Goal: Task Accomplishment & Management: Complete application form

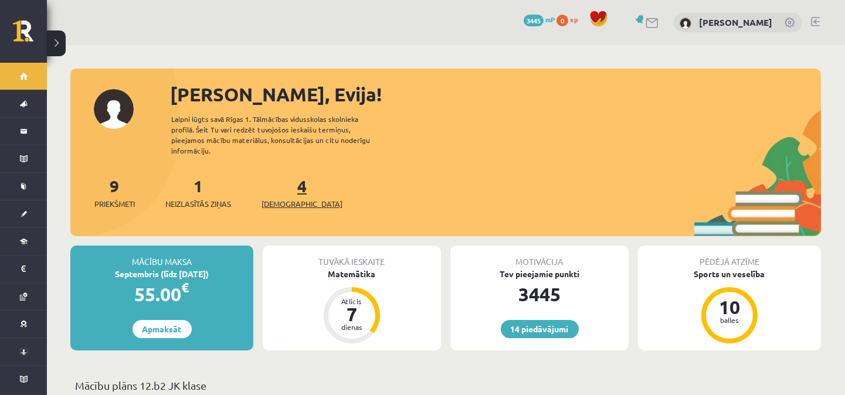
click at [285, 178] on link "4 Ieskaites" at bounding box center [301, 192] width 81 height 35
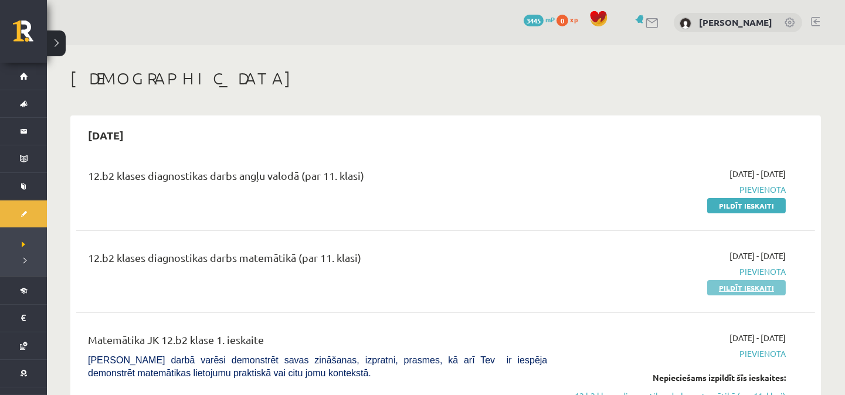
click at [752, 286] on link "Pildīt ieskaiti" at bounding box center [746, 287] width 79 height 15
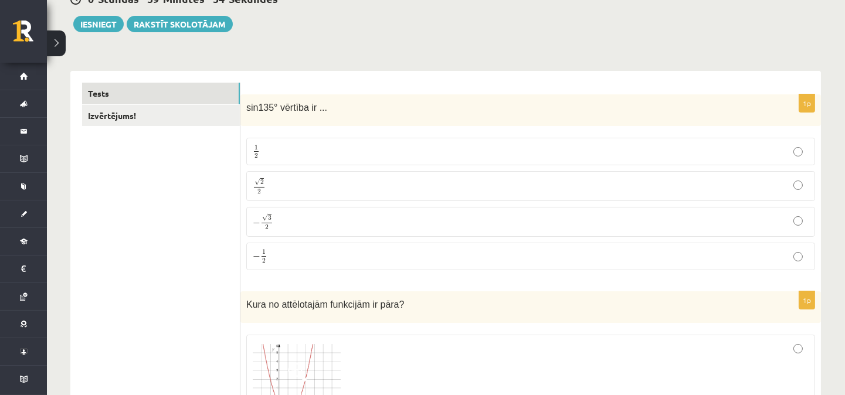
scroll to position [139, 0]
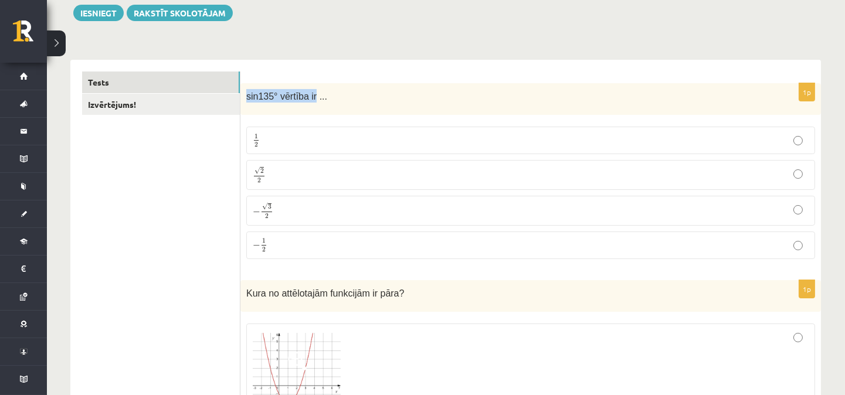
drag, startPoint x: 247, startPoint y: 96, endPoint x: 311, endPoint y: 97, distance: 63.9
click at [311, 97] on span "sin135° vērtība ir ..." at bounding box center [286, 96] width 81 height 10
copy span "sin135° vērtība ir"
click at [353, 176] on p "√ 2 2 2 2" at bounding box center [531, 175] width 556 height 17
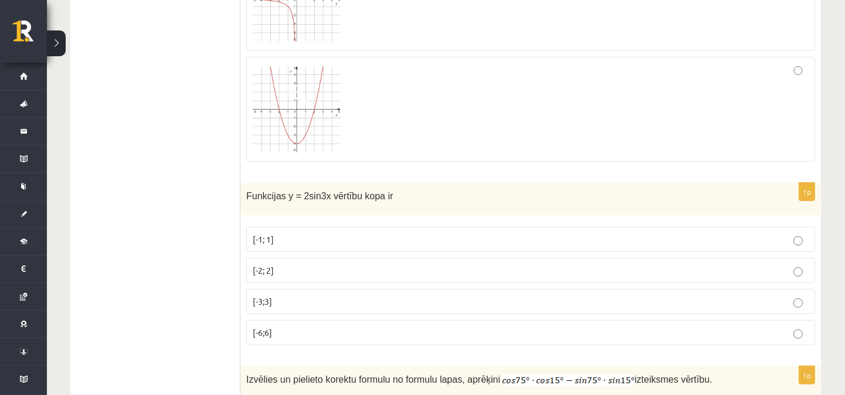
scroll to position [660, 0]
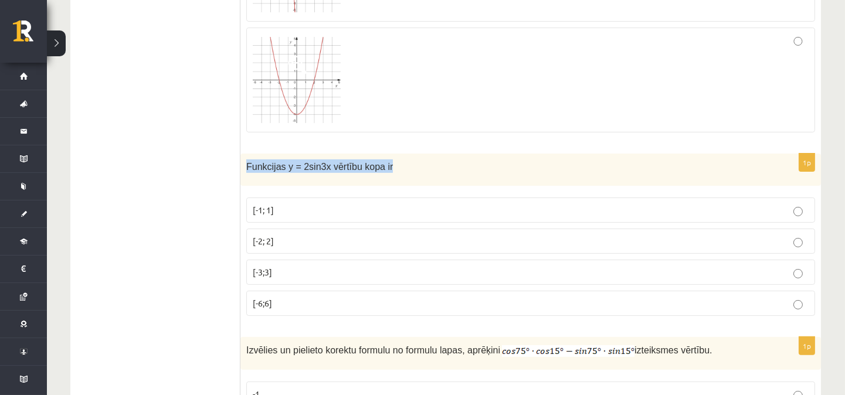
drag, startPoint x: 247, startPoint y: 166, endPoint x: 390, endPoint y: 167, distance: 143.1
click at [390, 167] on p "Funkcijas y = 2sin3x vērtību kopa ir" at bounding box center [501, 165] width 510 height 13
copy span "Funkcijas y = 2sin3x vērtību kopa ir"
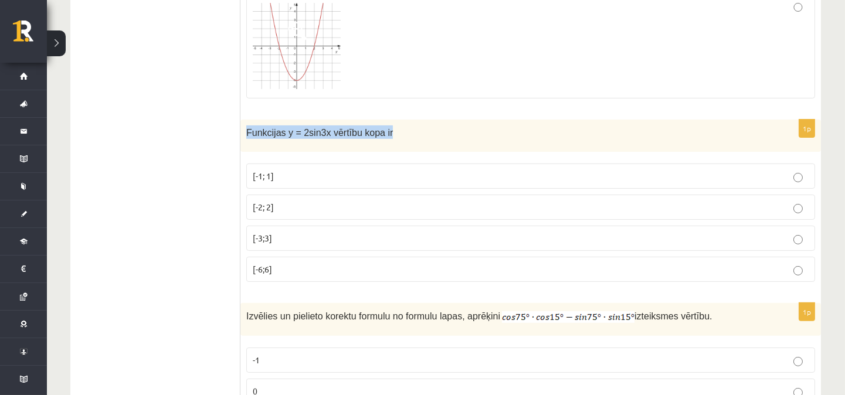
scroll to position [695, 0]
click at [311, 210] on p "[-2; 2]" at bounding box center [531, 207] width 556 height 12
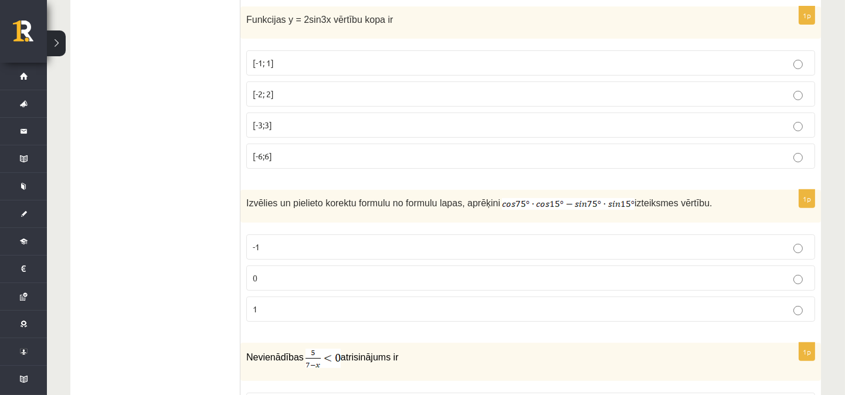
scroll to position [868, 0]
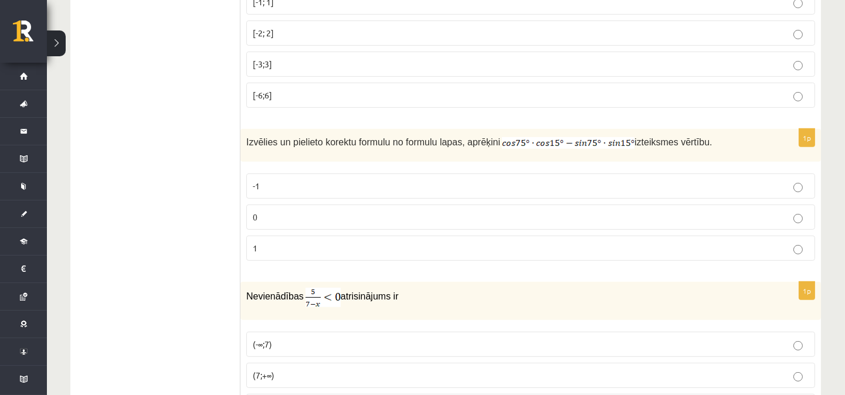
click at [272, 216] on p "0" at bounding box center [531, 217] width 556 height 12
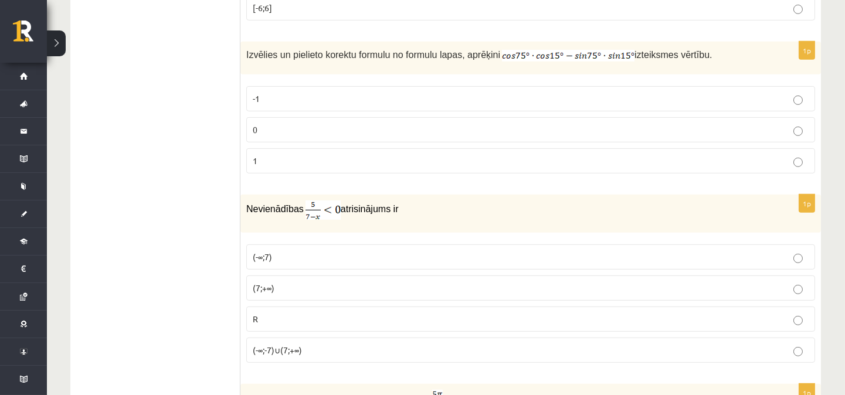
scroll to position [1042, 0]
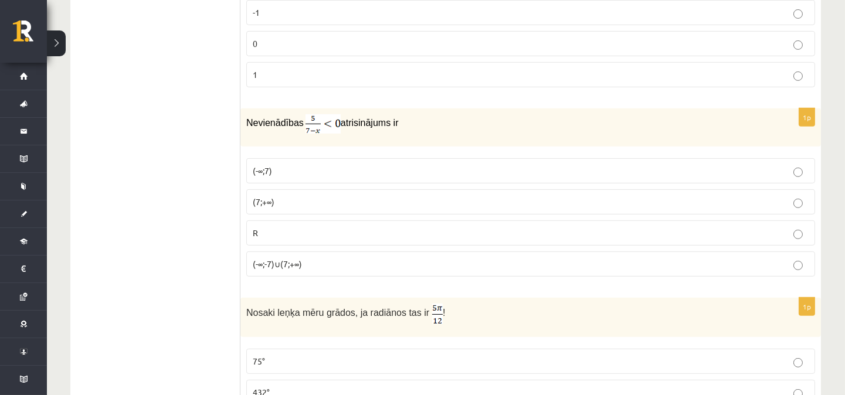
click at [265, 202] on span "(7;+∞)" at bounding box center [264, 201] width 22 height 11
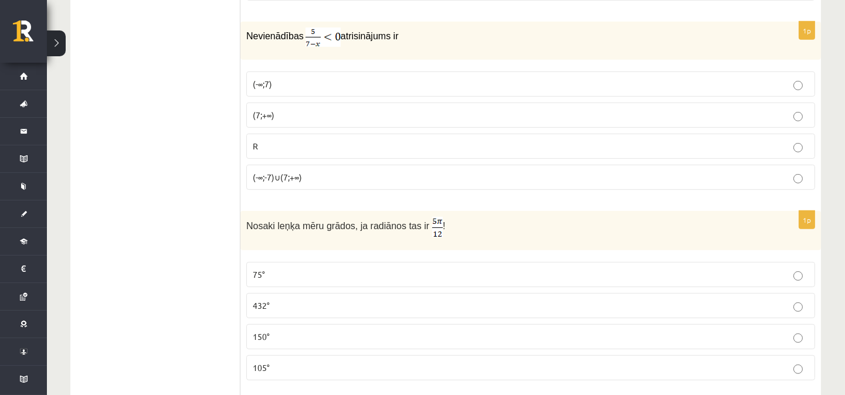
scroll to position [1216, 0]
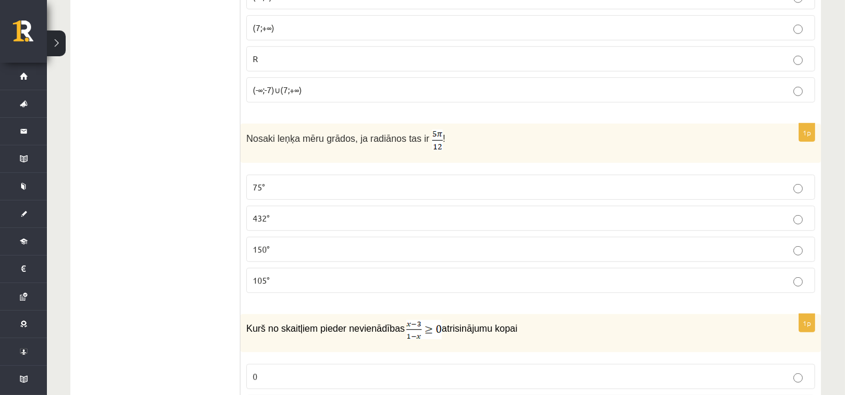
click at [310, 186] on p "75°" at bounding box center [531, 187] width 556 height 12
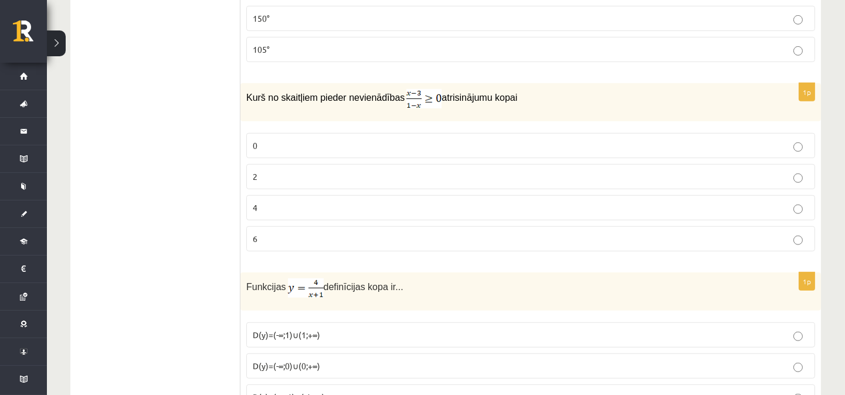
scroll to position [1476, 0]
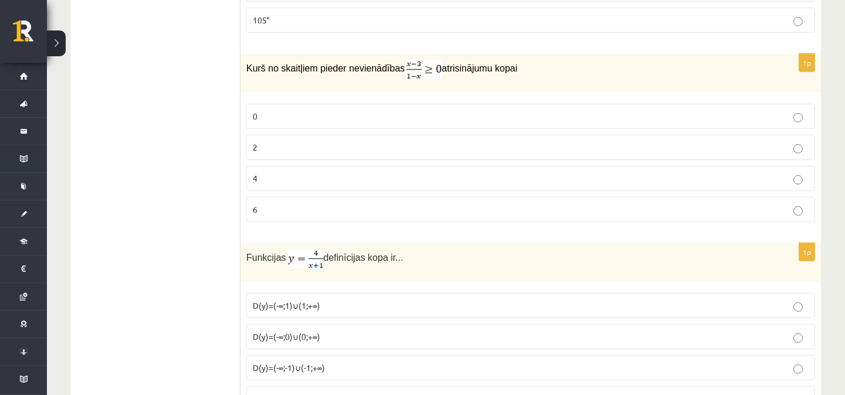
click at [265, 148] on p "2" at bounding box center [531, 147] width 556 height 12
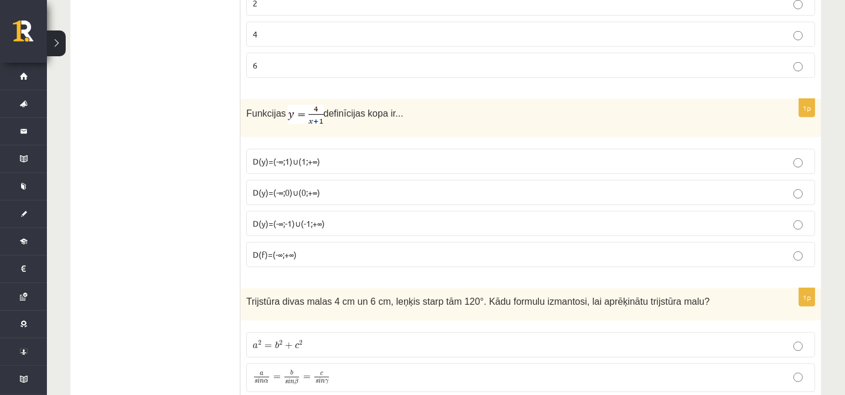
scroll to position [1650, 0]
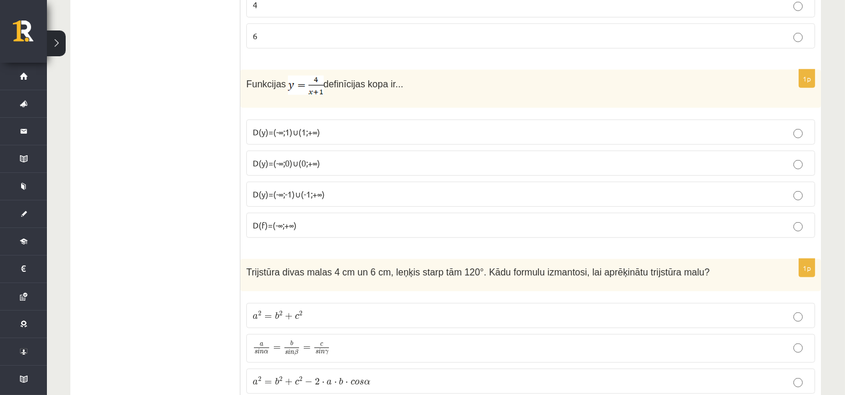
click at [306, 198] on span "D(y)=(-∞;-1)∪(-1;+∞)" at bounding box center [289, 194] width 72 height 11
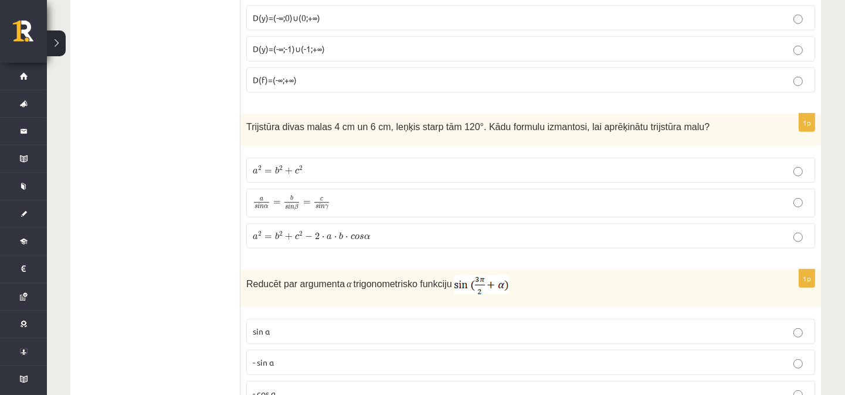
scroll to position [1824, 0]
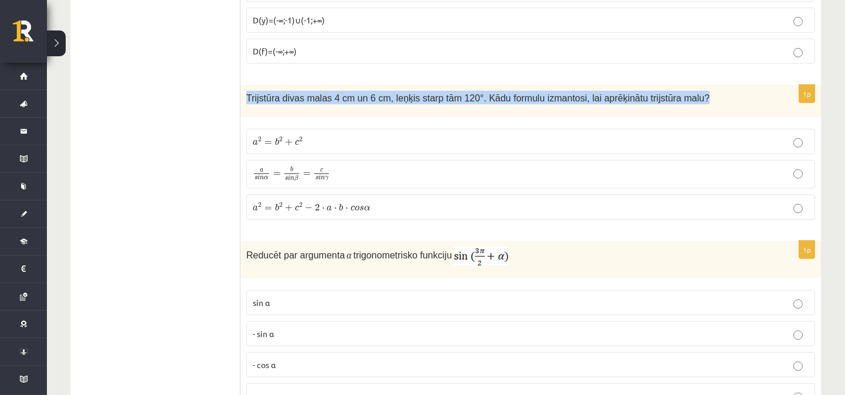
drag, startPoint x: 246, startPoint y: 99, endPoint x: 672, endPoint y: 97, distance: 425.7
click at [672, 97] on p "Trijstūra divas malas 4 cm un 6 cm, leņķis starp tām 120°. Kādu formulu izmanto…" at bounding box center [501, 97] width 510 height 13
copy span "Trijstūra divas malas 4 cm un 6 cm, leņķis starp tām 120°. Kādu formulu izmanto…"
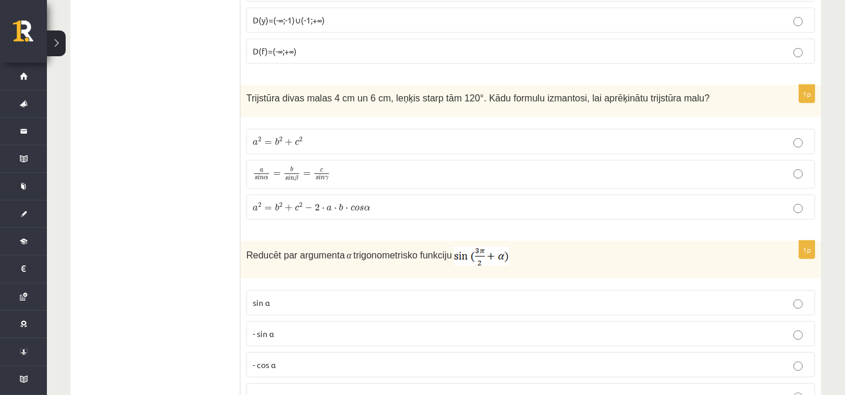
click at [308, 208] on span "−" at bounding box center [309, 208] width 8 height 7
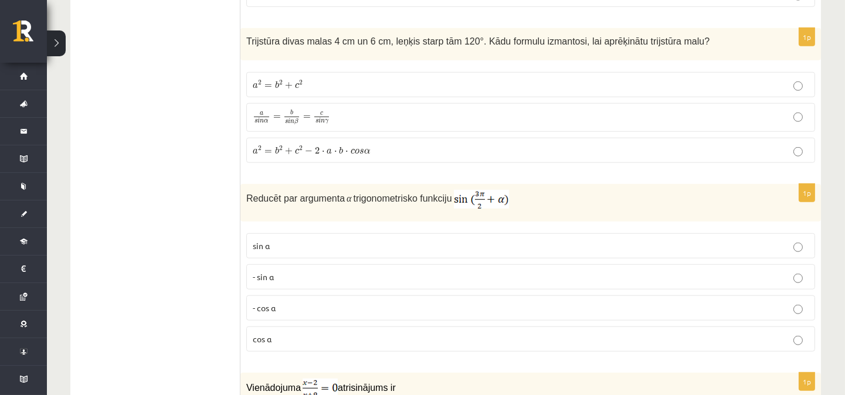
scroll to position [1910, 0]
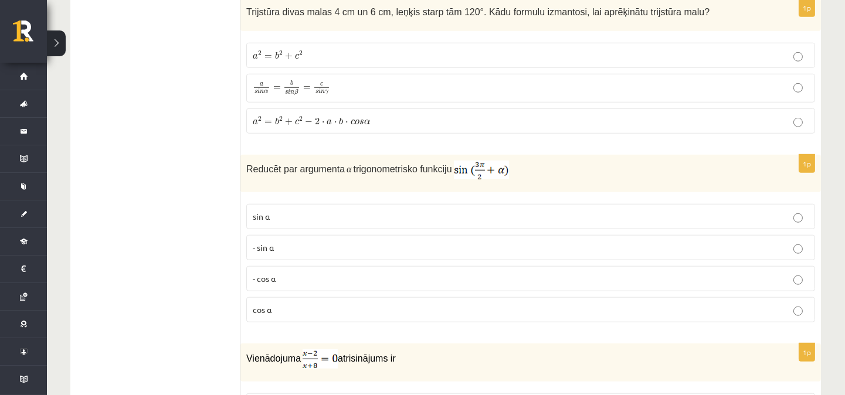
click at [286, 280] on p "- cos ⁡α" at bounding box center [531, 279] width 556 height 12
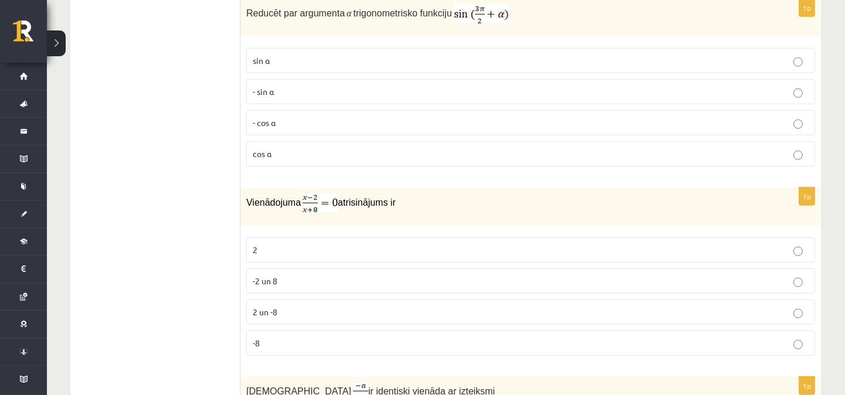
scroll to position [2084, 0]
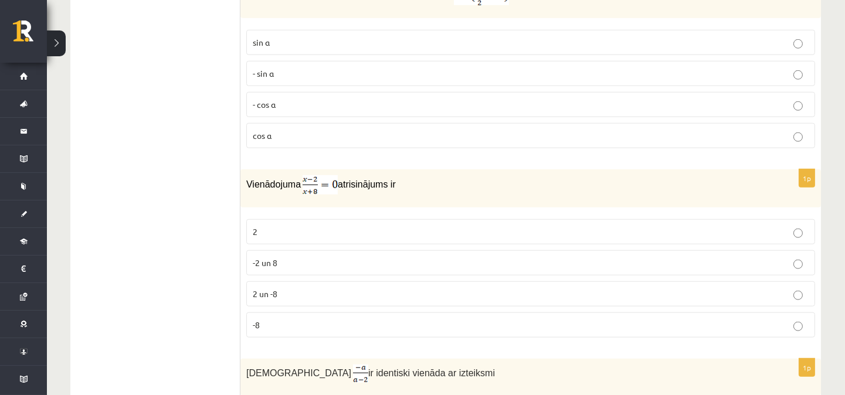
click at [279, 233] on p "2" at bounding box center [531, 232] width 556 height 12
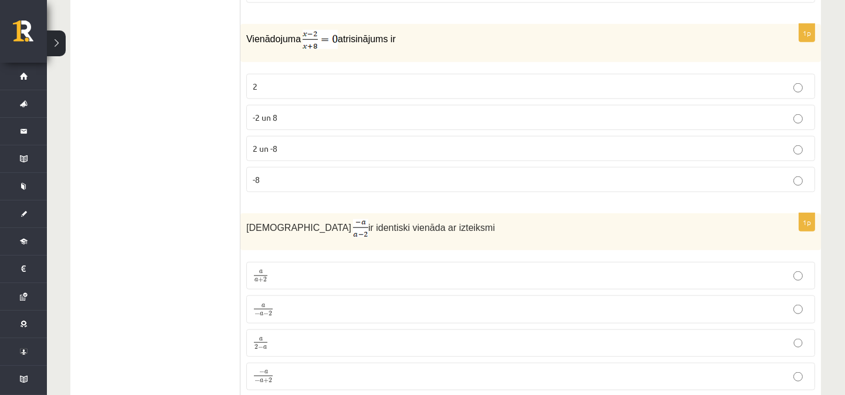
scroll to position [2258, 0]
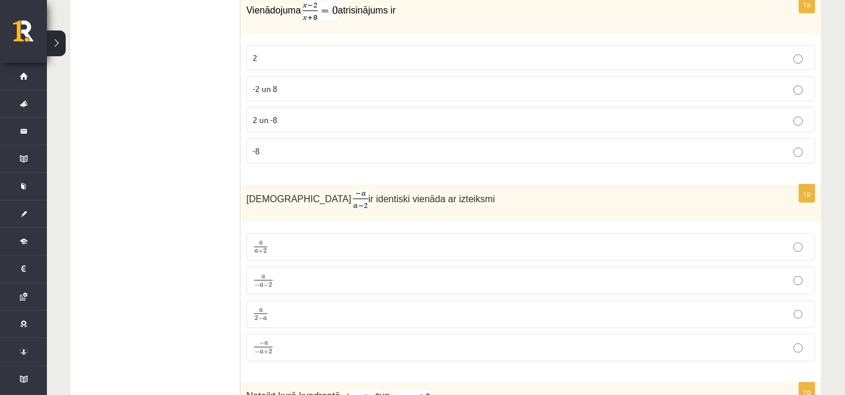
click at [544, 313] on p "a 2 − a a 2 − a" at bounding box center [531, 314] width 556 height 15
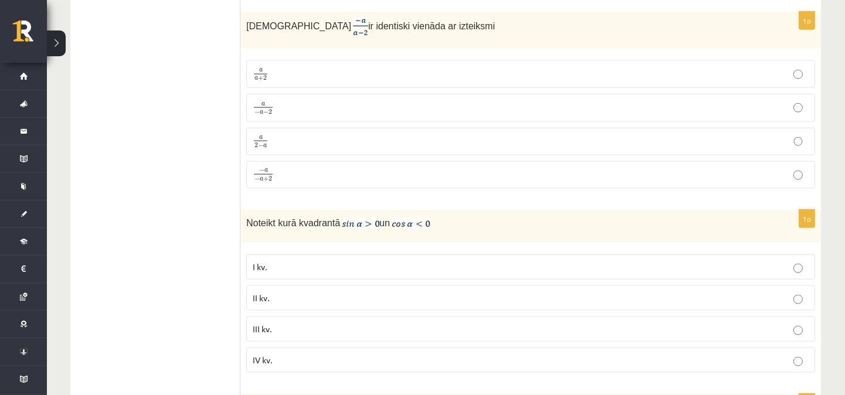
scroll to position [2519, 0]
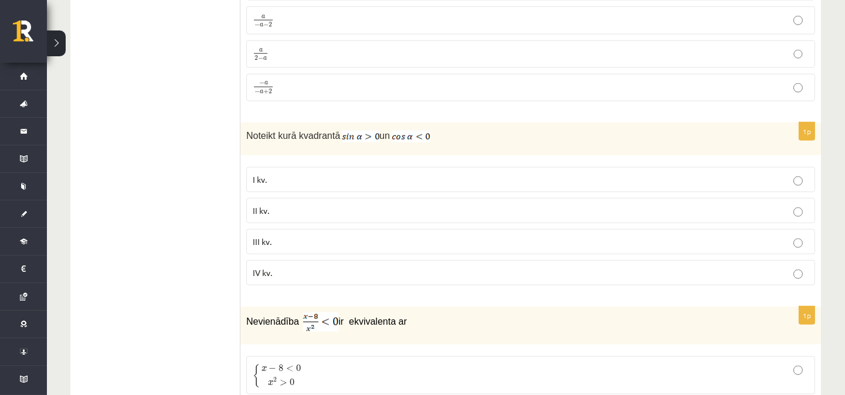
click at [400, 207] on label "II kv." at bounding box center [530, 210] width 569 height 25
drag, startPoint x: 276, startPoint y: 138, endPoint x: 337, endPoint y: 138, distance: 61.6
click at [337, 138] on p "Noteikt kurā kvadrantā un" at bounding box center [501, 135] width 510 height 14
copy p "kurā kvadrantā"
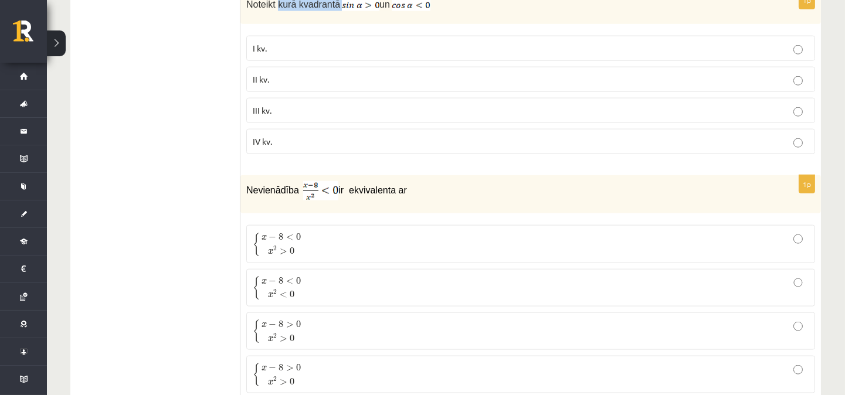
scroll to position [2692, 0]
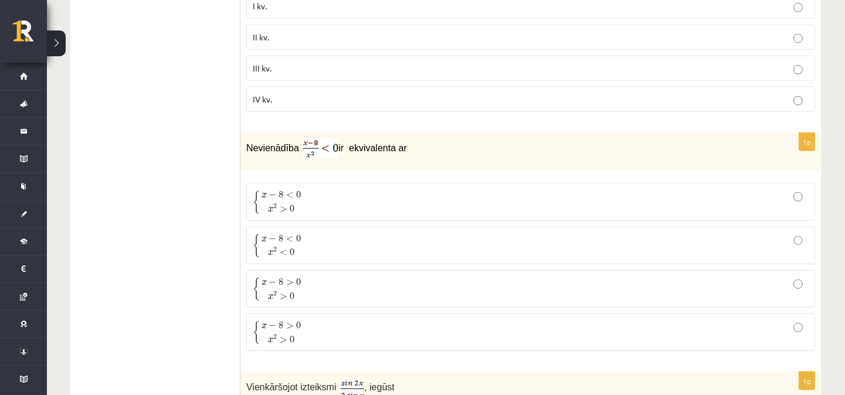
click at [441, 155] on p "Nevienādība ir ekvivalenta ar" at bounding box center [501, 148] width 510 height 19
click at [337, 291] on p "{ x − 8 > 0 x 2 > 0 { x − 8 > 0 x 2 > 0" at bounding box center [531, 289] width 556 height 25
click at [344, 209] on p "{ x − 8 < 0 x 2 > 0 { x − 8 < 0 x 2 > 0" at bounding box center [531, 201] width 556 height 25
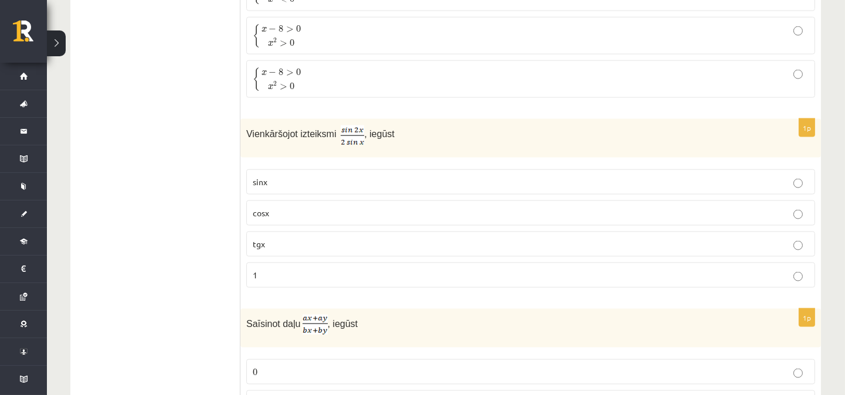
scroll to position [2953, 0]
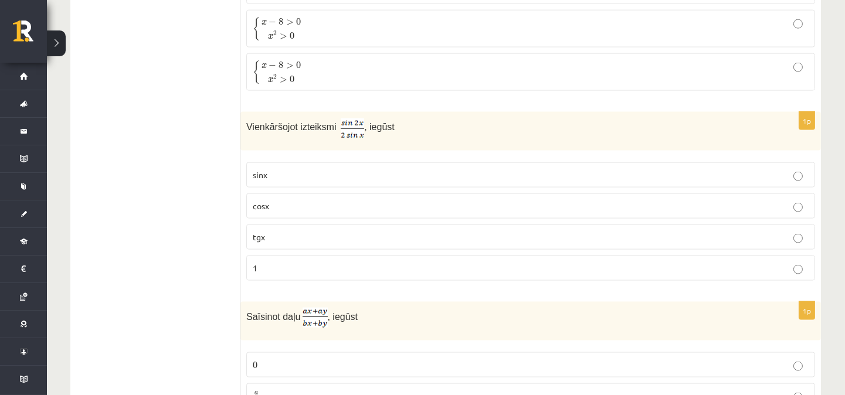
click at [300, 274] on p "1" at bounding box center [531, 268] width 556 height 12
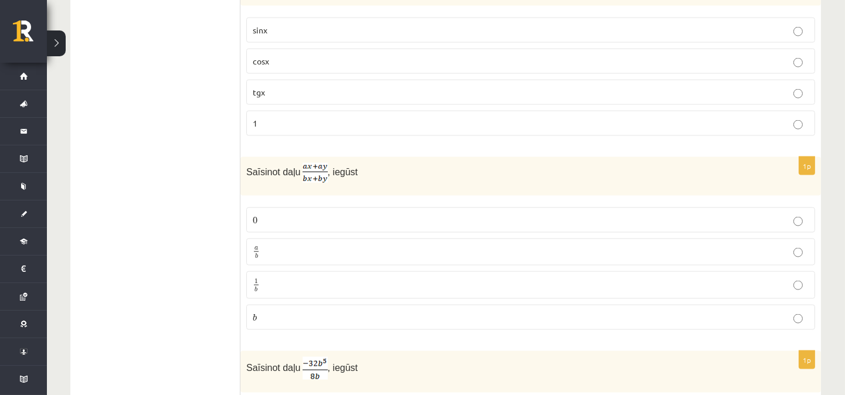
scroll to position [3127, 0]
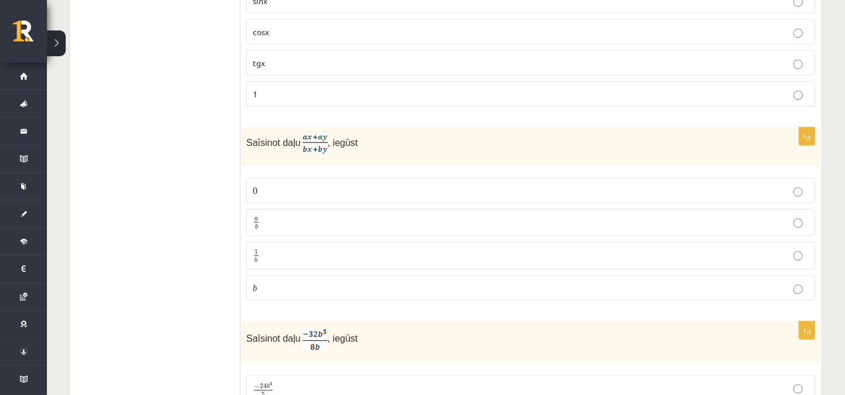
click at [382, 224] on p "a b a b" at bounding box center [531, 223] width 556 height 15
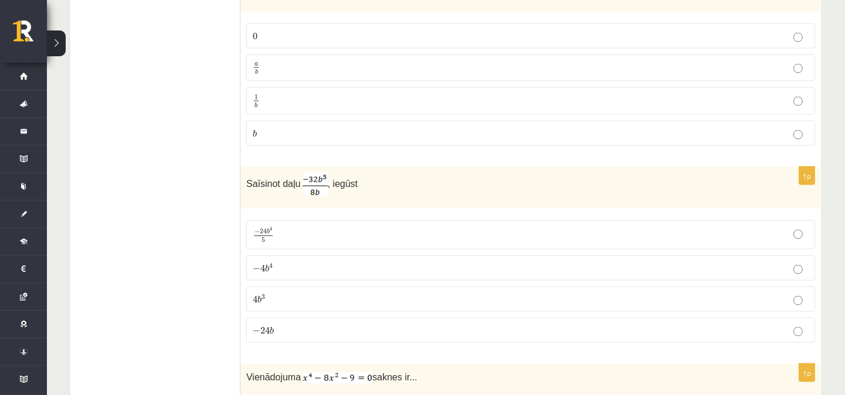
scroll to position [3301, 0]
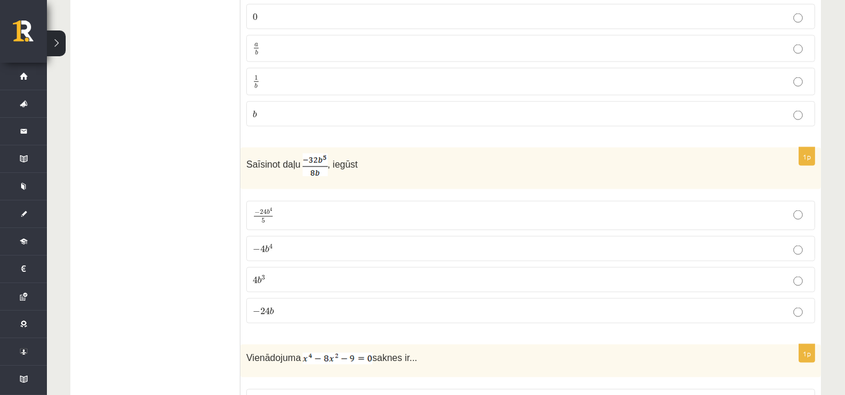
click at [320, 254] on p "− 4 b 4 − 4 b 4" at bounding box center [531, 249] width 556 height 12
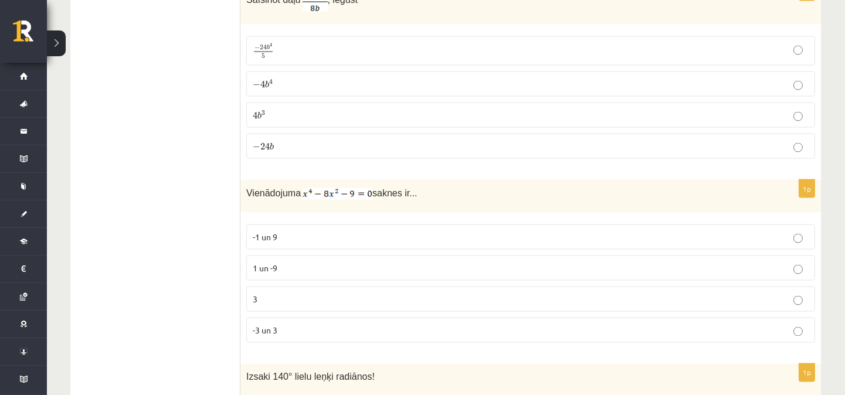
scroll to position [3474, 0]
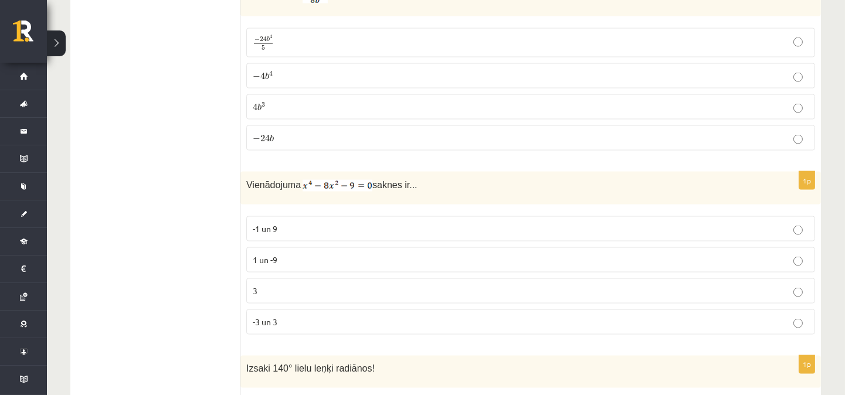
click at [295, 325] on p "-3 un 3" at bounding box center [531, 322] width 556 height 12
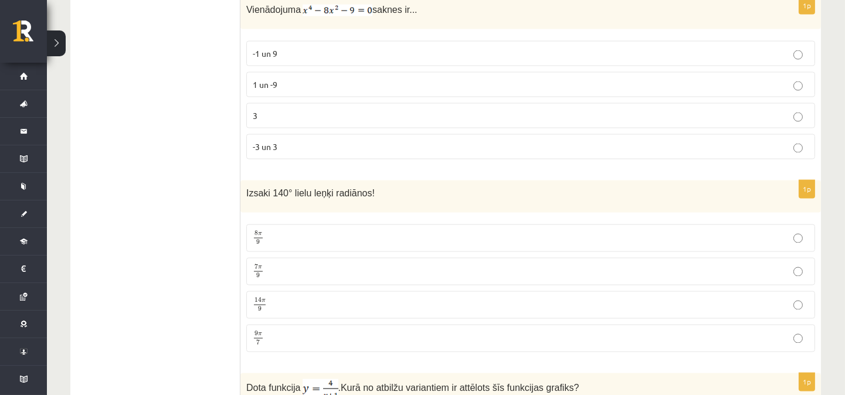
scroll to position [3713, 0]
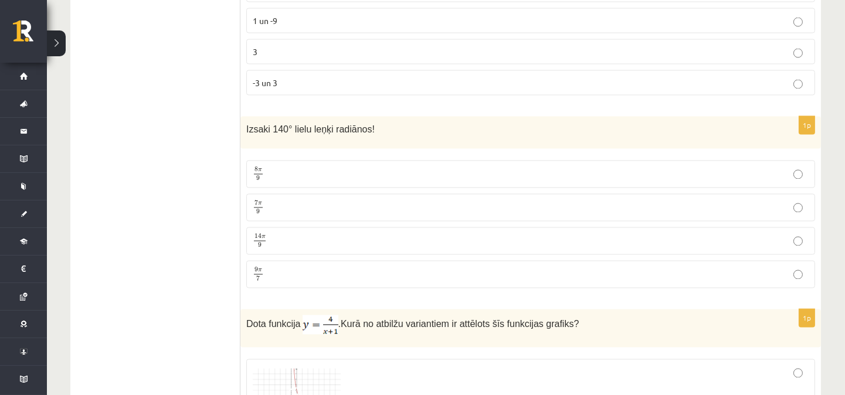
click at [313, 279] on p "9 π 7 9 π 7" at bounding box center [531, 274] width 556 height 15
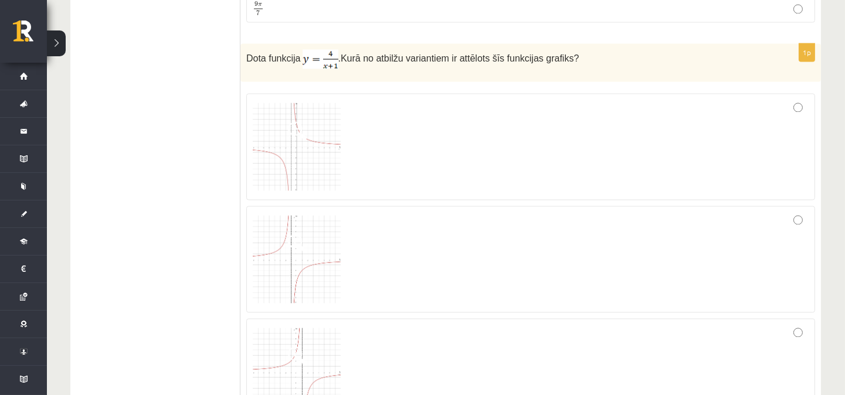
scroll to position [3973, 0]
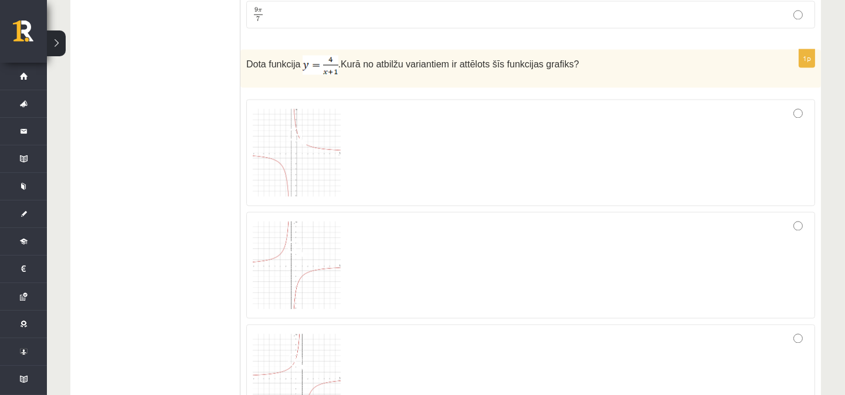
click at [289, 167] on img at bounding box center [297, 152] width 88 height 88
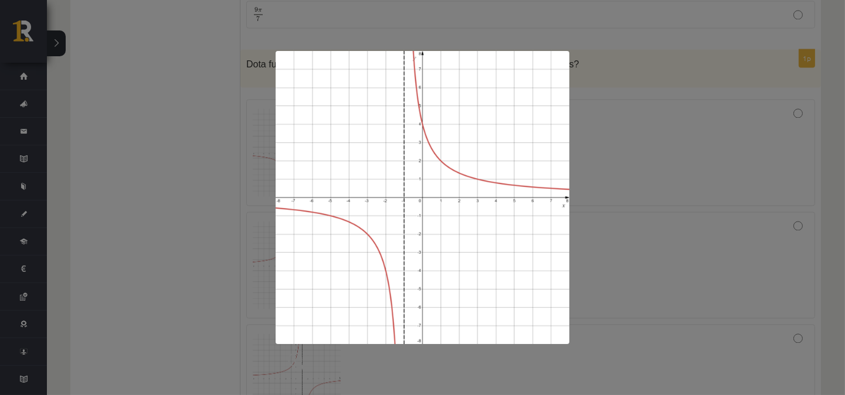
click at [632, 139] on div at bounding box center [422, 197] width 845 height 395
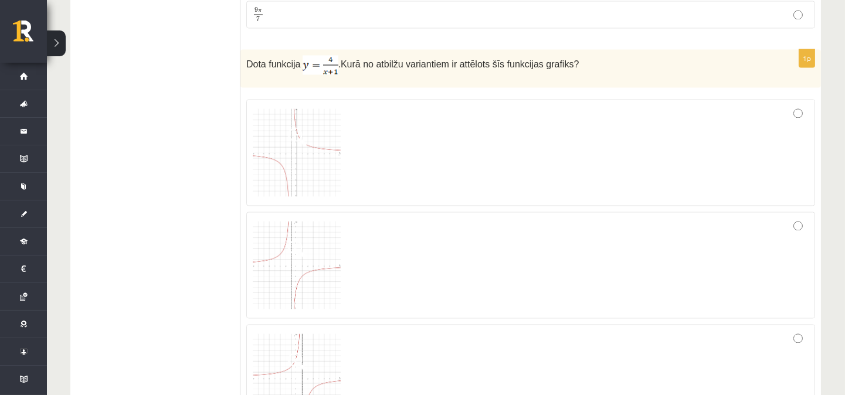
click at [680, 174] on div at bounding box center [531, 153] width 556 height 94
click at [412, 165] on div at bounding box center [531, 153] width 556 height 94
click at [305, 158] on img at bounding box center [297, 152] width 88 height 88
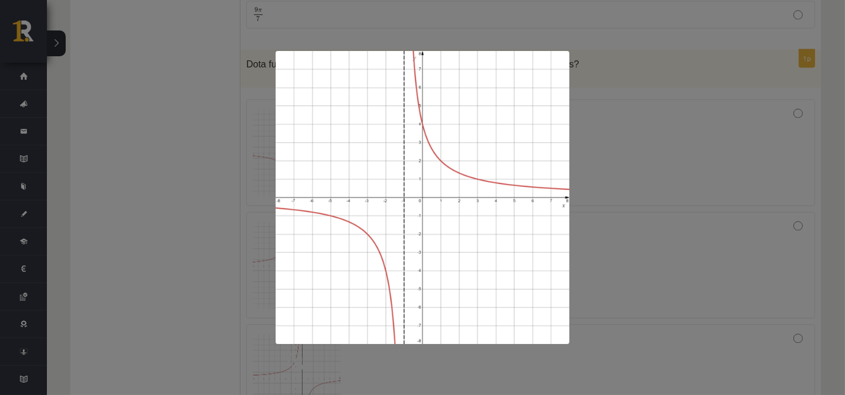
click at [702, 155] on div at bounding box center [422, 197] width 845 height 395
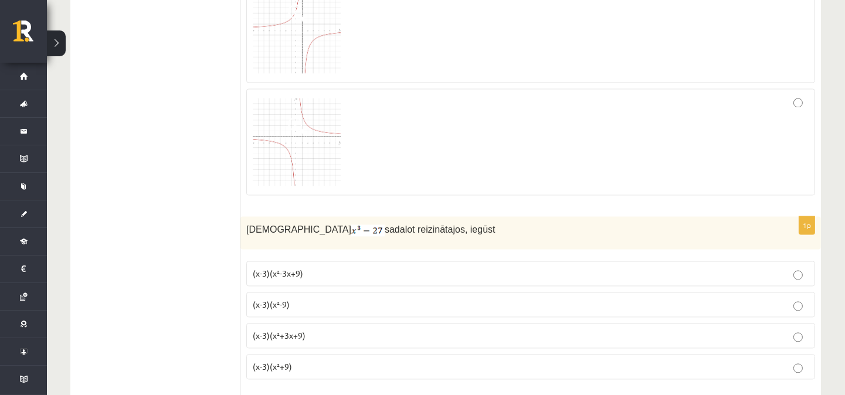
scroll to position [4408, 0]
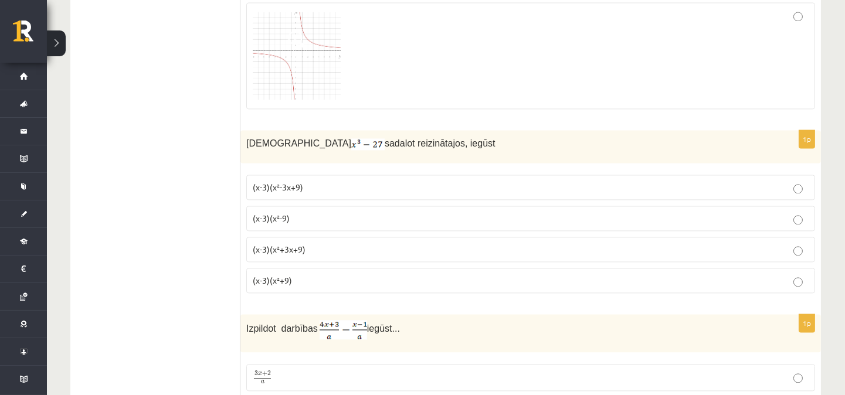
click at [290, 254] on span "(x-3)(x²+3x+9)" at bounding box center [279, 249] width 53 height 11
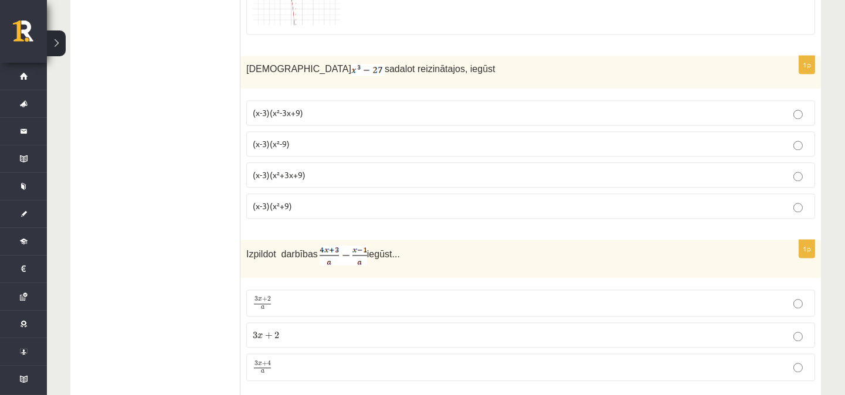
scroll to position [4582, 0]
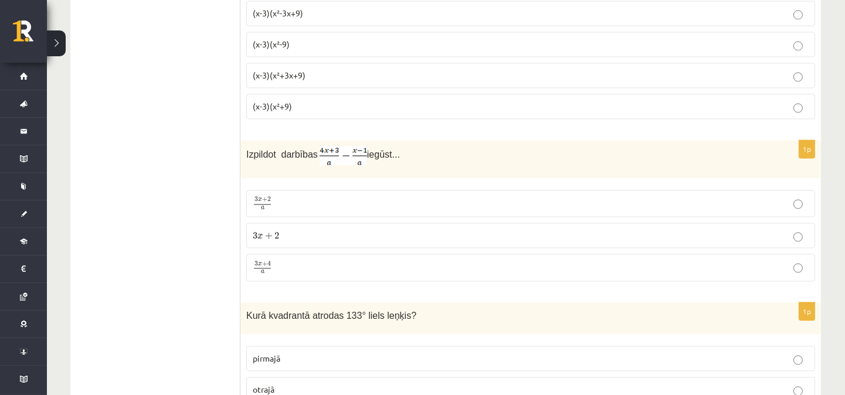
click at [279, 275] on p "3 x + 4 a 3 x + 4 a" at bounding box center [531, 267] width 556 height 15
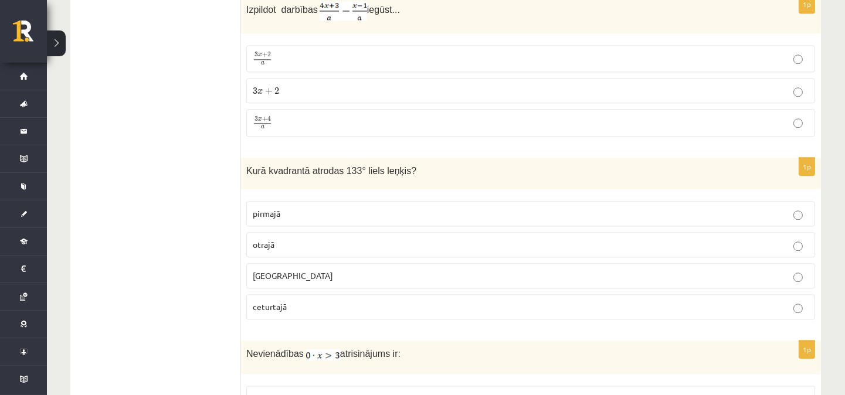
scroll to position [4756, 0]
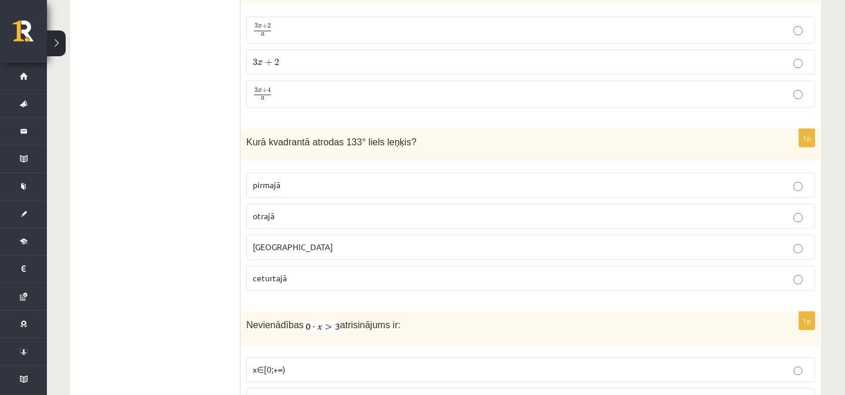
click at [325, 220] on p "otrajā" at bounding box center [531, 216] width 556 height 12
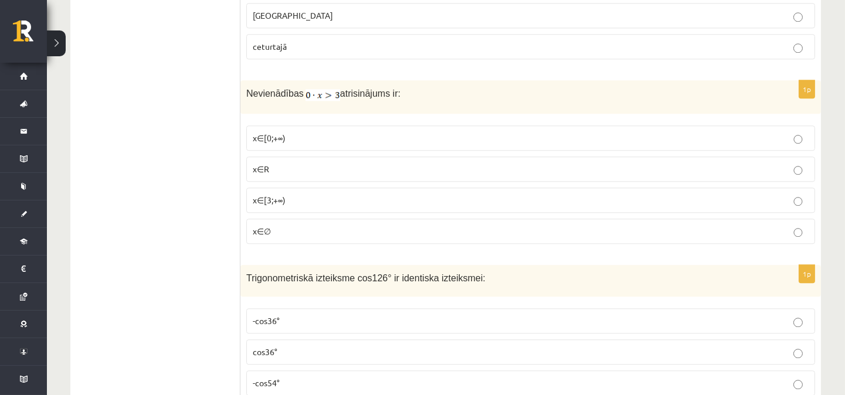
scroll to position [5016, 0]
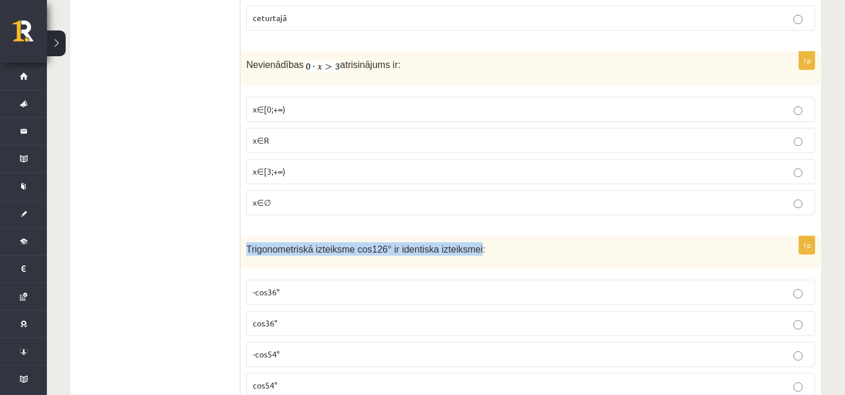
drag, startPoint x: 247, startPoint y: 256, endPoint x: 461, endPoint y: 261, distance: 213.5
click at [461, 254] on span "Trigonometriskā izteiksme cos126° ir identiska izteiksmei:" at bounding box center [365, 249] width 239 height 10
copy span "Trigonometriskā izteiksme cos126° ir identiska izteiksmei"
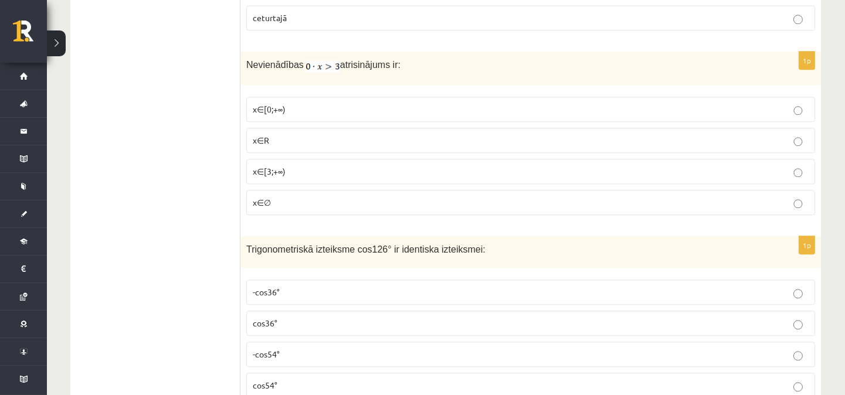
click at [296, 208] on p "x∈∅" at bounding box center [531, 202] width 556 height 12
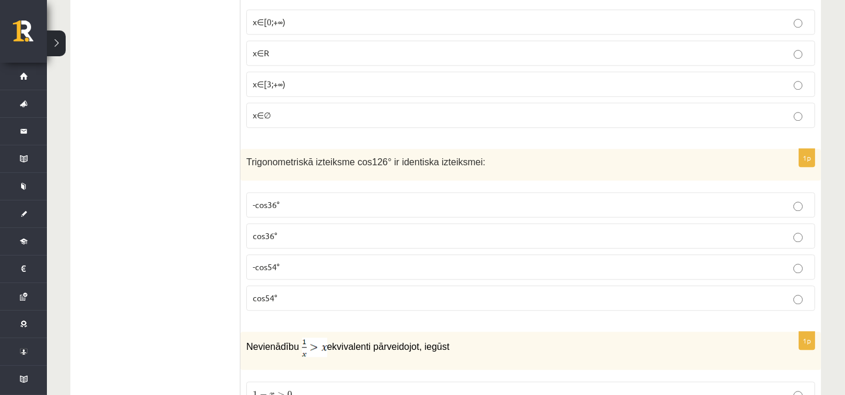
click at [281, 273] on p "-cos54°" at bounding box center [531, 267] width 556 height 12
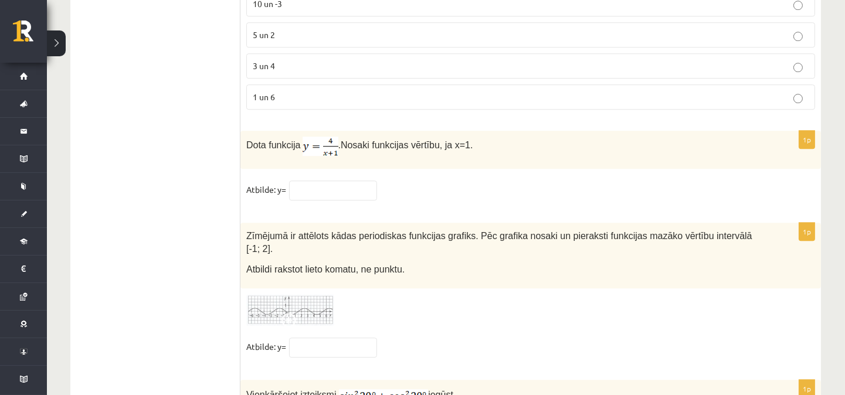
scroll to position [5711, 0]
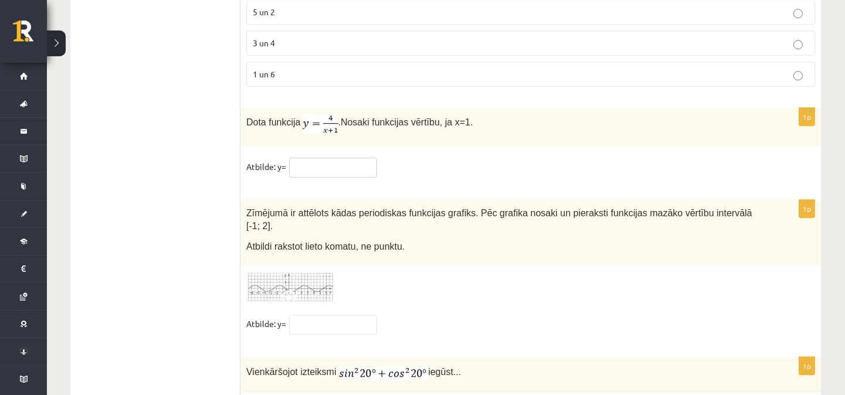
click at [330, 176] on input "text" at bounding box center [333, 168] width 88 height 20
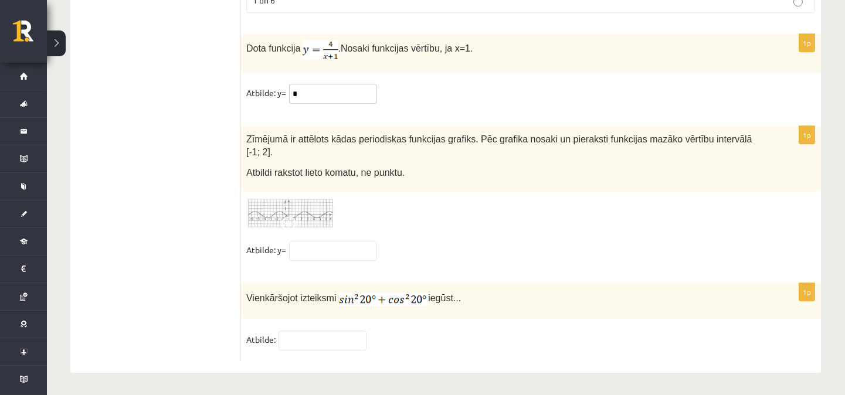
type input "*"
click at [310, 341] on input "text" at bounding box center [322, 341] width 88 height 20
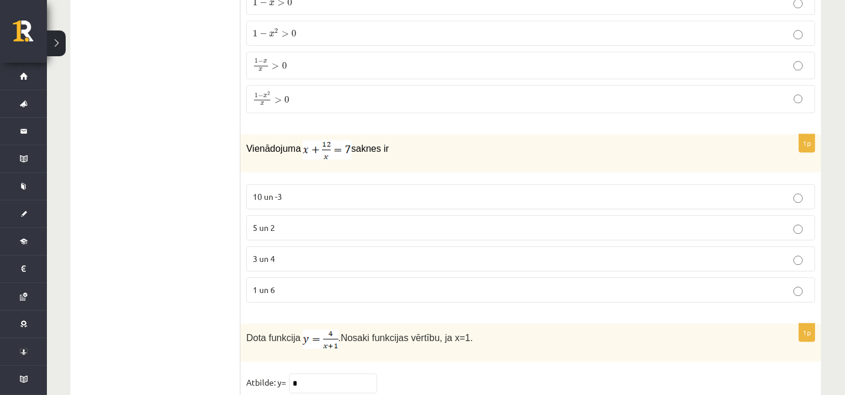
scroll to position [5525, 0]
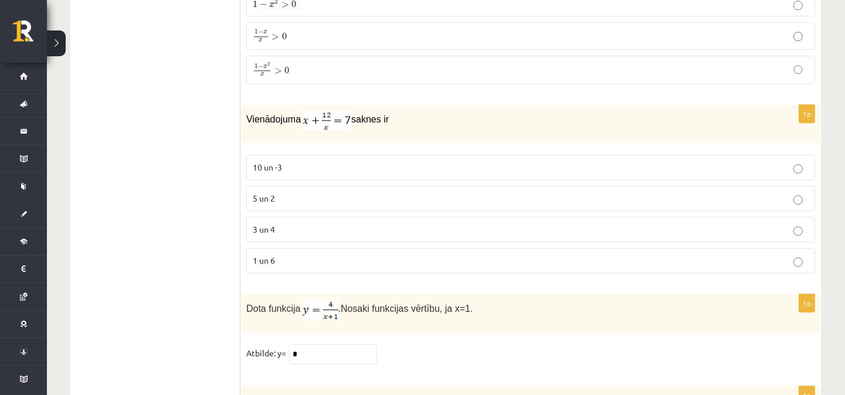
type input "*"
click at [274, 233] on span "3 un 4" at bounding box center [264, 229] width 22 height 11
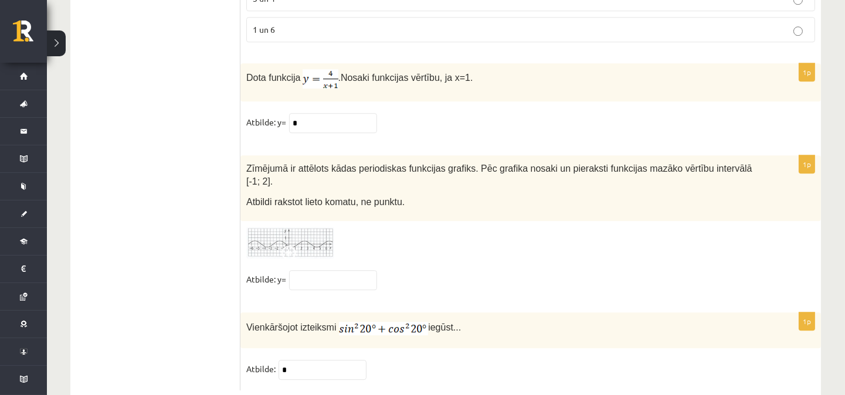
scroll to position [5785, 0]
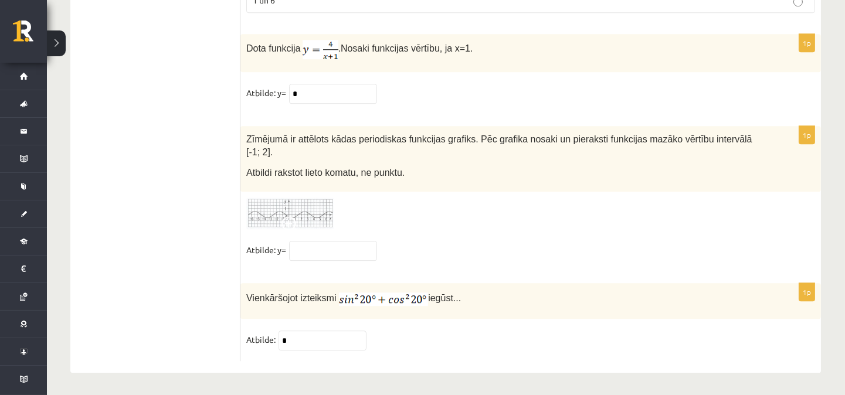
click at [283, 203] on img at bounding box center [290, 214] width 88 height 32
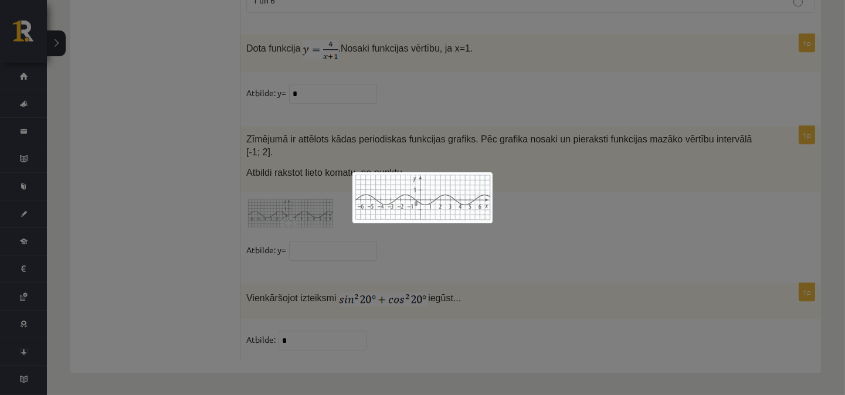
click at [553, 206] on div at bounding box center [422, 197] width 845 height 395
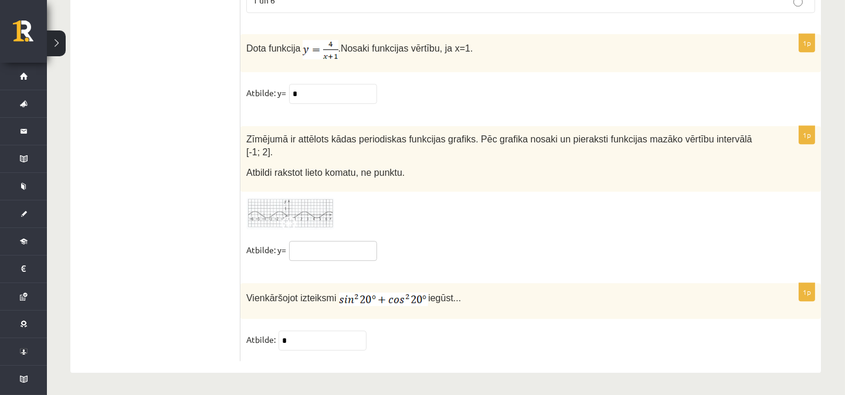
click at [328, 241] on input "text" at bounding box center [333, 251] width 88 height 20
click at [300, 205] on img at bounding box center [290, 214] width 88 height 32
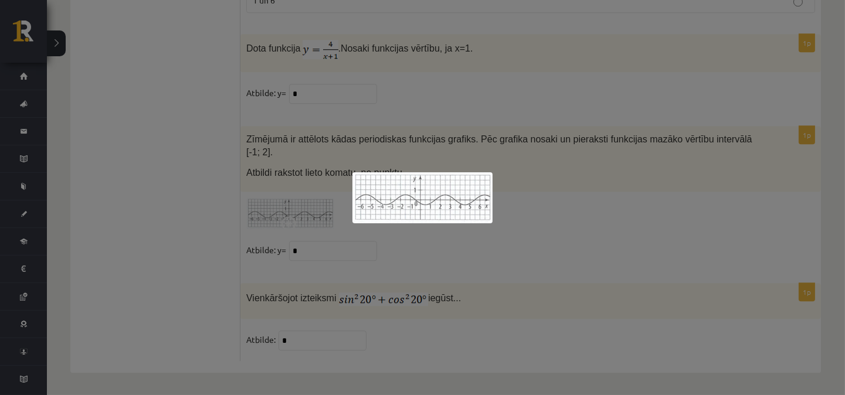
click at [531, 230] on div at bounding box center [422, 197] width 845 height 395
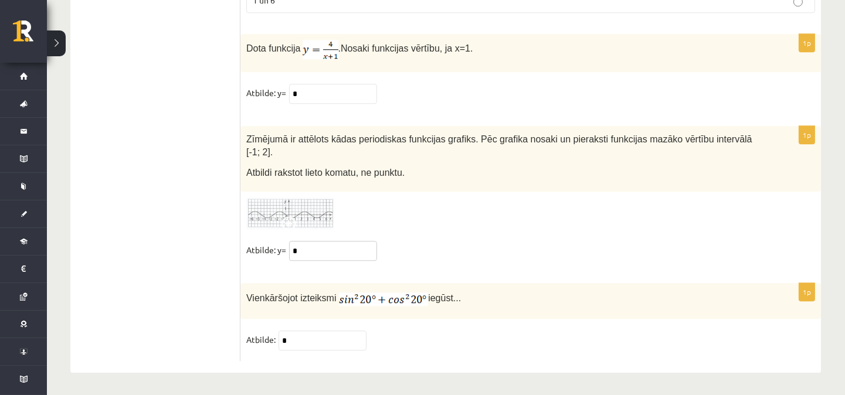
drag, startPoint x: 320, startPoint y: 244, endPoint x: 260, endPoint y: 244, distance: 59.2
click at [260, 244] on fieldset "Atbilde: y= *" at bounding box center [530, 253] width 569 height 25
type input "***"
click at [591, 247] on fieldset "Atbilde: y= ***" at bounding box center [530, 253] width 569 height 25
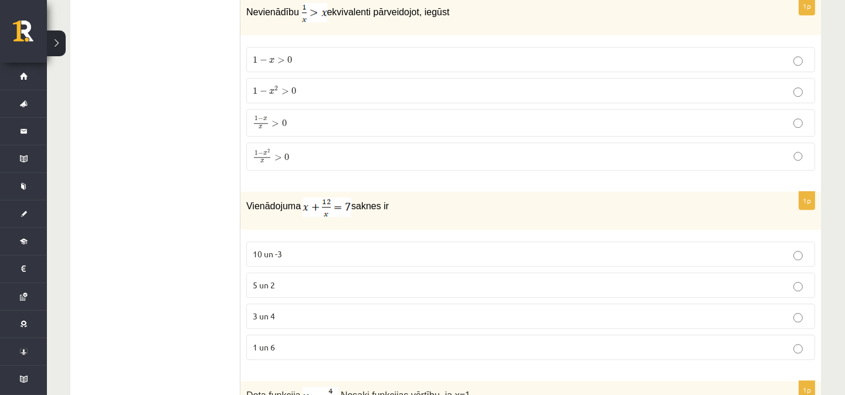
scroll to position [5351, 0]
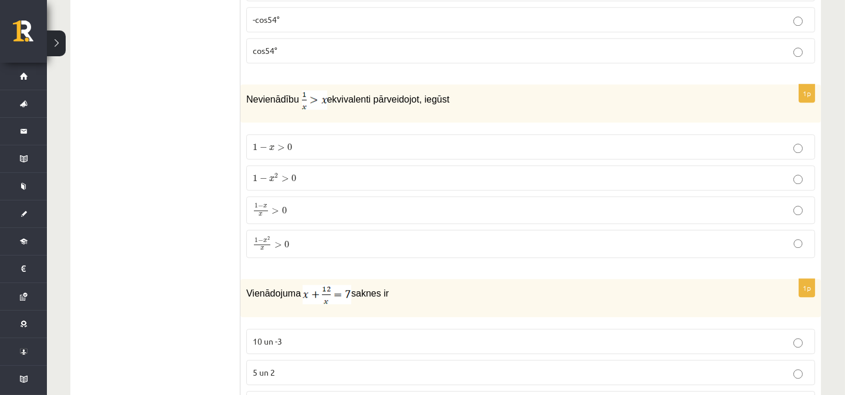
drag, startPoint x: 222, startPoint y: 150, endPoint x: 305, endPoint y: 242, distance: 124.1
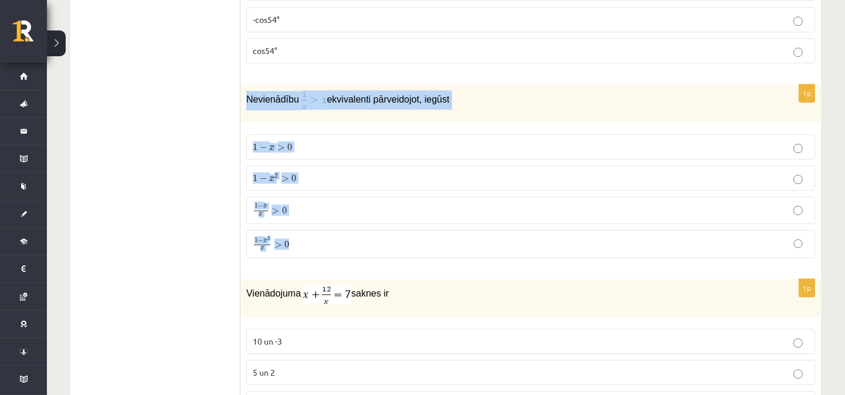
drag, startPoint x: 246, startPoint y: 108, endPoint x: 299, endPoint y: 249, distance: 150.8
click at [299, 249] on div "1p Nevienādību ekvivalenti pārveidojot, iegūst 1 − x > 0 1 − x > 0 1 − x 2 > 0 …" at bounding box center [530, 175] width 580 height 183
copy div "Nevienādību ekvivalenti pārveidojot, iegūst 1 − x > 0 1 − x > 0 1 − x 2 > 0 1 −…"
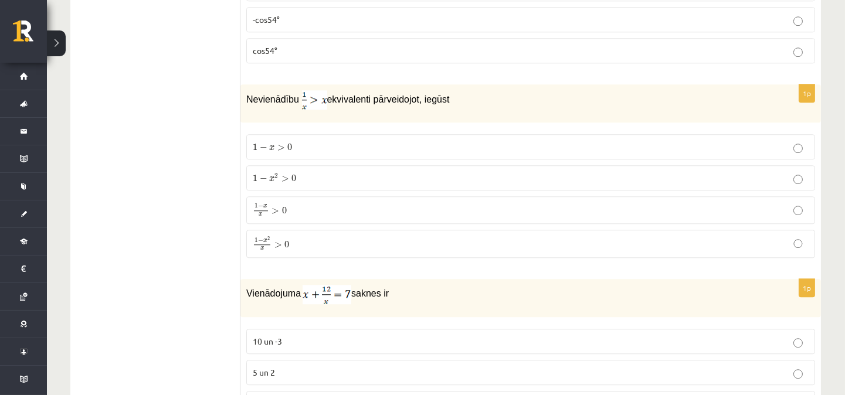
click at [307, 184] on p "1 − x 2 > 0 1 − x 2 > 0" at bounding box center [531, 178] width 556 height 12
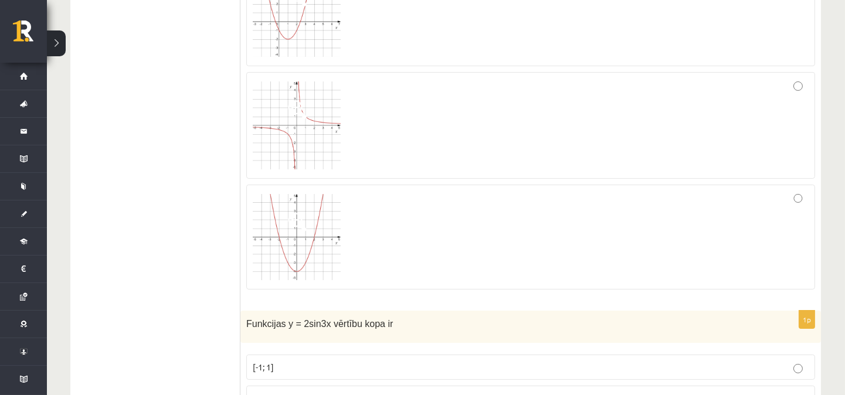
scroll to position [0, 0]
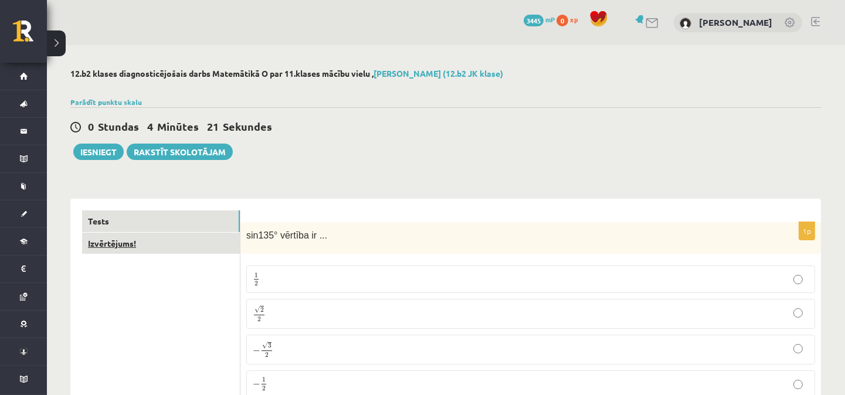
click at [108, 242] on link "Izvērtējums!" at bounding box center [161, 244] width 158 height 22
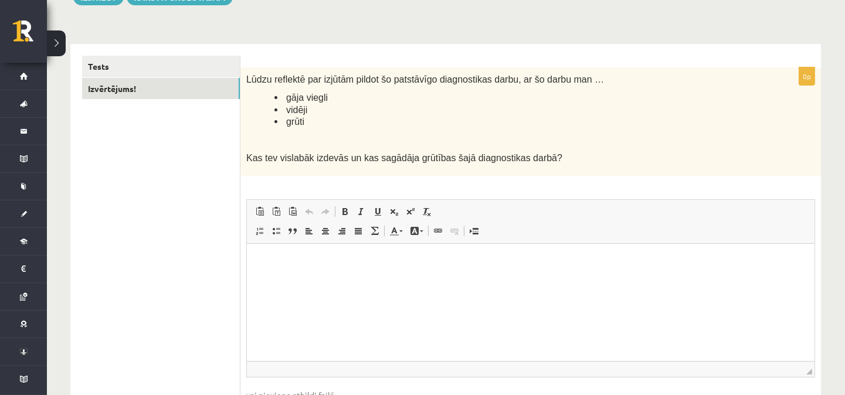
scroll to position [174, 0]
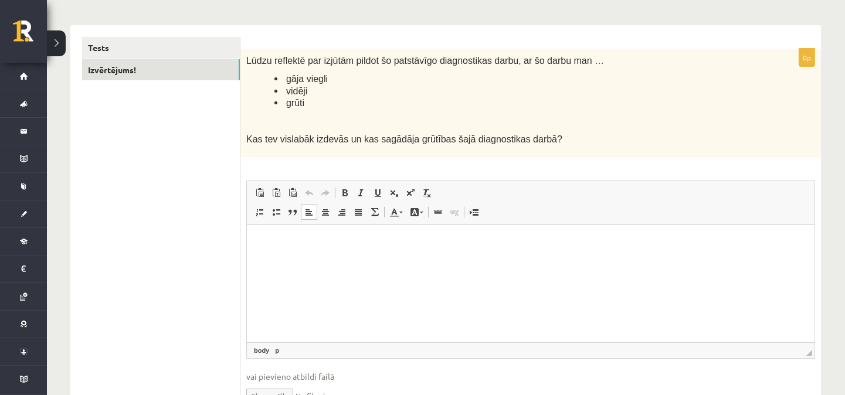
click at [277, 246] on p "Editor, wiswyg-editor-user-answer-47024809826420" at bounding box center [530, 242] width 544 height 12
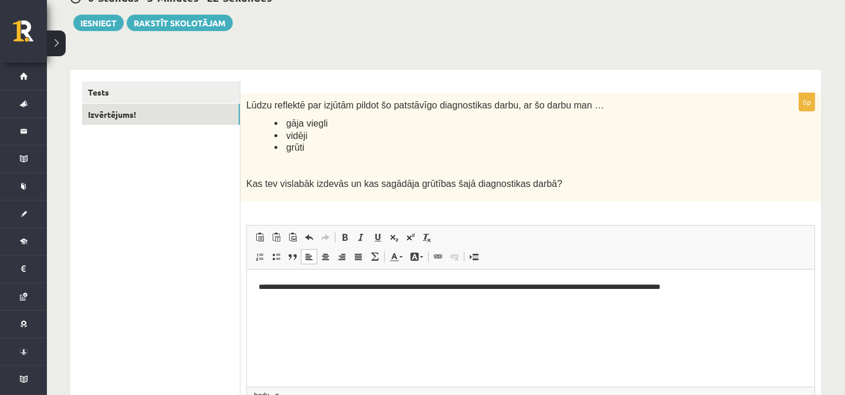
scroll to position [0, 0]
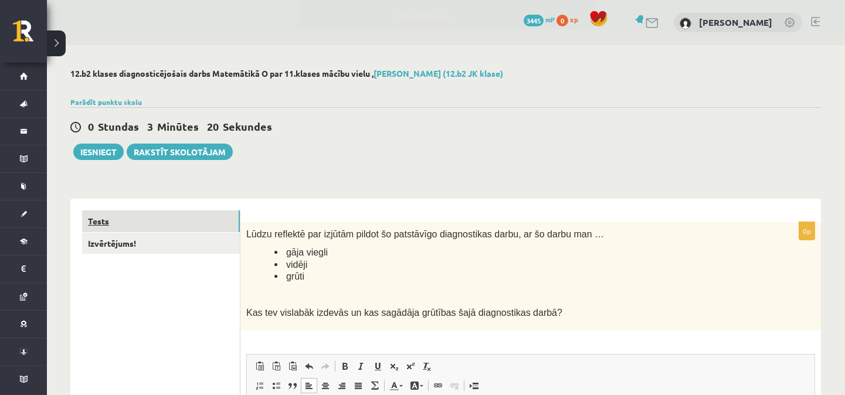
click at [98, 219] on link "Tests" at bounding box center [161, 221] width 158 height 22
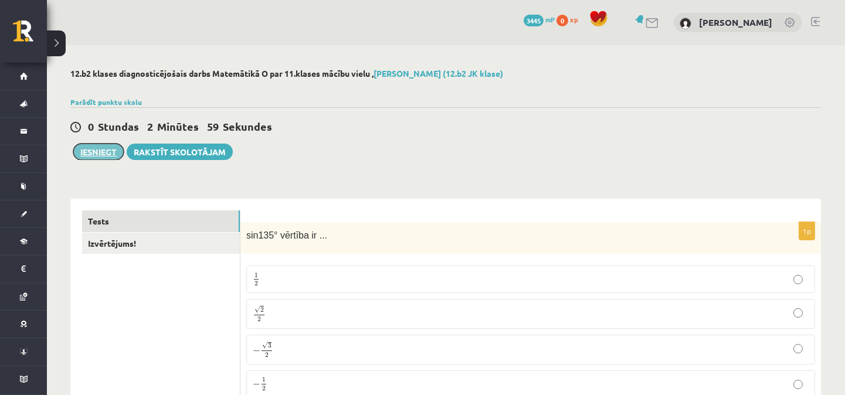
click at [85, 148] on button "Iesniegt" at bounding box center [98, 152] width 50 height 16
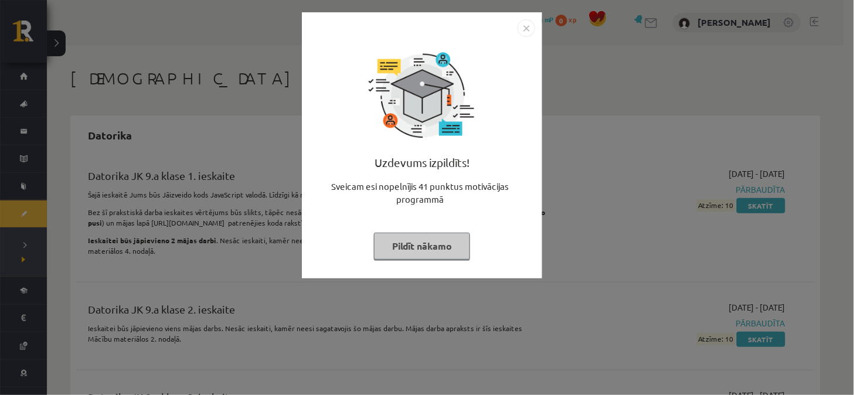
click at [528, 28] on img "Close" at bounding box center [527, 28] width 18 height 18
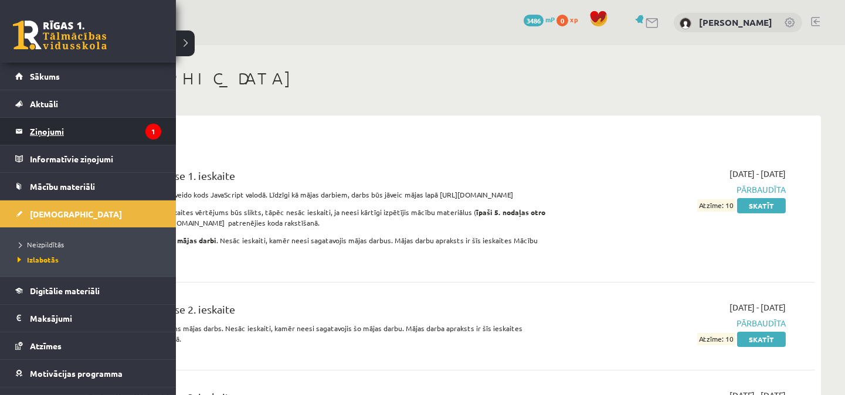
click at [45, 132] on legend "Ziņojumi 1" at bounding box center [95, 131] width 131 height 27
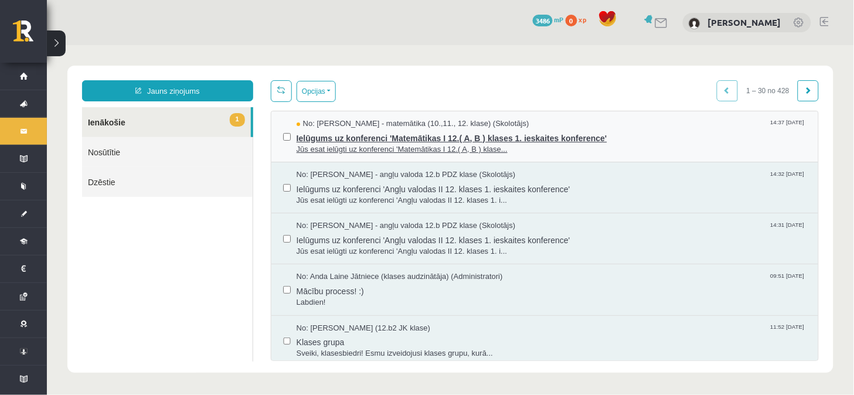
click at [377, 133] on span "Ielūgums uz konferenci 'Matemātikas I 12.( A, B ) klases 1. ieskaites konferenc…" at bounding box center [551, 136] width 510 height 15
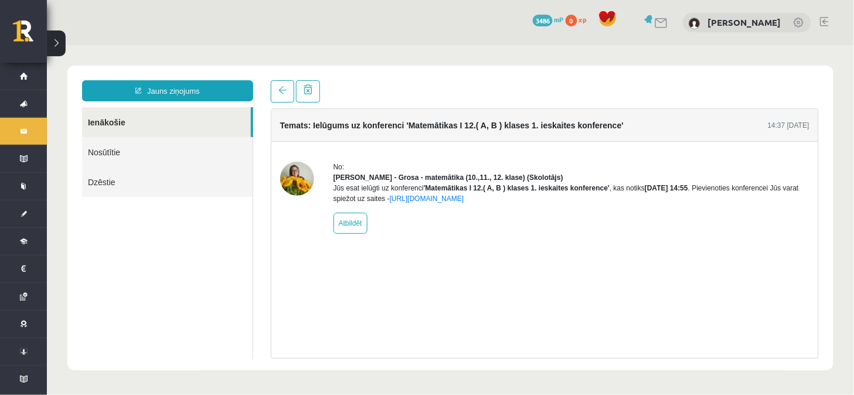
click at [452, 313] on div "Temats: Ielūgums uz konferenci 'Matemātikas I 12.( A, B ) klases 1. ieskaites k…" at bounding box center [544, 233] width 548 height 250
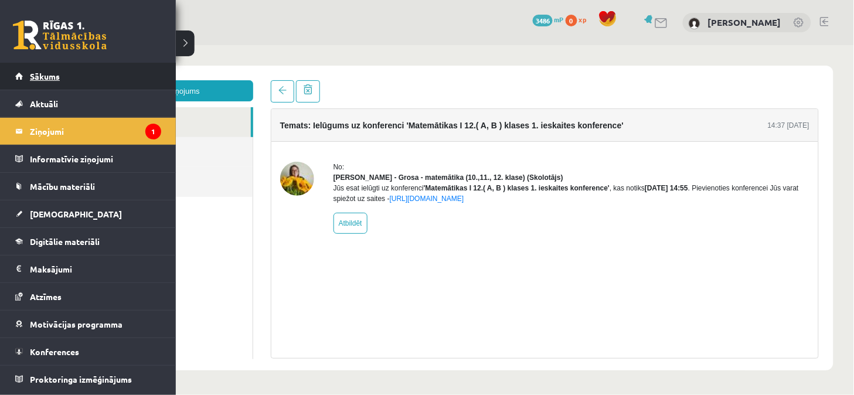
click at [52, 74] on span "Sākums" at bounding box center [45, 76] width 30 height 11
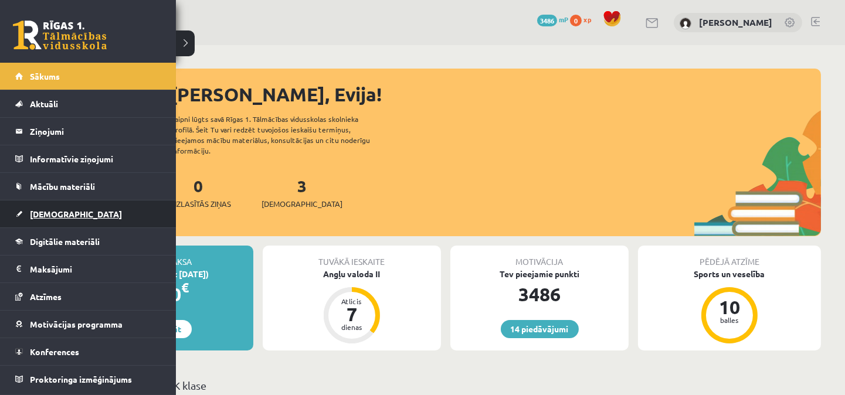
click at [53, 214] on span "[DEMOGRAPHIC_DATA]" at bounding box center [76, 214] width 92 height 11
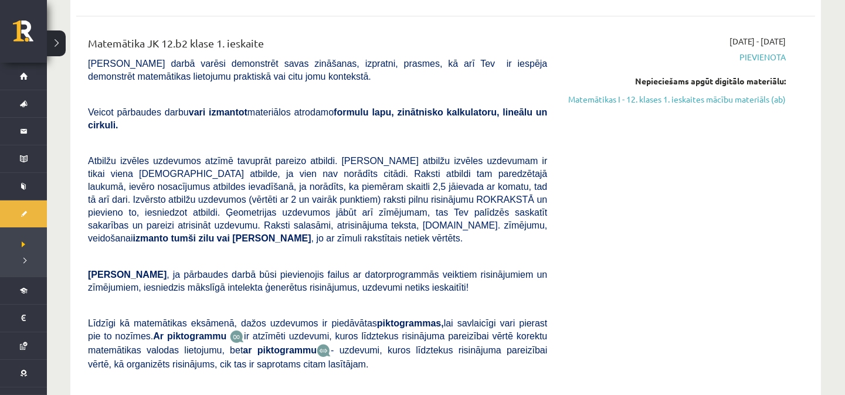
scroll to position [174, 0]
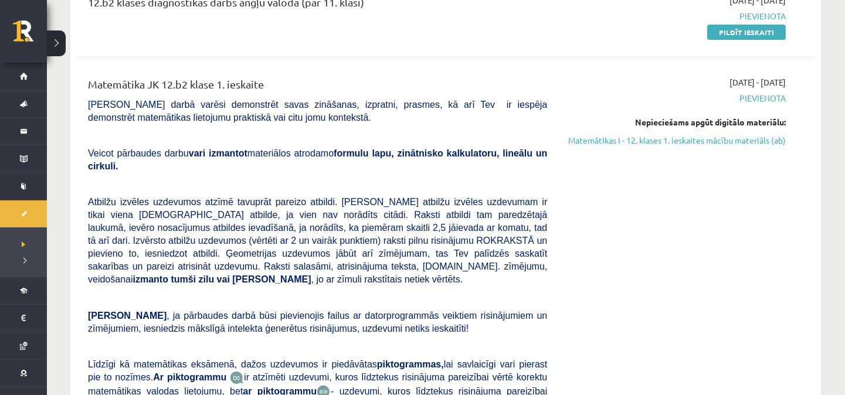
click at [418, 136] on p at bounding box center [317, 135] width 459 height 11
click at [471, 121] on p "[PERSON_NAME] darbā varēsi demonstrēt savas zināšanas, izpratni, prasmes, kā ar…" at bounding box center [317, 111] width 459 height 26
click at [183, 113] on span "[PERSON_NAME] darbā varēsi demonstrēt savas zināšanas, izpratni, prasmes, kā ar…" at bounding box center [317, 111] width 459 height 23
click at [190, 103] on span "[PERSON_NAME] darbā varēsi demonstrēt savas zināšanas, izpratni, prasmes, kā ar…" at bounding box center [317, 111] width 459 height 23
click at [733, 190] on div "2025-09-01 - 2025-09-15 Pievienota Nepieciešams apgūt digitālo materiālu: Matem…" at bounding box center [675, 274] width 239 height 396
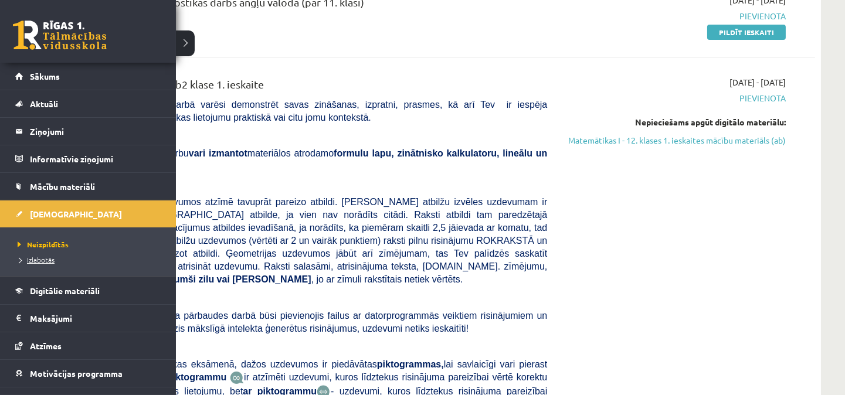
click at [44, 261] on span "Izlabotās" at bounding box center [35, 259] width 40 height 9
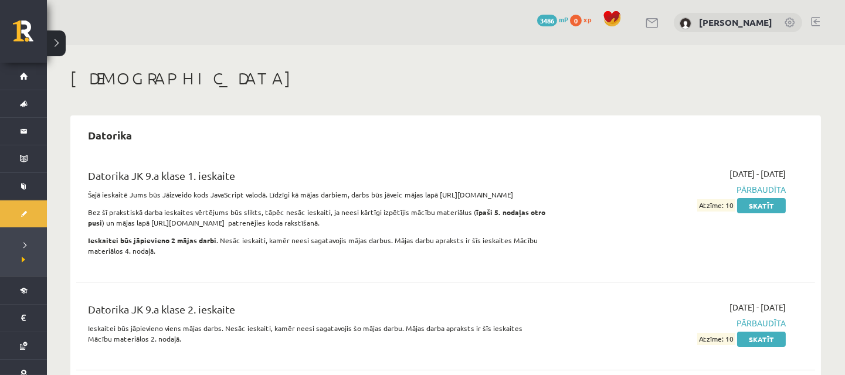
scroll to position [2638, 0]
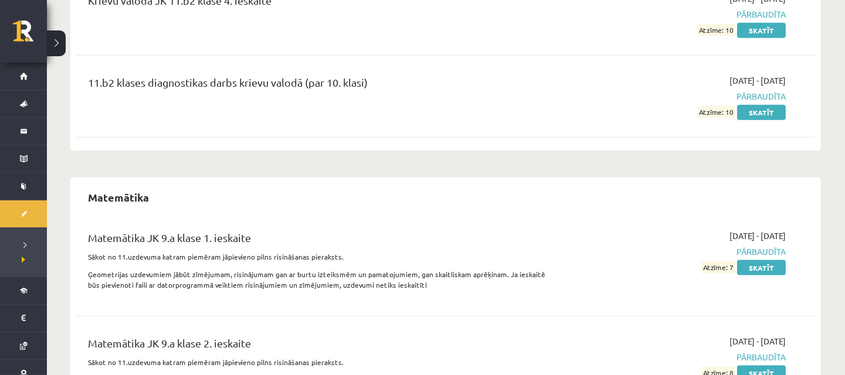
click at [477, 218] on div "Matemātika JK 9.a klase 1. ieskaite Sākot no 11.uzdevuma katram piemēram jāpiev…" at bounding box center [445, 263] width 739 height 91
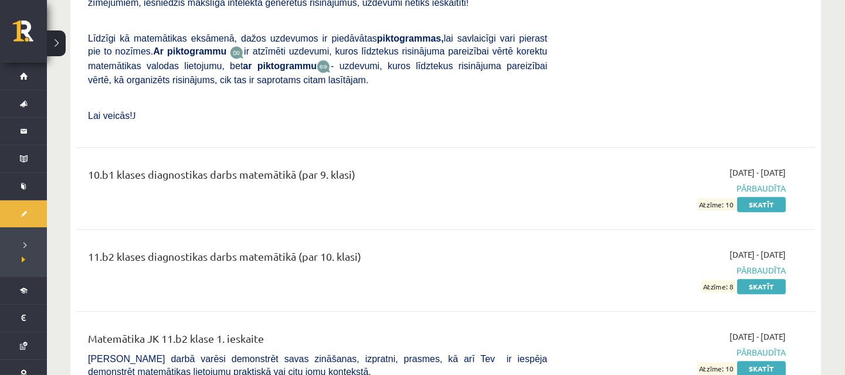
scroll to position [4897, 0]
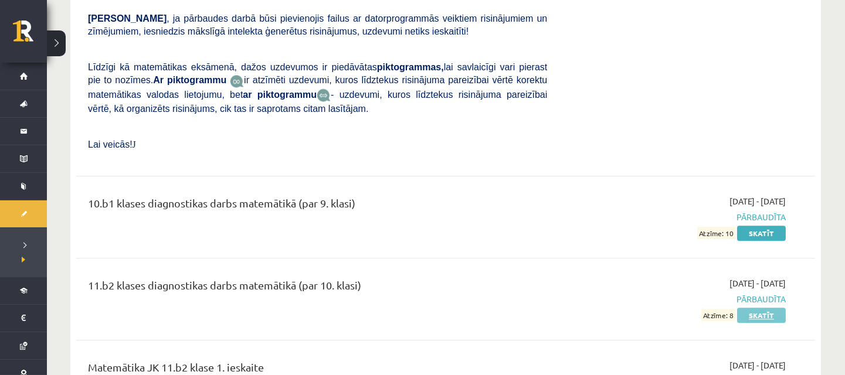
click at [765, 308] on link "Skatīt" at bounding box center [761, 315] width 49 height 15
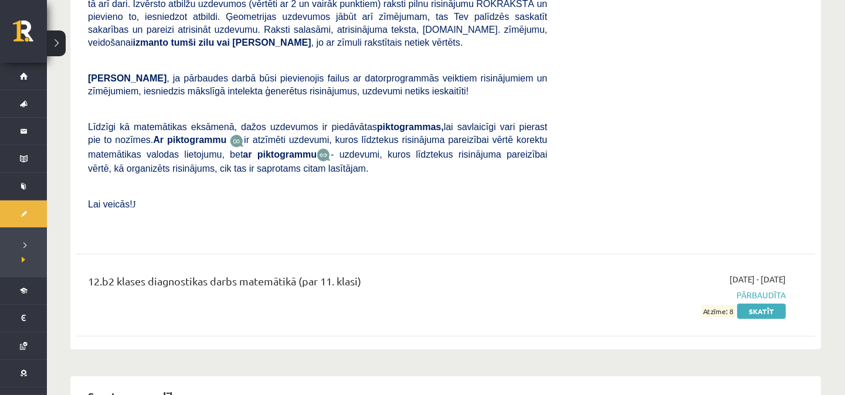
scroll to position [6634, 0]
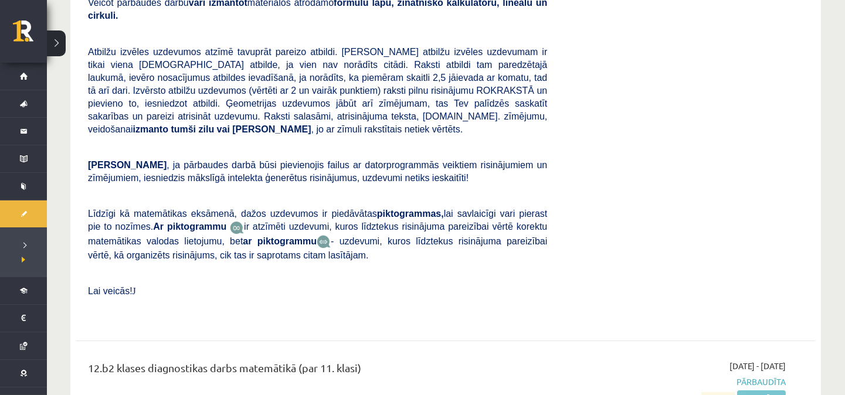
click at [765, 390] on link "Skatīt" at bounding box center [761, 397] width 49 height 15
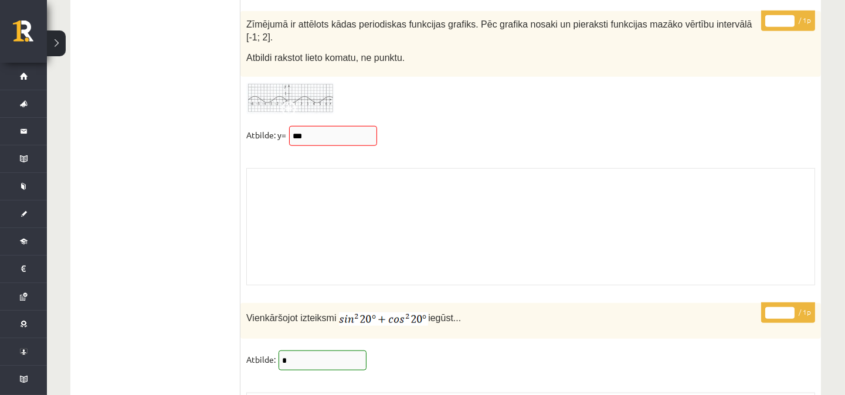
scroll to position [9549, 0]
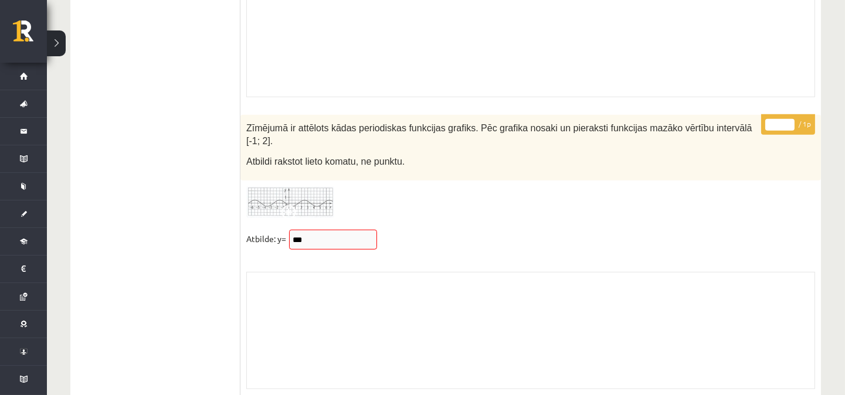
click at [307, 191] on img at bounding box center [290, 202] width 88 height 32
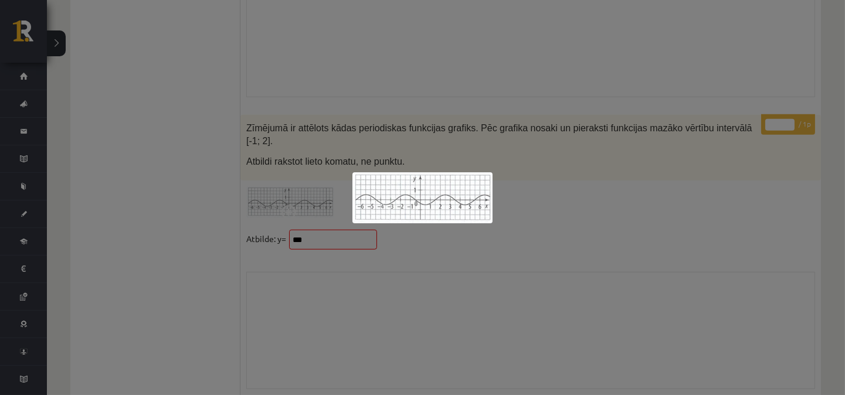
click at [424, 206] on img at bounding box center [422, 197] width 140 height 51
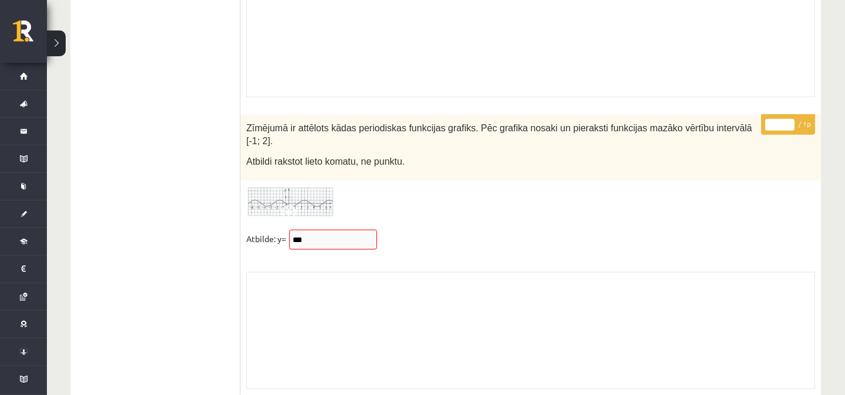
click at [307, 202] on img at bounding box center [290, 202] width 88 height 32
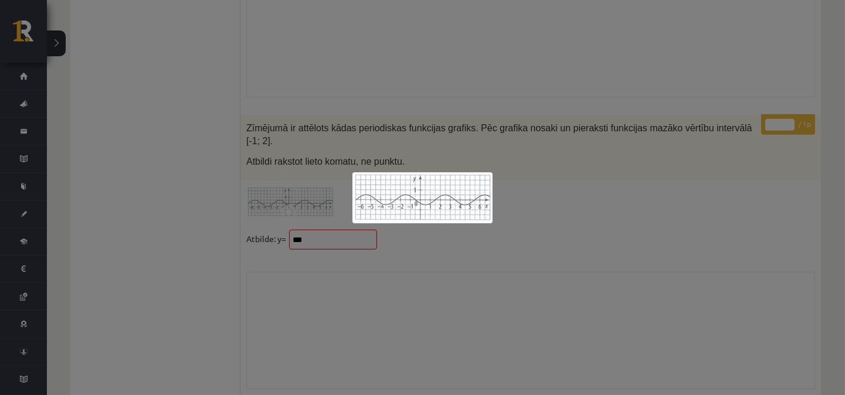
click at [831, 208] on div at bounding box center [422, 197] width 845 height 395
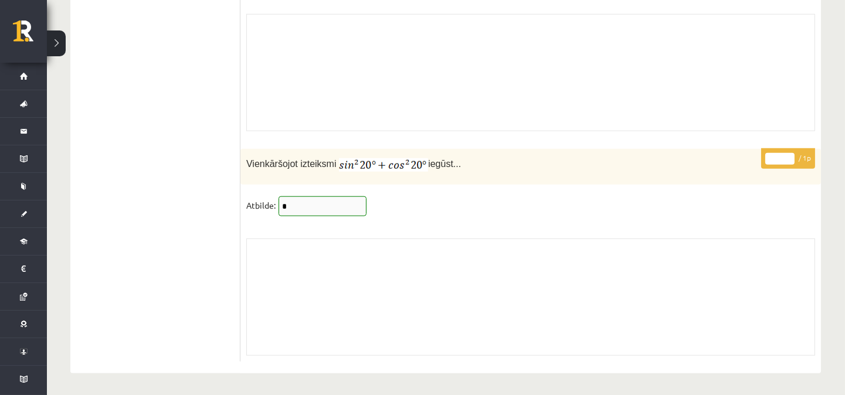
scroll to position [9547, 0]
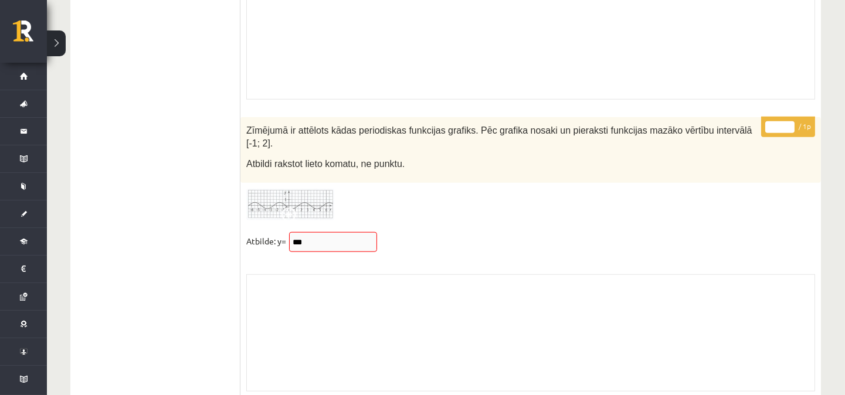
click at [588, 225] on div "* / 1p Zīmējumā ir attēlots kādas periodiskas funkcijas grafiks. Pēc grafika no…" at bounding box center [530, 257] width 580 height 280
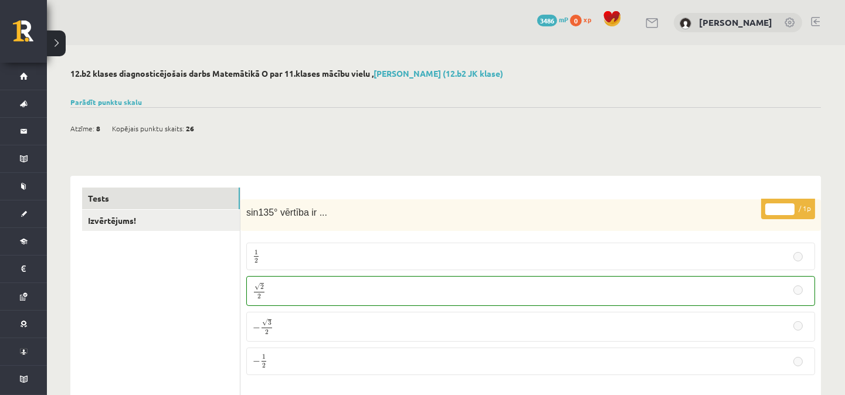
scroll to position [174, 0]
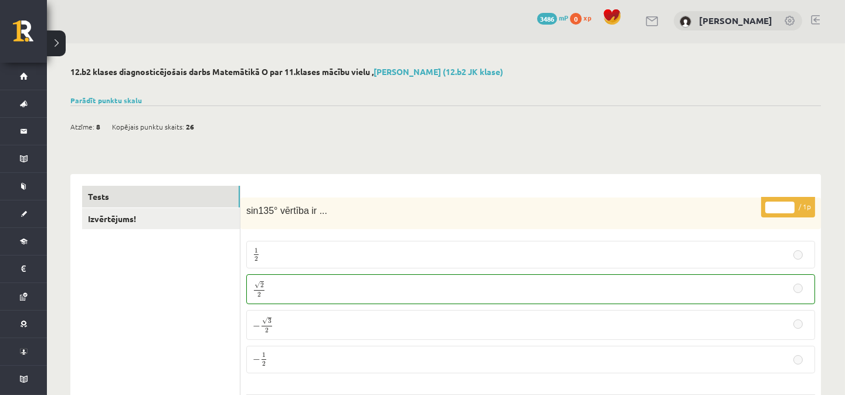
scroll to position [0, 0]
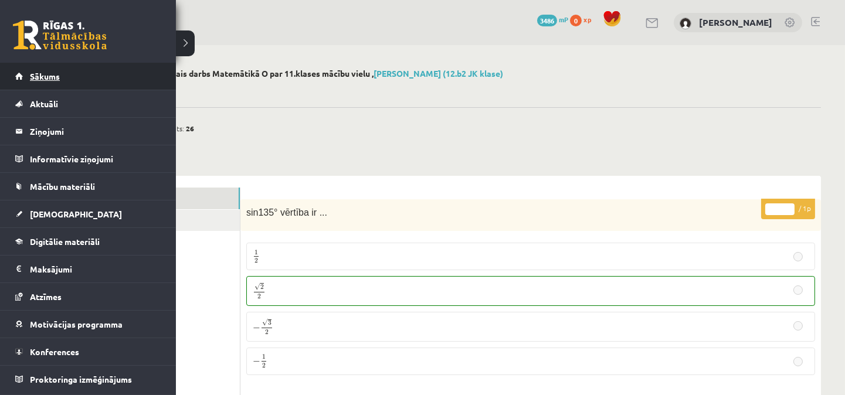
click at [40, 75] on span "Sākums" at bounding box center [45, 76] width 30 height 11
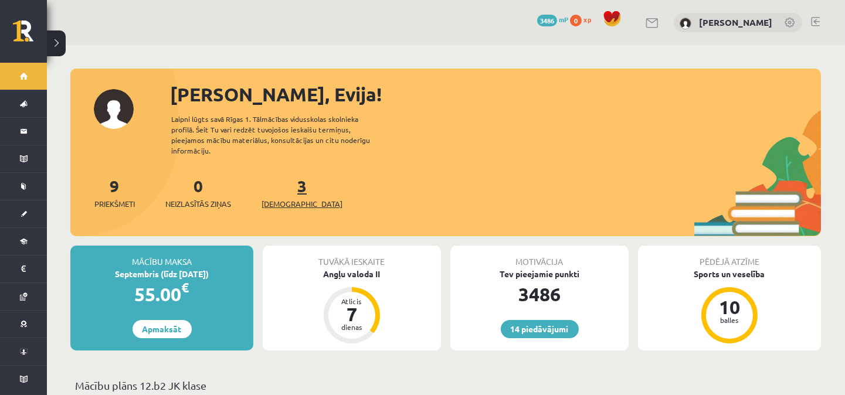
click at [284, 179] on link "3 Ieskaites" at bounding box center [301, 192] width 81 height 35
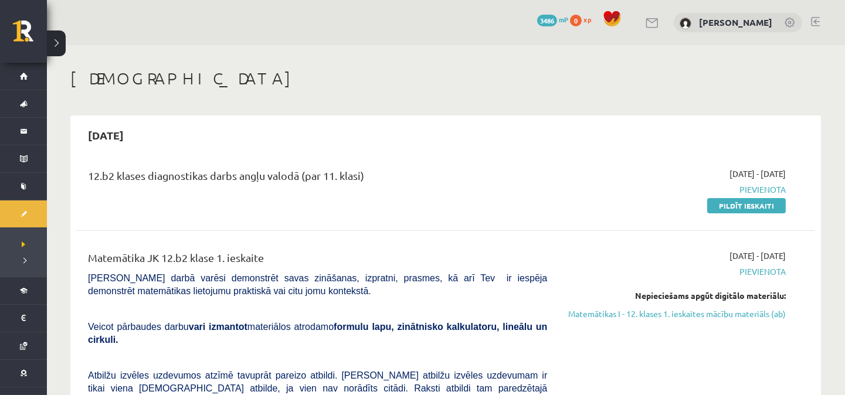
click at [504, 86] on h1 "[DEMOGRAPHIC_DATA]" at bounding box center [445, 79] width 750 height 20
click at [487, 69] on h1 "[DEMOGRAPHIC_DATA]" at bounding box center [445, 79] width 750 height 20
click at [286, 201] on div "12.b2 klases diagnostikas darbs angļu valodā (par 11. klasi)" at bounding box center [317, 190] width 477 height 44
click at [750, 206] on link "Pildīt ieskaiti" at bounding box center [746, 205] width 79 height 15
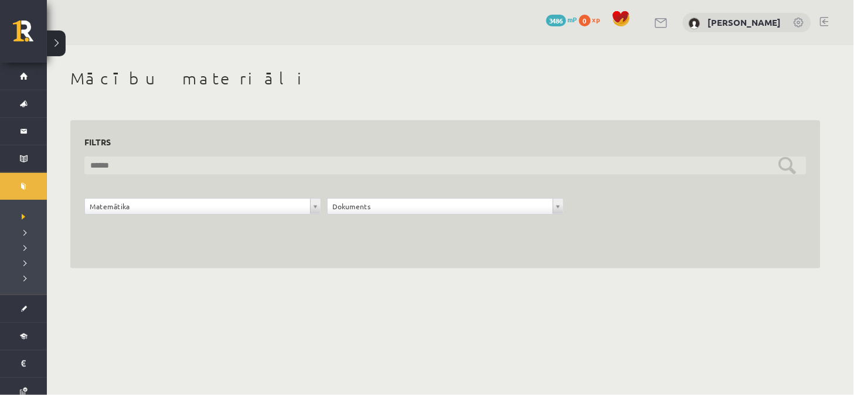
click at [790, 163] on input "text" at bounding box center [445, 166] width 722 height 18
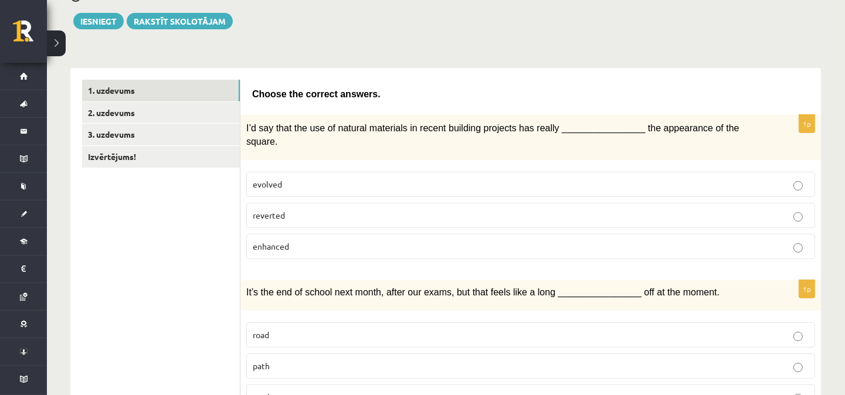
scroll to position [174, 0]
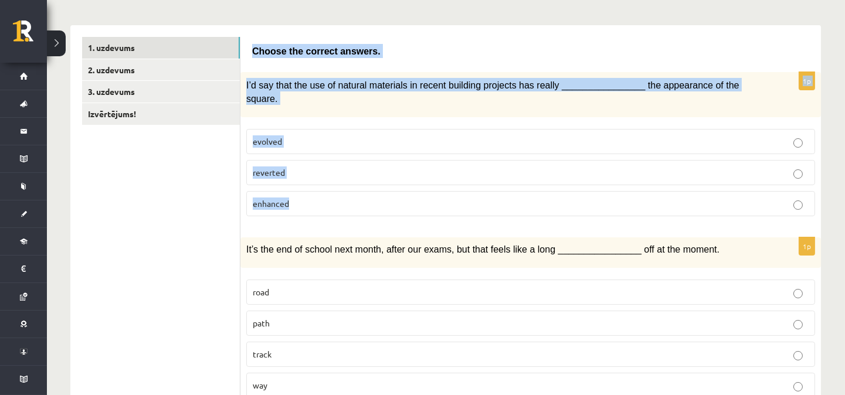
drag, startPoint x: 251, startPoint y: 47, endPoint x: 321, endPoint y: 185, distance: 154.4
copy form "Choose the correct answers. 1p I’d say that the use of natural materials in rec…"
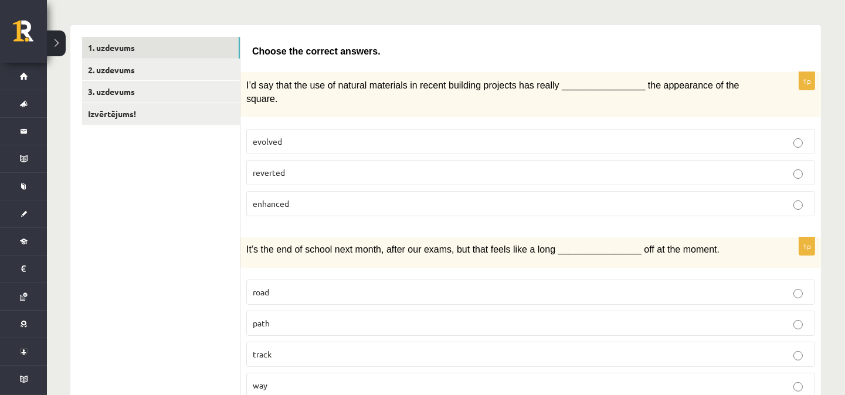
drag, startPoint x: 337, startPoint y: 83, endPoint x: 394, endPoint y: 85, distance: 56.9
click at [394, 85] on span "I’d say that the use of natural materials in recent building projects has reall…" at bounding box center [492, 91] width 493 height 23
click at [379, 83] on span "I’d say that the use of natural materials in recent building projects has reall…" at bounding box center [492, 91] width 493 height 23
click at [709, 81] on span "I’d say that the use of natural materials in recent building projects has reall…" at bounding box center [492, 91] width 493 height 23
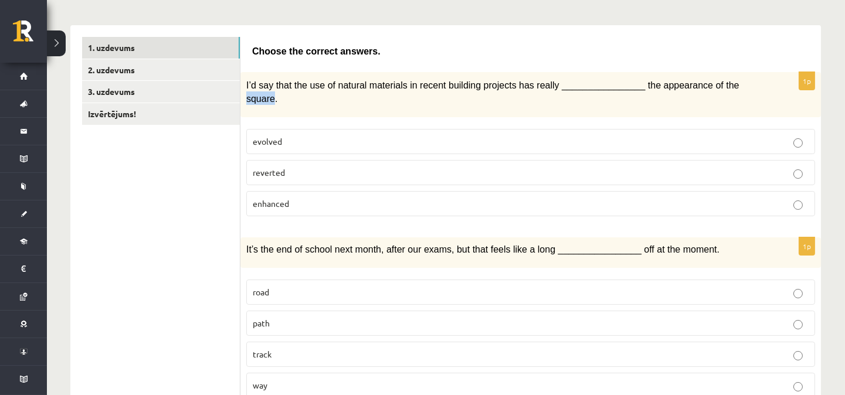
click at [709, 81] on span "I’d say that the use of natural materials in recent building projects has reall…" at bounding box center [492, 91] width 493 height 23
click at [648, 91] on div "I’d say that the use of natural materials in recent building projects has reall…" at bounding box center [530, 94] width 580 height 45
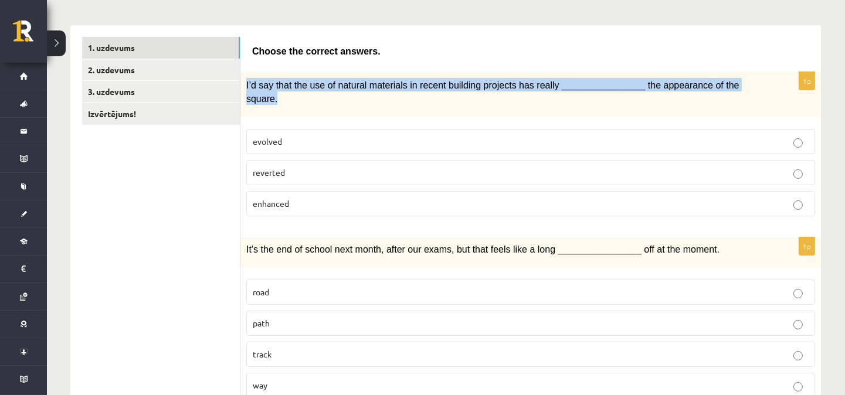
drag, startPoint x: 246, startPoint y: 83, endPoint x: 735, endPoint y: 89, distance: 489.0
click at [735, 89] on p "I’d say that the use of natural materials in recent building projects has reall…" at bounding box center [501, 91] width 510 height 26
copy span "I’d say that the use of natural materials in recent building projects has reall…"
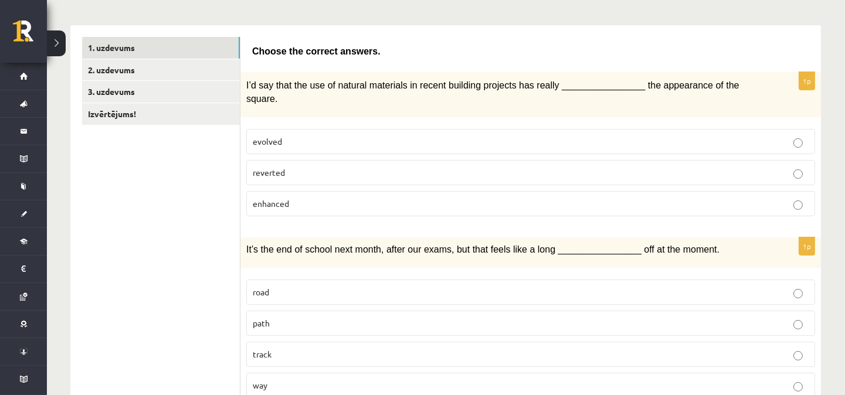
click at [381, 198] on p "enhanced" at bounding box center [531, 204] width 556 height 12
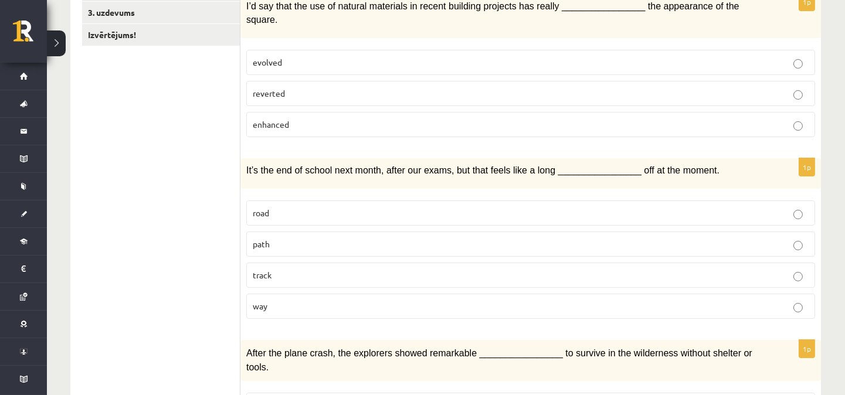
scroll to position [347, 0]
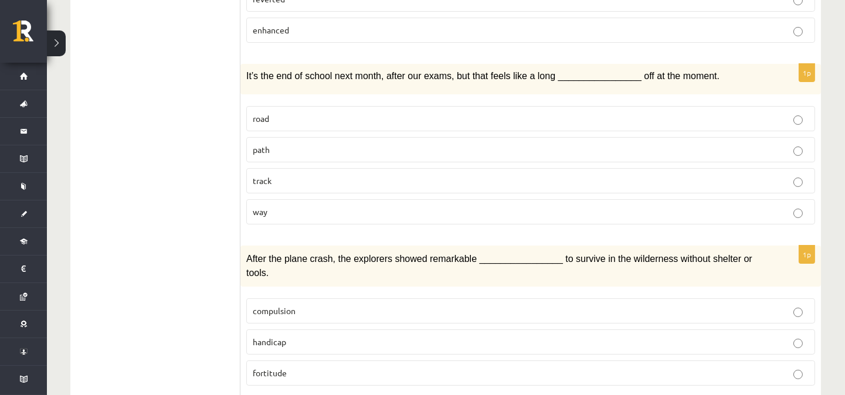
click at [272, 206] on p "way" at bounding box center [531, 212] width 556 height 12
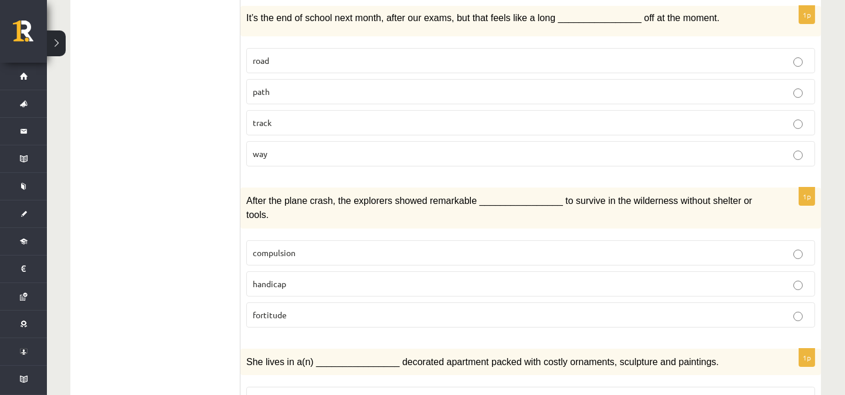
scroll to position [521, 0]
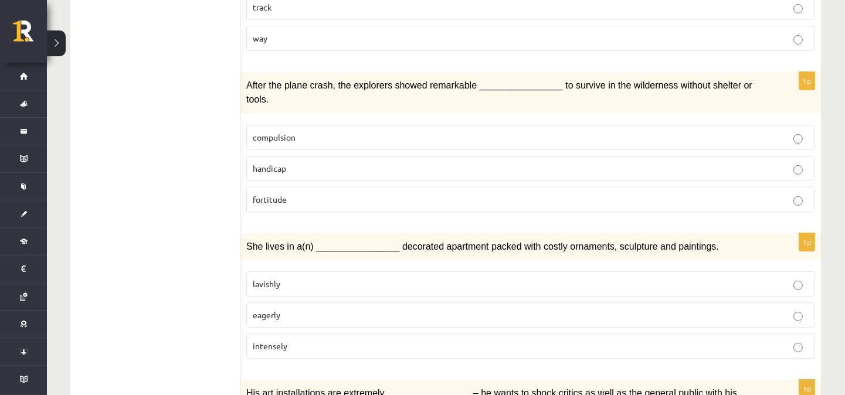
click at [598, 193] on p "fortitude" at bounding box center [531, 199] width 556 height 12
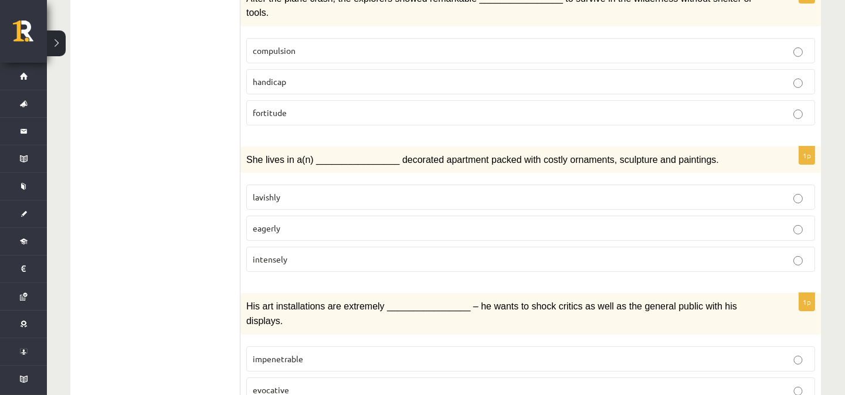
scroll to position [695, 0]
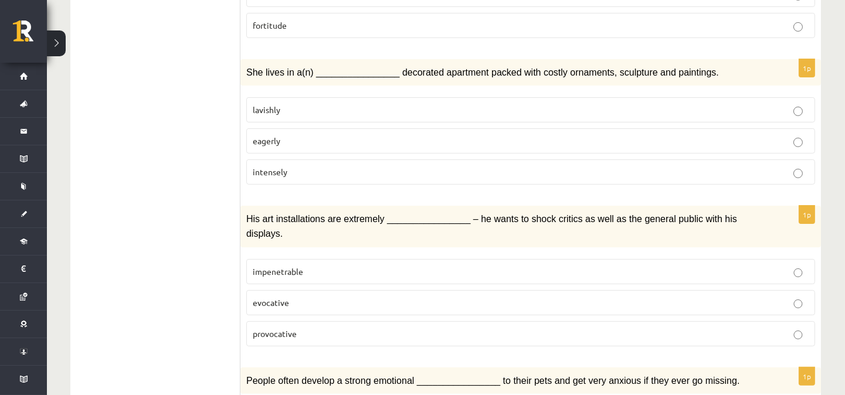
click at [318, 104] on p "lavishly" at bounding box center [531, 110] width 556 height 12
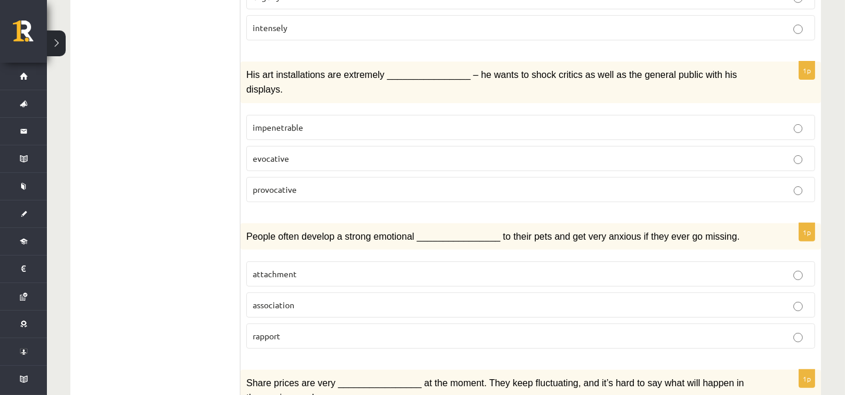
scroll to position [868, 0]
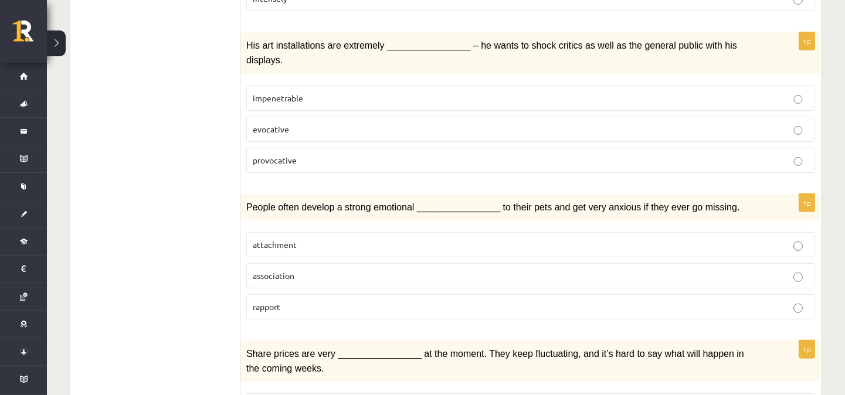
click at [321, 154] on p "provocative" at bounding box center [531, 160] width 556 height 12
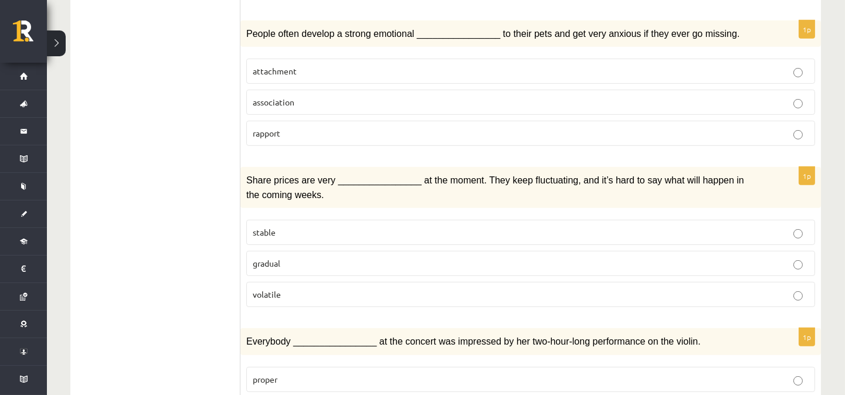
scroll to position [956, 0]
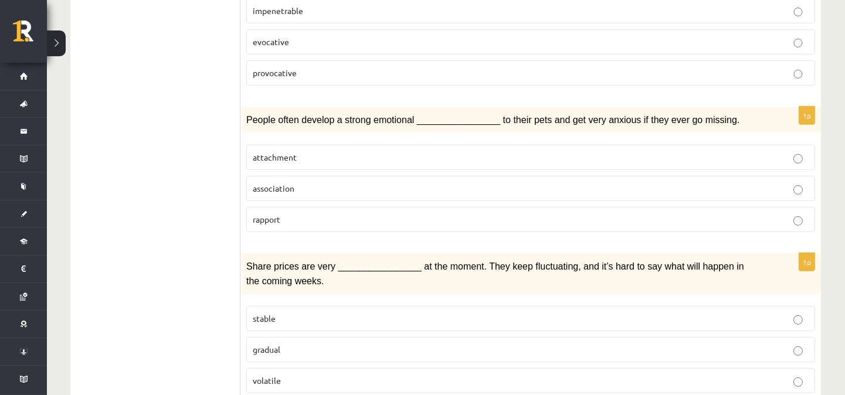
click at [278, 152] on span "attachment" at bounding box center [275, 157] width 44 height 11
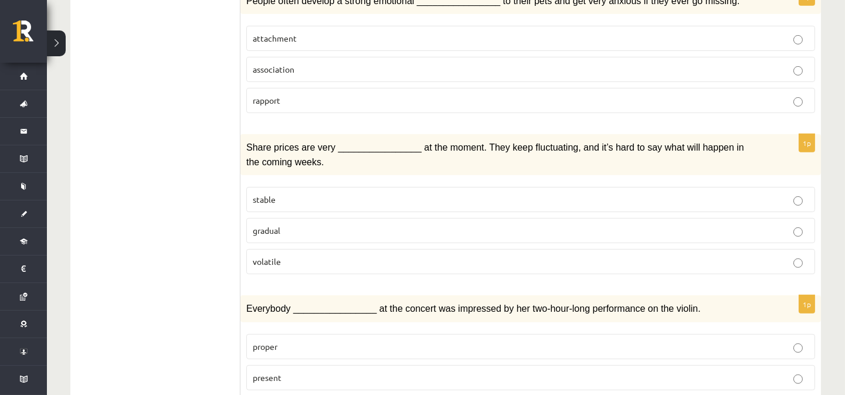
scroll to position [1129, 0]
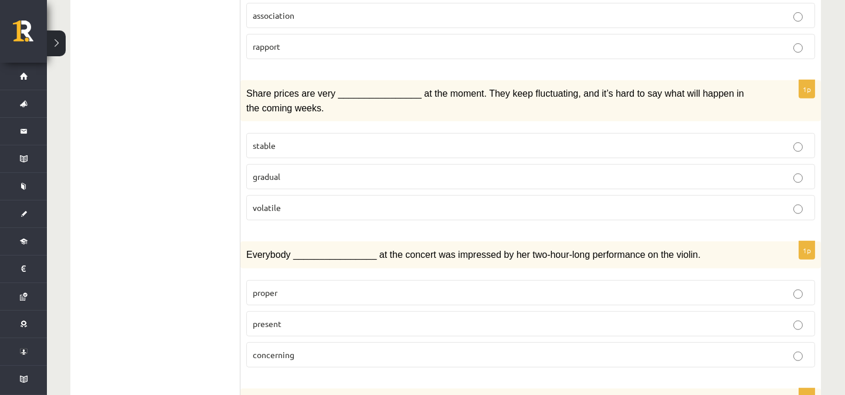
click at [298, 195] on label "volatile" at bounding box center [530, 207] width 569 height 25
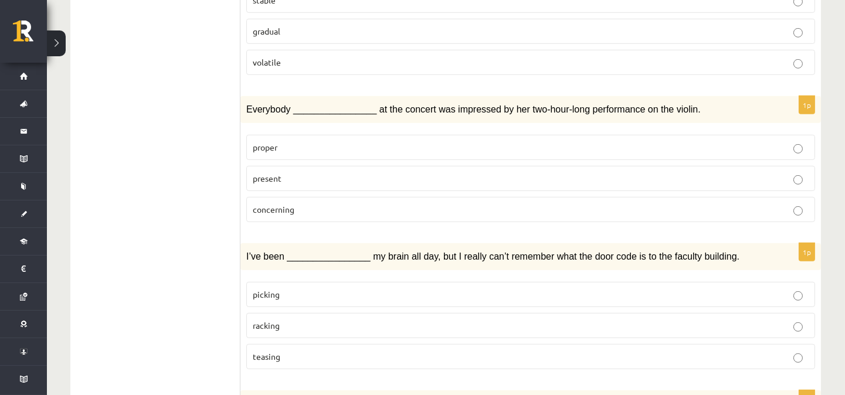
scroll to position [1303, 0]
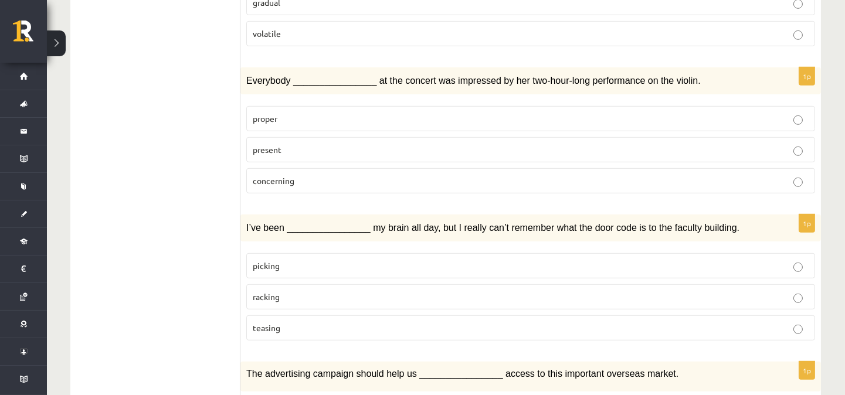
click at [289, 144] on p "present" at bounding box center [531, 150] width 556 height 12
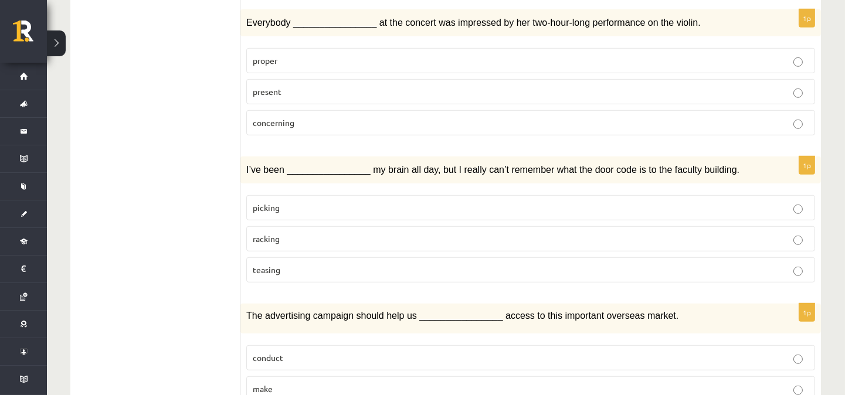
scroll to position [1390, 0]
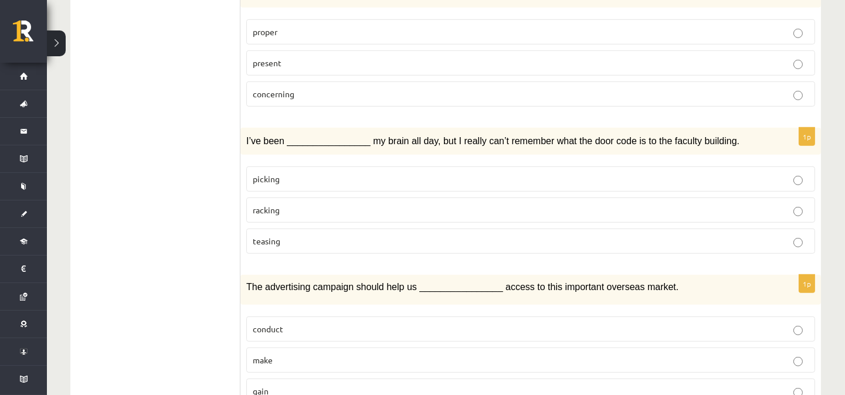
click at [270, 235] on p "teasing" at bounding box center [531, 241] width 556 height 12
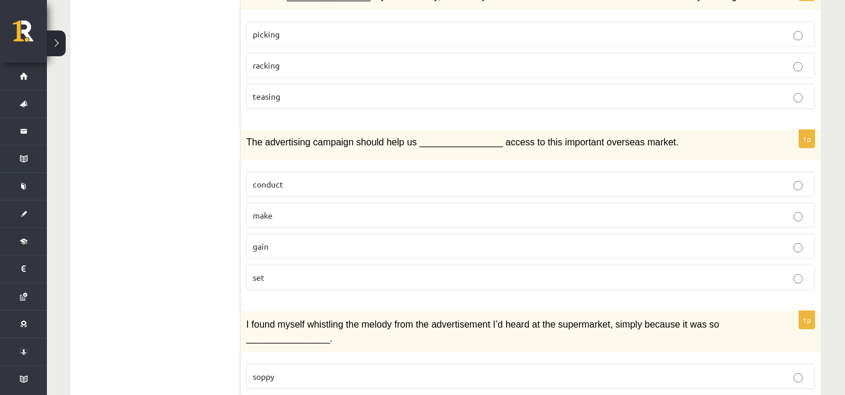
scroll to position [1563, 0]
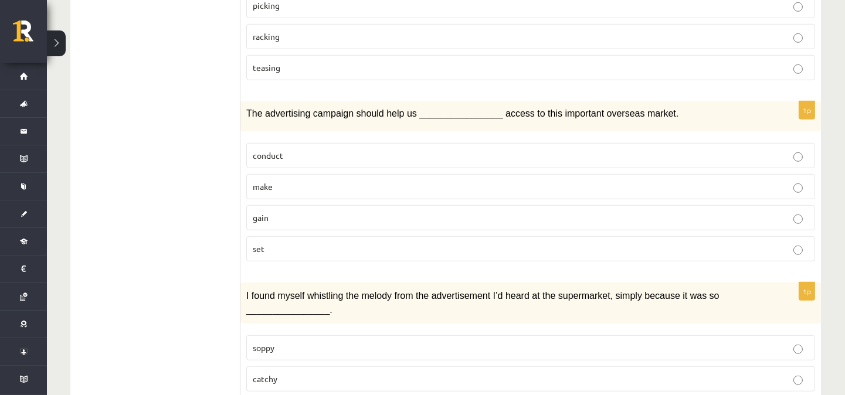
click at [294, 205] on label "gain" at bounding box center [530, 217] width 569 height 25
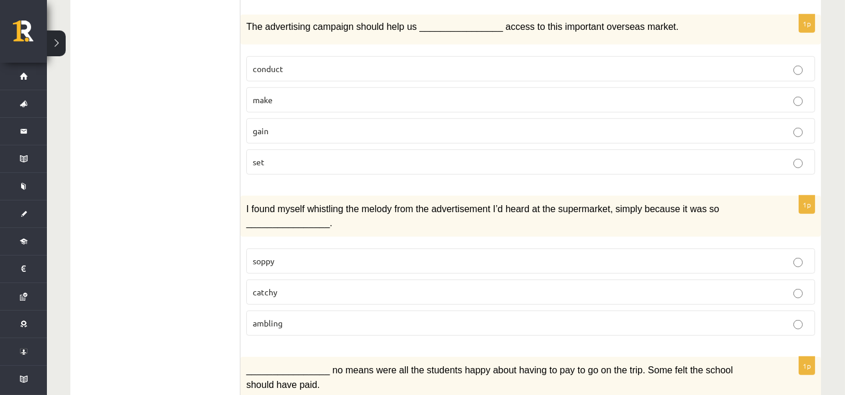
scroll to position [1737, 0]
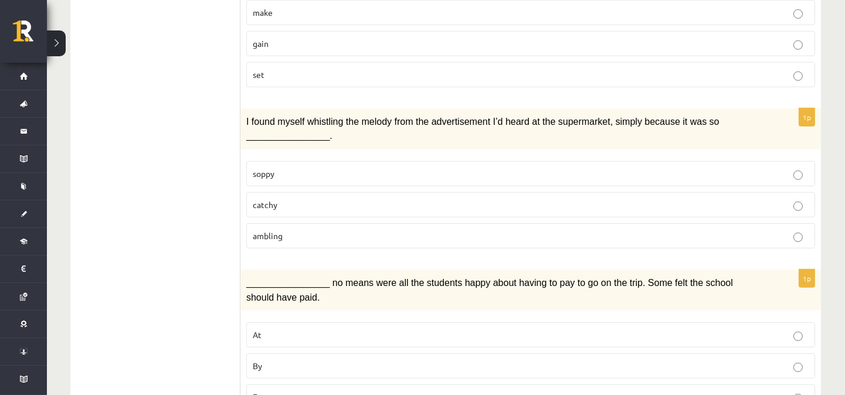
click at [264, 199] on span "catchy" at bounding box center [265, 204] width 25 height 11
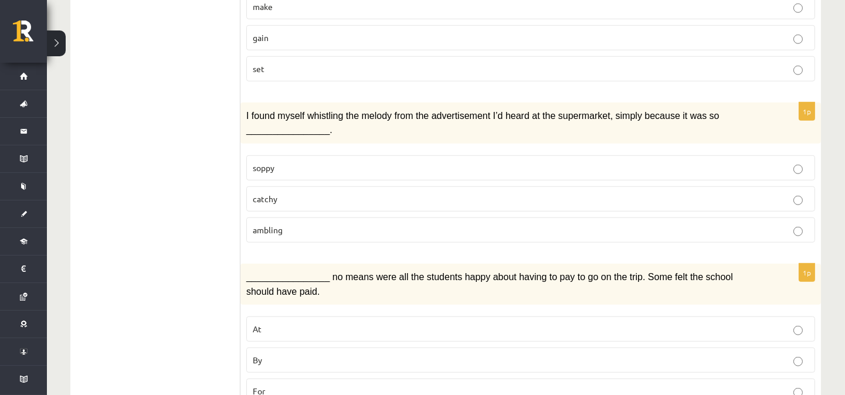
scroll to position [1744, 0]
click at [256, 354] on span "By" at bounding box center [257, 359] width 9 height 11
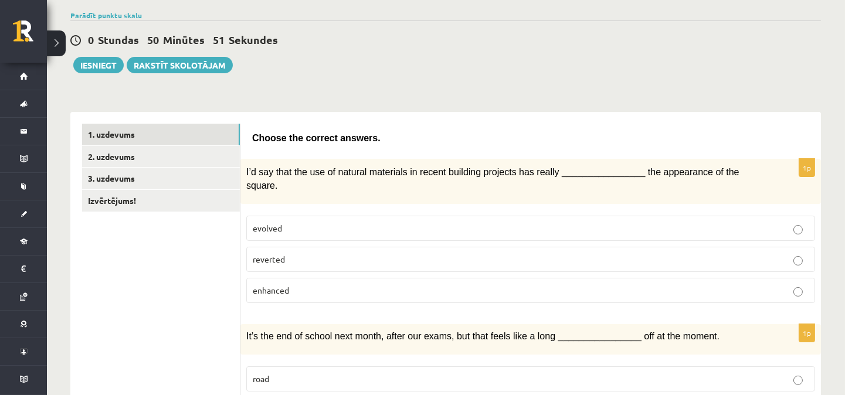
scroll to position [0, 0]
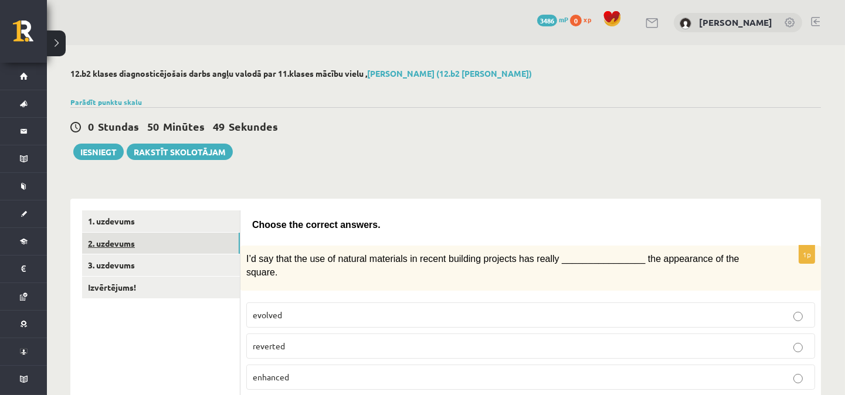
click at [113, 237] on link "2. uzdevums" at bounding box center [161, 244] width 158 height 22
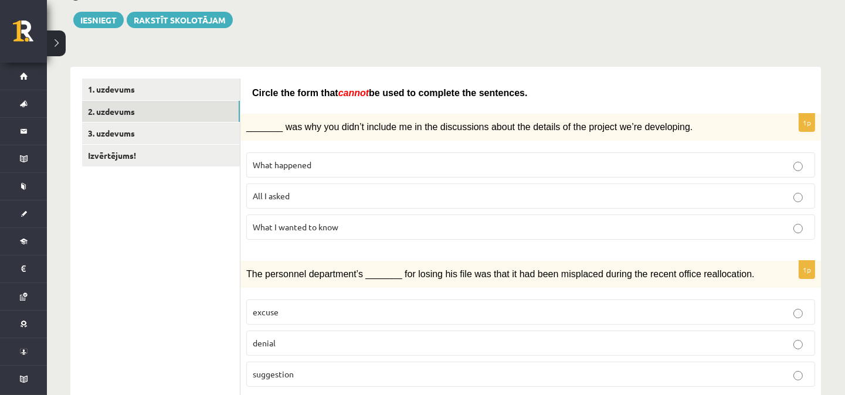
scroll to position [174, 0]
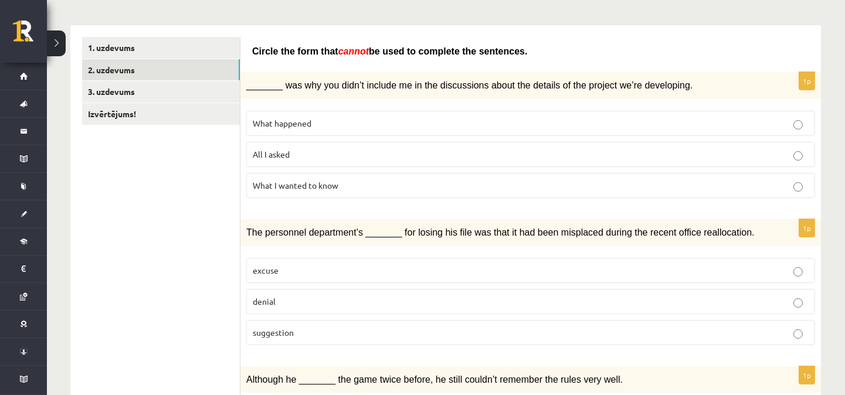
click at [255, 118] on span "What happened" at bounding box center [282, 123] width 59 height 11
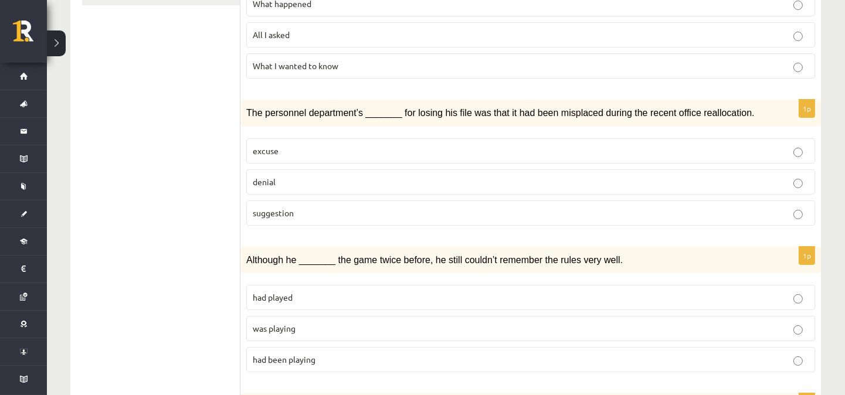
scroll to position [347, 0]
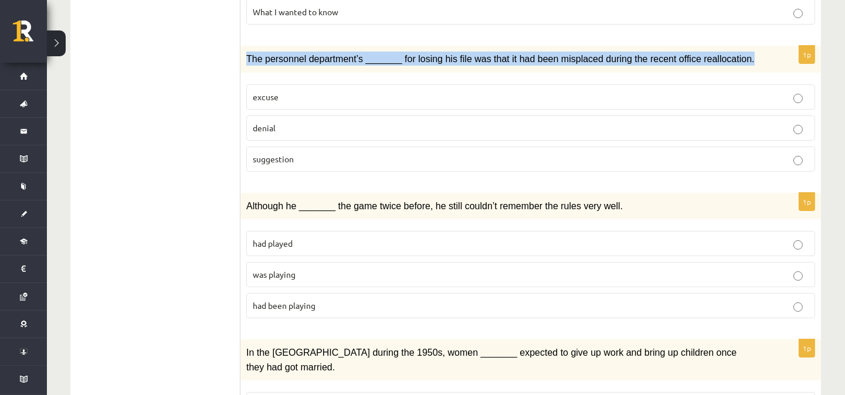
drag, startPoint x: 247, startPoint y: 55, endPoint x: 718, endPoint y: 61, distance: 470.9
click at [718, 61] on p "The personnel department’s _______ for losing his file was that it had been mis…" at bounding box center [501, 59] width 510 height 14
copy span "The personnel department’s _______ for losing his file was that it had been mis…"
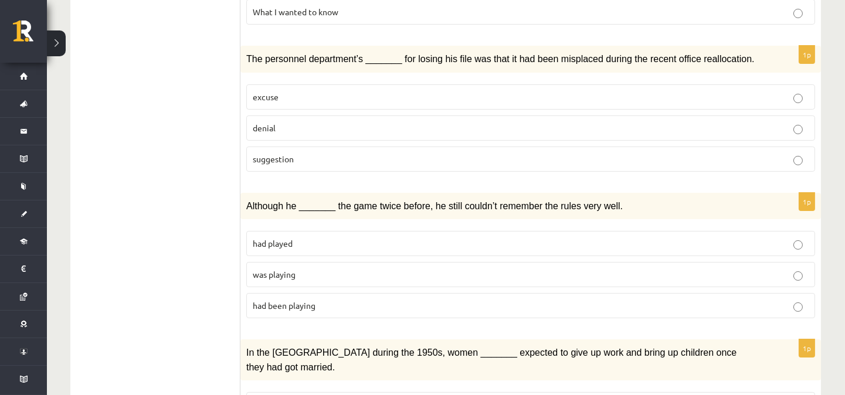
click at [269, 159] on span "suggestion" at bounding box center [273, 159] width 41 height 11
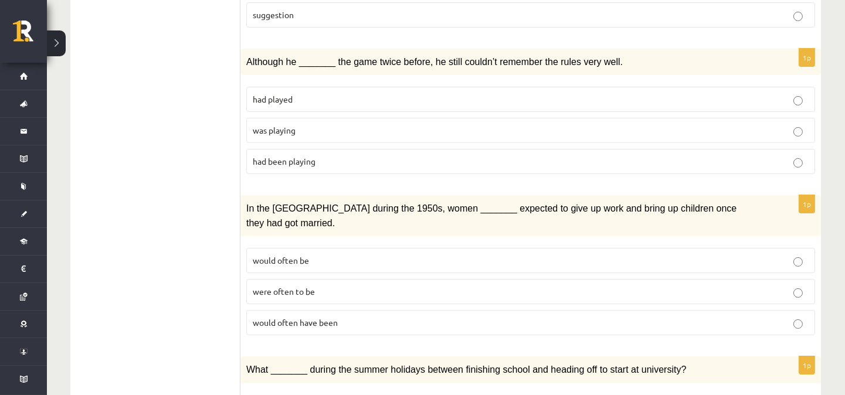
scroll to position [521, 0]
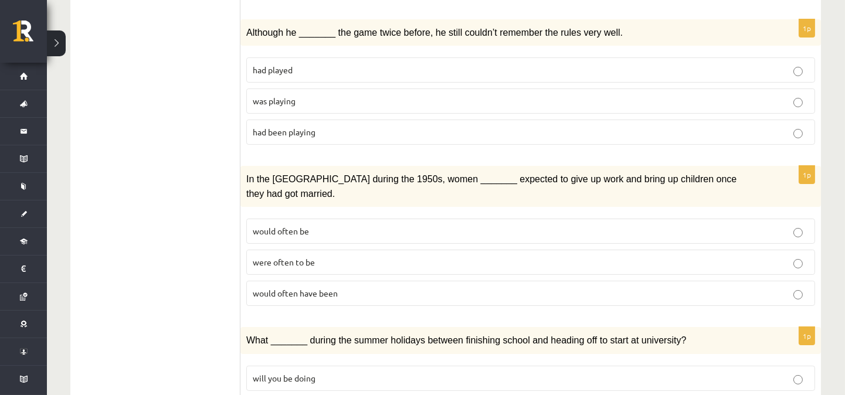
click at [278, 100] on span "was playing" at bounding box center [274, 101] width 43 height 11
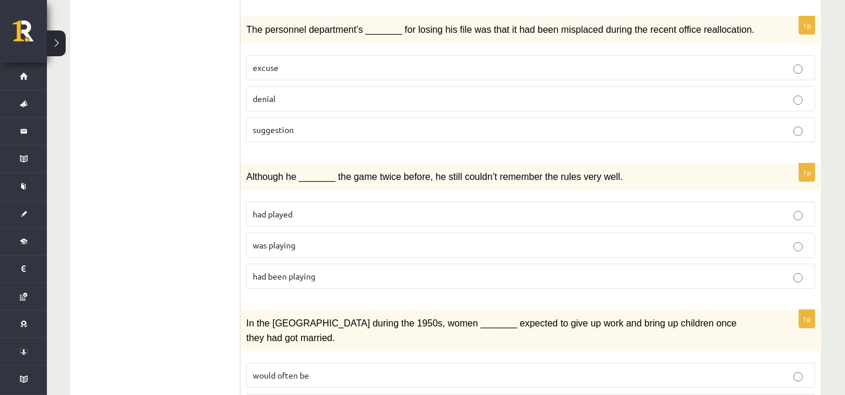
scroll to position [347, 0]
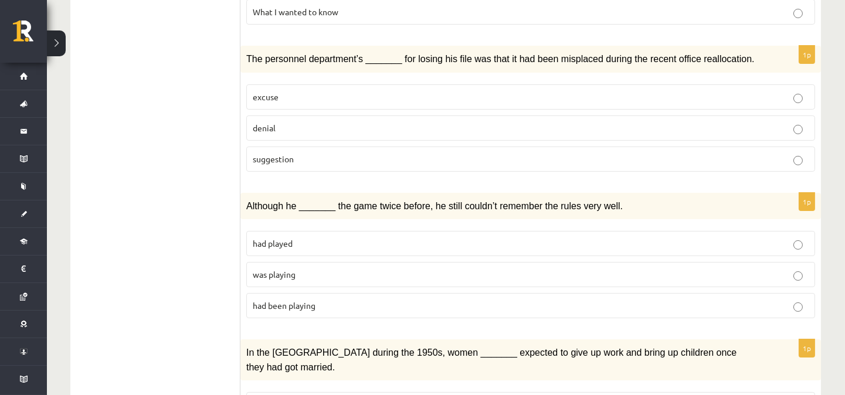
click at [330, 125] on p "denial" at bounding box center [531, 128] width 556 height 12
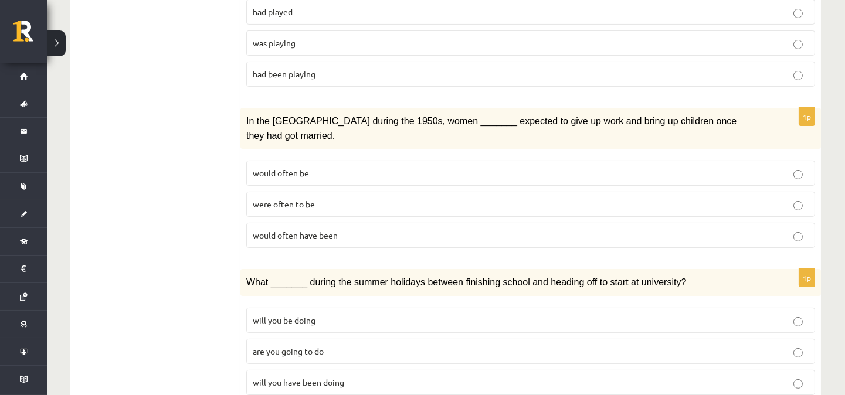
scroll to position [607, 0]
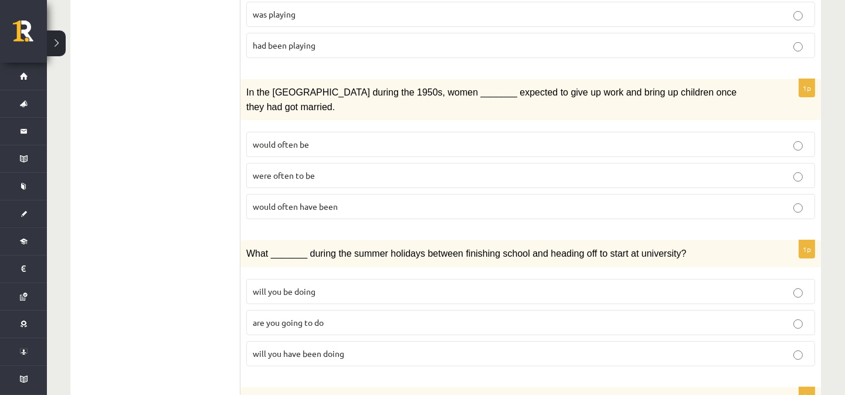
click at [297, 139] on span "would often be" at bounding box center [281, 144] width 56 height 11
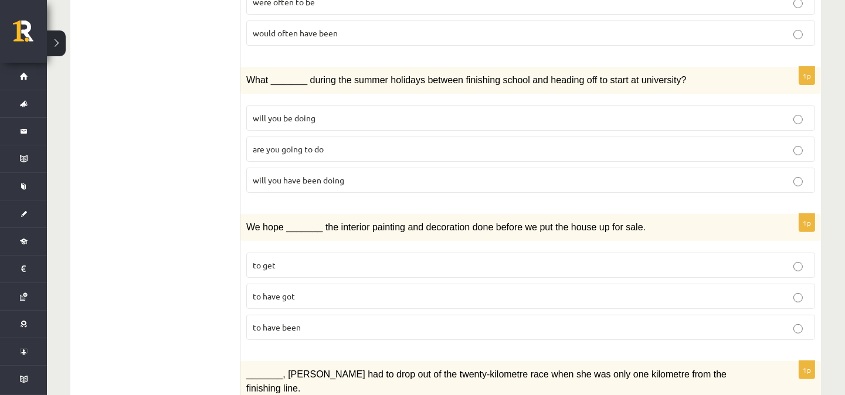
scroll to position [782, 0]
click at [358, 174] on p "will you have been doing" at bounding box center [531, 180] width 556 height 12
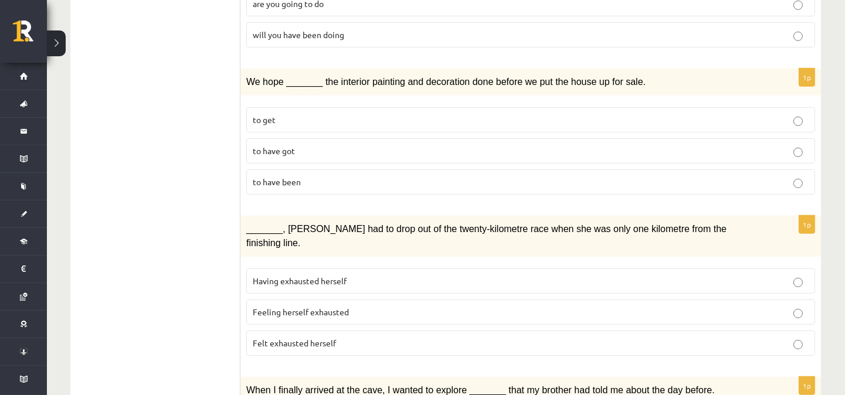
scroll to position [956, 0]
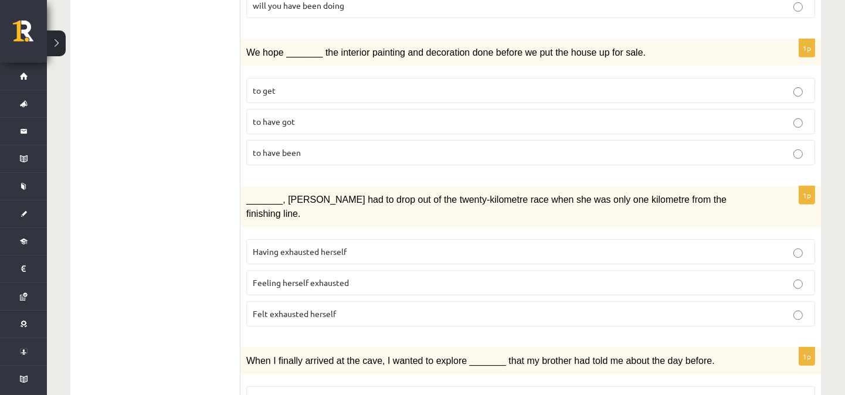
click at [304, 147] on p "to have been" at bounding box center [531, 153] width 556 height 12
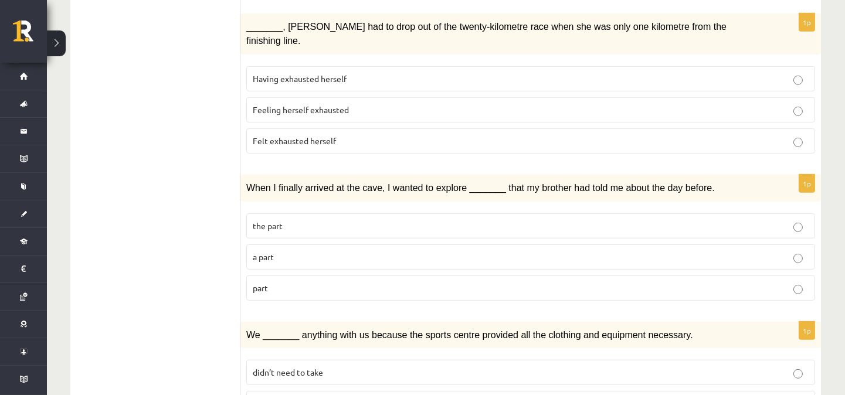
scroll to position [1042, 0]
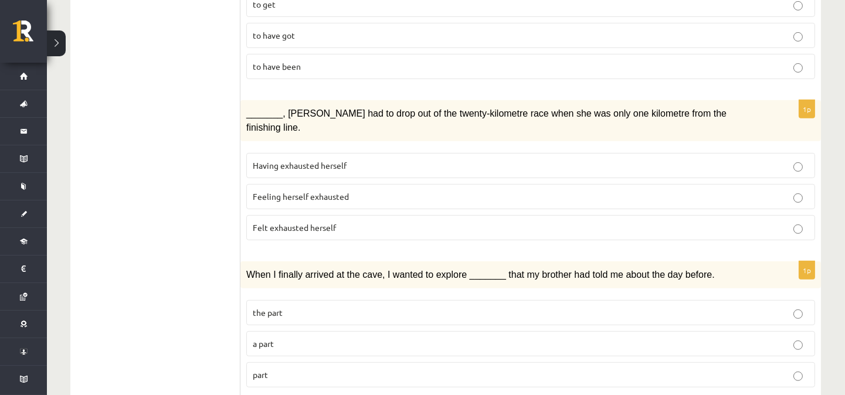
click at [298, 222] on span "Felt exhausted herself" at bounding box center [294, 227] width 83 height 11
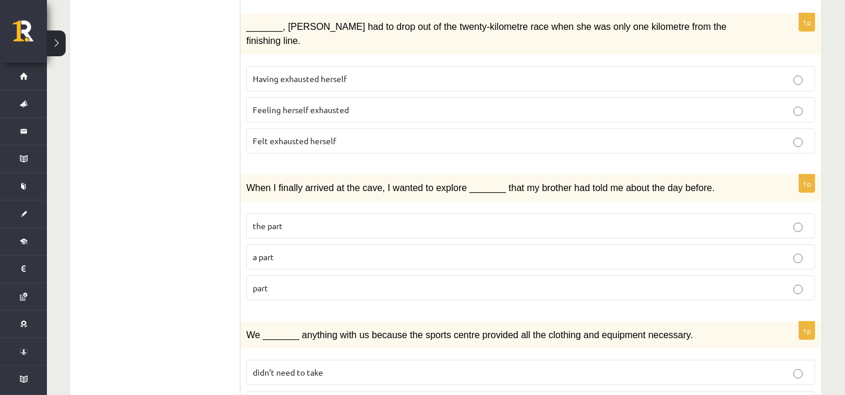
scroll to position [1216, 0]
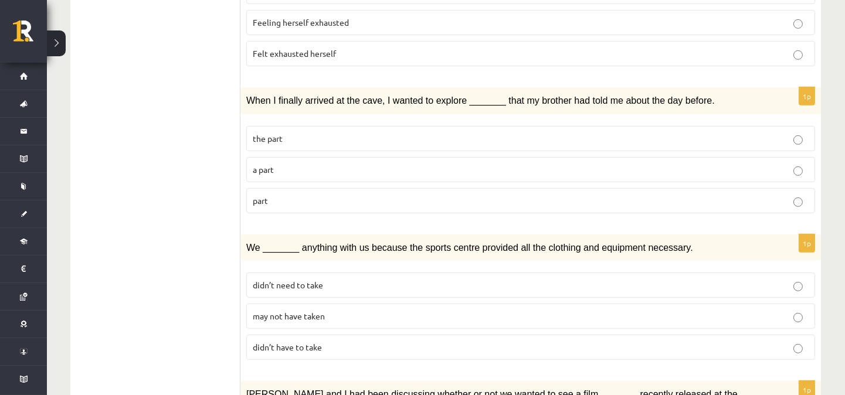
click at [310, 164] on p "a part" at bounding box center [531, 170] width 556 height 12
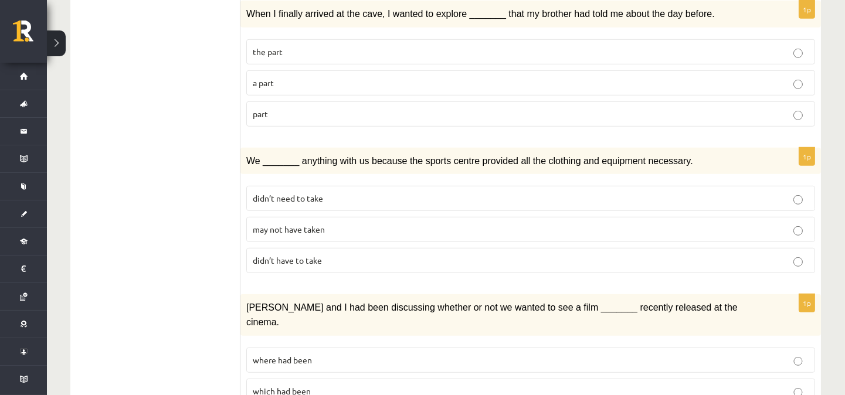
click at [326, 223] on p "may not have taken" at bounding box center [531, 229] width 556 height 12
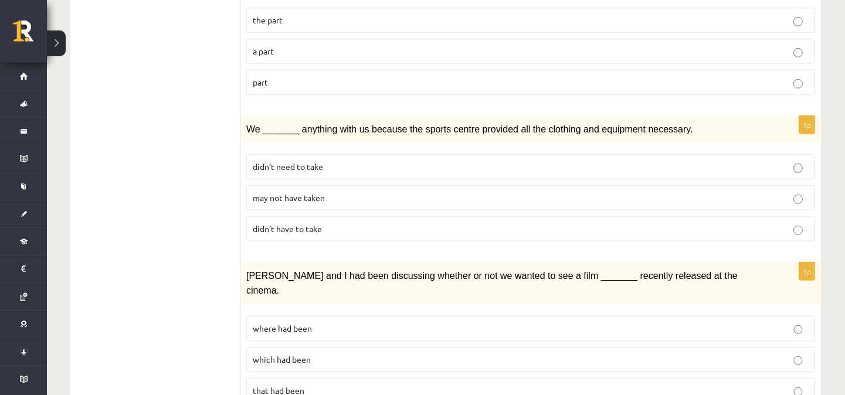
click at [324, 322] on p "where had been" at bounding box center [531, 328] width 556 height 12
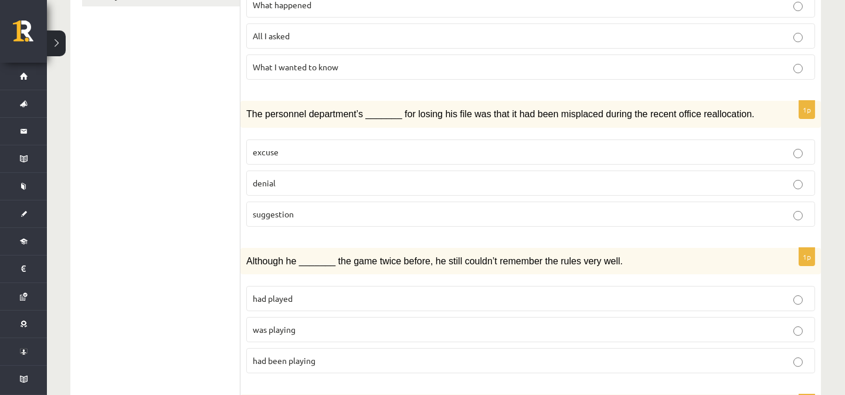
scroll to position [0, 0]
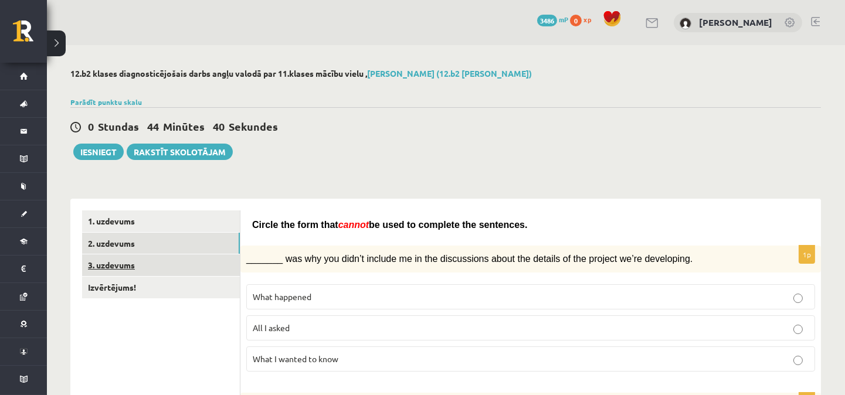
click at [117, 263] on link "3. uzdevums" at bounding box center [161, 265] width 158 height 22
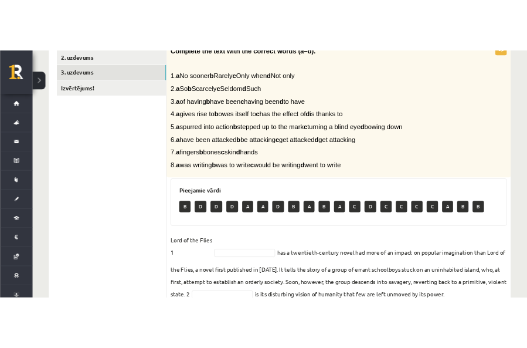
scroll to position [235, 0]
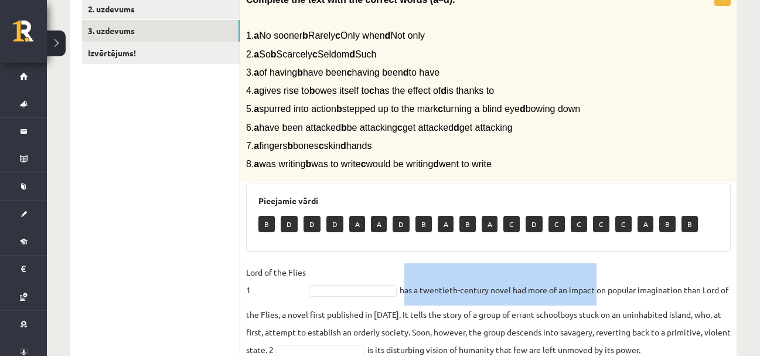
drag, startPoint x: 402, startPoint y: 289, endPoint x: 598, endPoint y: 288, distance: 195.8
copy fieldset "has a twentieth-century novel had more of an impact"
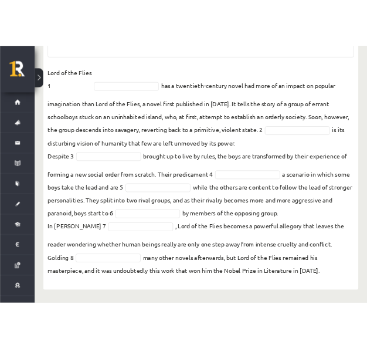
scroll to position [555, 0]
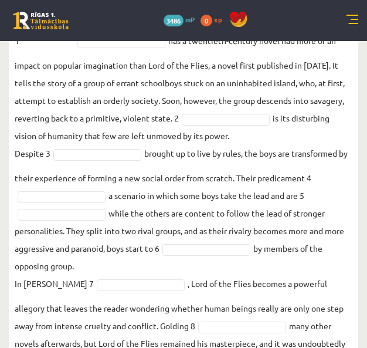
click at [196, 201] on fieldset "Lord of the Flies 1 has a twentieth-century novel had more of an impact on popu…" at bounding box center [184, 191] width 338 height 355
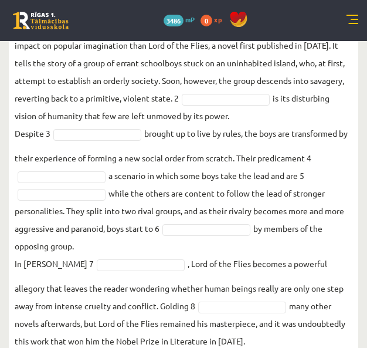
scroll to position [600, 0]
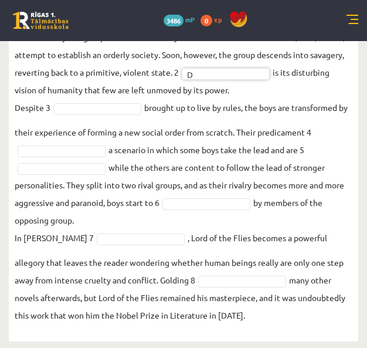
click at [242, 154] on fieldset "Lord of the Flies 1 B * has a twentieth-century novel had more of an impact on …" at bounding box center [184, 145] width 338 height 355
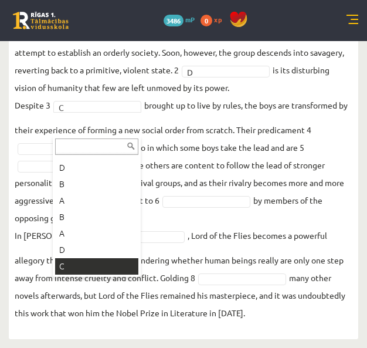
scroll to position [66, 0]
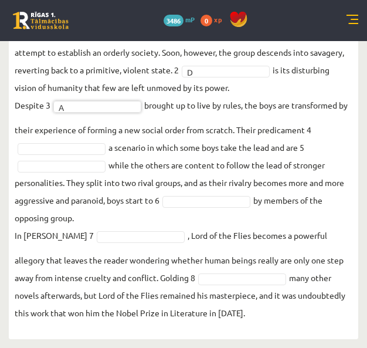
click at [117, 127] on fieldset "Lord of the Flies 1 B * has a twentieth-century novel had more of an impact on …" at bounding box center [184, 143] width 338 height 355
click at [150, 154] on fieldset "Lord of the Flies 1 B * has a twentieth-century novel had more of an impact on …" at bounding box center [184, 143] width 338 height 355
click at [118, 205] on fieldset "Lord of the Flies 1 B * has a twentieth-century novel had more of an impact on …" at bounding box center [184, 143] width 338 height 355
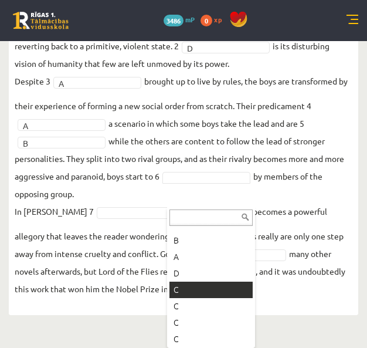
scroll to position [600, 0]
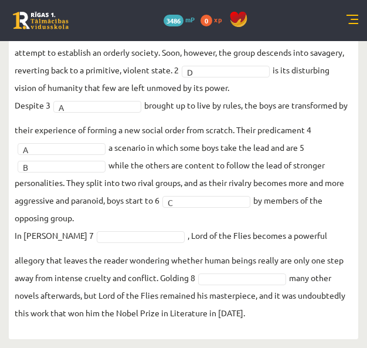
click at [151, 219] on fieldset "Lord of the Flies 1 B * has a twentieth-century novel had more of an impact on …" at bounding box center [184, 143] width 338 height 355
drag, startPoint x: 67, startPoint y: 182, endPoint x: 97, endPoint y: 213, distance: 43.5
click at [97, 213] on fieldset "Lord of the Flies 1 B * has a twentieth-century novel had more of an impact on …" at bounding box center [184, 143] width 338 height 355
copy fieldset "They split into two rival groups, and as their rivalry becomes more and more ag…"
click at [215, 217] on fieldset "Lord of the Flies 1 B * has a twentieth-century novel had more of an impact on …" at bounding box center [184, 143] width 338 height 355
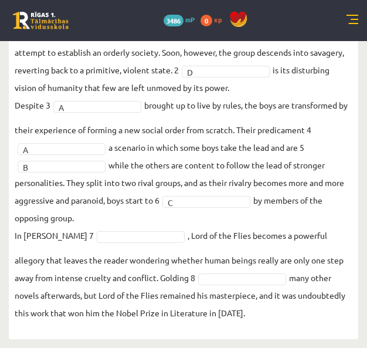
click at [120, 195] on fieldset "Lord of the Flies 1 B * has a twentieth-century novel had more of an impact on …" at bounding box center [184, 143] width 338 height 355
click at [172, 254] on fieldset "Lord of the Flies 1 B * has a twentieth-century novel had more of an impact on …" at bounding box center [184, 143] width 338 height 355
click at [198, 237] on fieldset "Lord of the Flies 1 B * has a twentieth-century novel had more of an impact on …" at bounding box center [184, 143] width 338 height 355
click at [219, 239] on fieldset "Lord of the Flies 1 B * has a twentieth-century novel had more of an impact on …" at bounding box center [184, 143] width 338 height 355
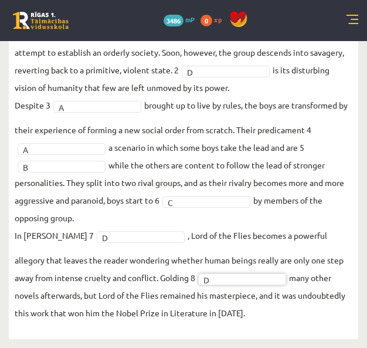
click at [230, 242] on fieldset "Lord of the Flies 1 B * has a twentieth-century novel had more of an impact on …" at bounding box center [184, 143] width 338 height 355
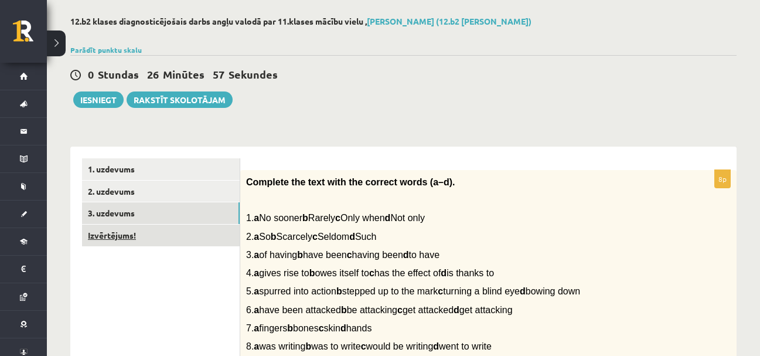
scroll to position [157, 0]
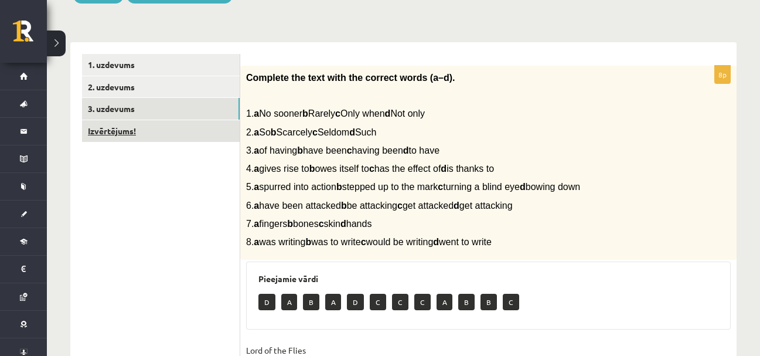
click at [168, 135] on link "Izvērtējums!" at bounding box center [161, 131] width 158 height 22
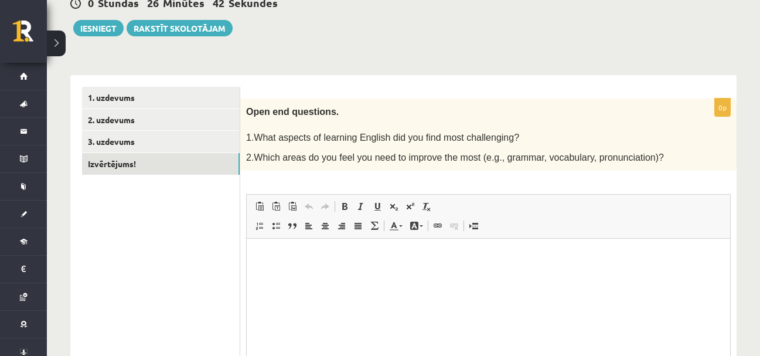
scroll to position [0, 0]
click at [301, 251] on p "Editor, wiswyg-editor-user-answer-47024826513620" at bounding box center [489, 256] width 460 height 12
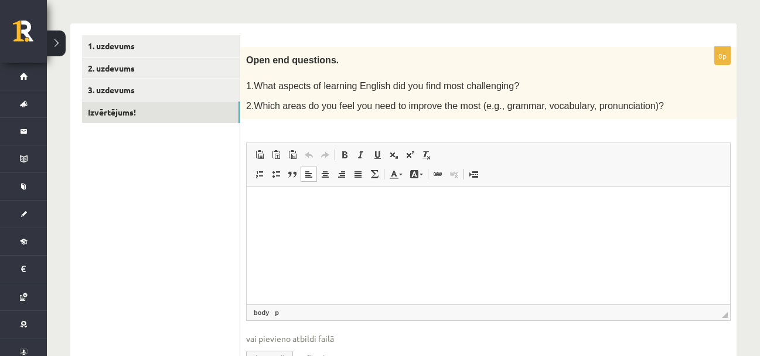
scroll to position [202, 0]
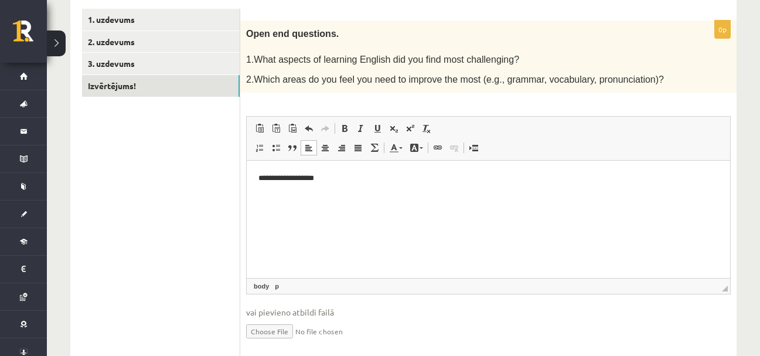
click at [322, 180] on p "**********" at bounding box center [489, 178] width 460 height 12
click at [336, 178] on p "**********" at bounding box center [489, 178] width 460 height 12
click at [269, 176] on p "**********" at bounding box center [489, 178] width 460 height 12
drag, startPoint x: 400, startPoint y: 193, endPoint x: 254, endPoint y: 206, distance: 146.5
click at [254, 206] on html "**********" at bounding box center [489, 188] width 484 height 55
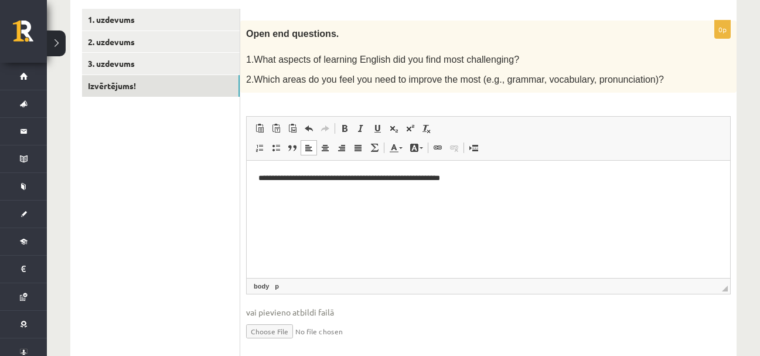
click at [557, 186] on html "**********" at bounding box center [489, 179] width 484 height 36
click at [300, 179] on p "**********" at bounding box center [489, 178] width 460 height 12
drag, startPoint x: 305, startPoint y: 178, endPoint x: 299, endPoint y: 176, distance: 6.6
click at [299, 176] on p "**********" at bounding box center [489, 178] width 460 height 12
click at [457, 177] on p "**********" at bounding box center [489, 178] width 460 height 12
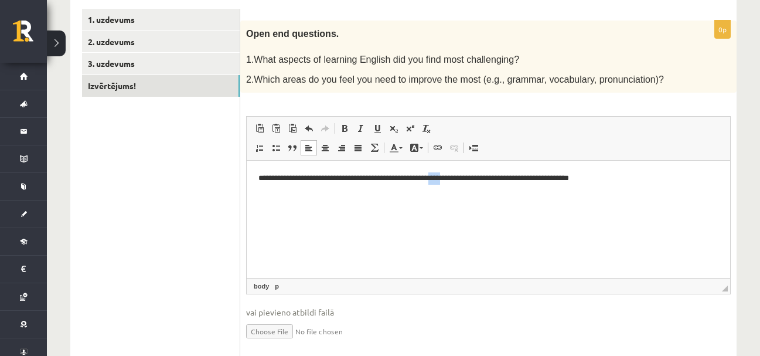
click at [457, 177] on p "**********" at bounding box center [489, 178] width 460 height 12
click at [650, 180] on p "**********" at bounding box center [489, 178] width 460 height 12
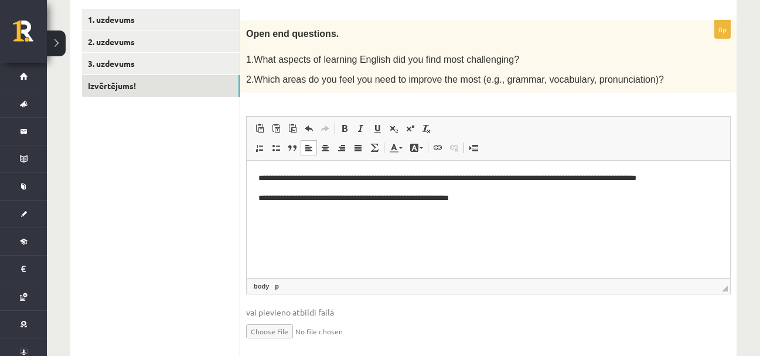
click at [528, 200] on p "**********" at bounding box center [489, 198] width 460 height 12
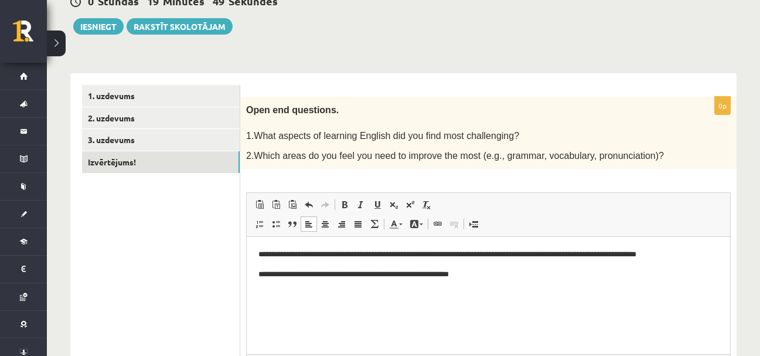
scroll to position [241, 0]
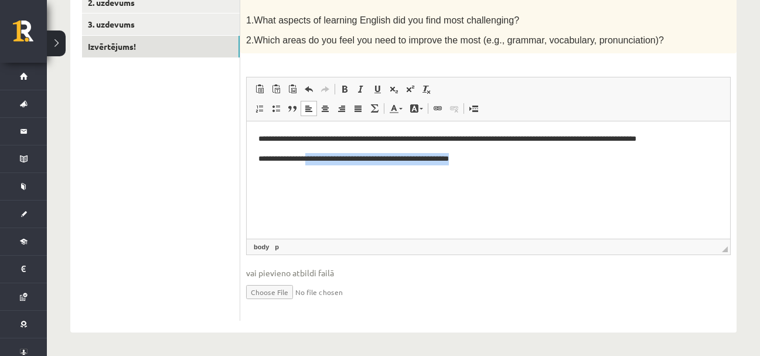
drag, startPoint x: 315, startPoint y: 161, endPoint x: 523, endPoint y: 171, distance: 208.4
click at [523, 171] on html "**********" at bounding box center [489, 148] width 484 height 55
click at [505, 160] on p "**********" at bounding box center [489, 159] width 460 height 12
click at [515, 161] on p "**********" at bounding box center [489, 159] width 460 height 12
click at [457, 158] on p "**********" at bounding box center [489, 159] width 460 height 12
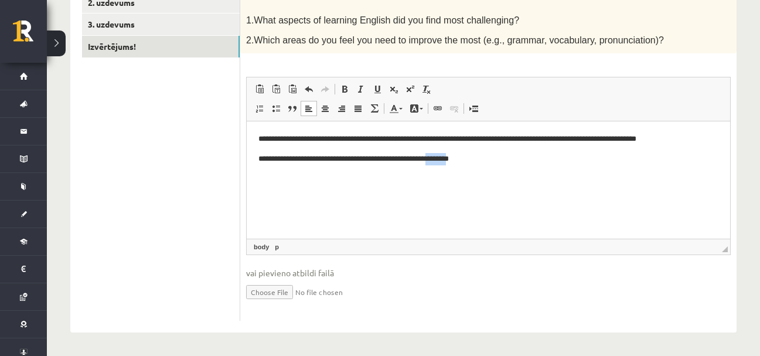
click at [457, 158] on p "**********" at bounding box center [489, 159] width 460 height 12
click at [541, 166] on html "**********" at bounding box center [489, 148] width 484 height 55
click at [576, 172] on html "**********" at bounding box center [489, 148] width 484 height 55
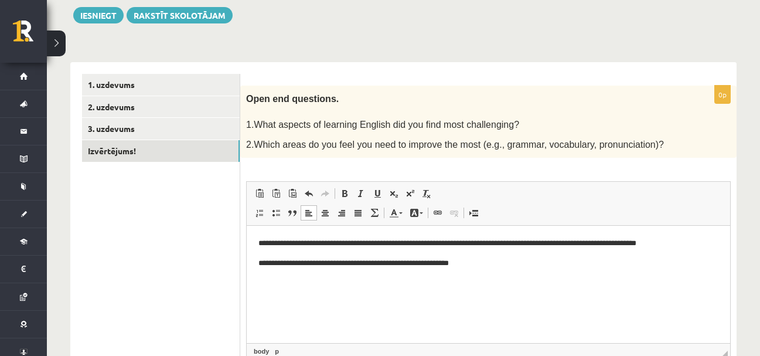
scroll to position [163, 0]
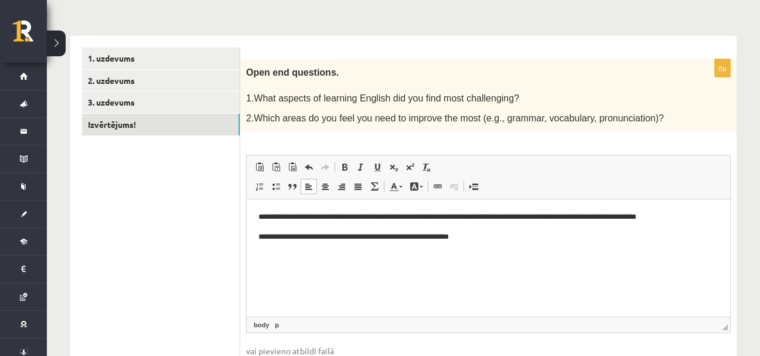
click at [694, 229] on body "**********" at bounding box center [489, 227] width 460 height 32
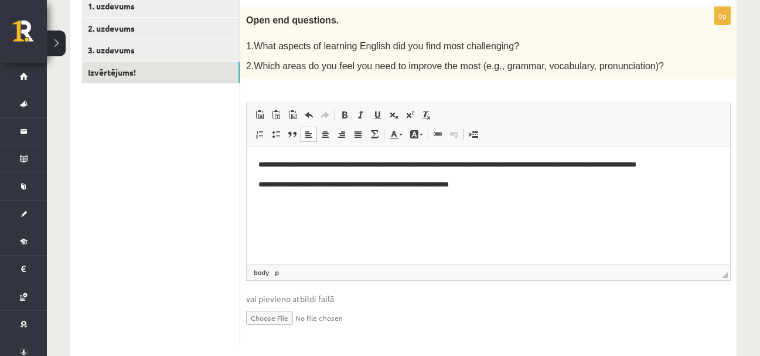
scroll to position [241, 0]
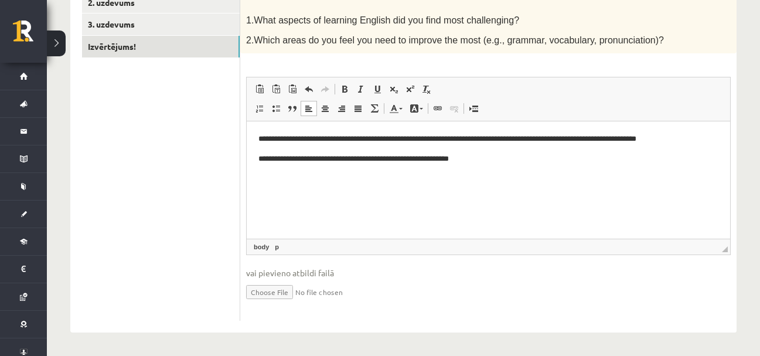
click at [423, 136] on p "**********" at bounding box center [489, 139] width 460 height 12
click at [427, 137] on p "**********" at bounding box center [489, 139] width 460 height 12
click at [751, 90] on div "12.b2 klases diagnosticējošais darbs angļu valodā par 11.klases mācību vielu , …" at bounding box center [404, 80] width 714 height 552
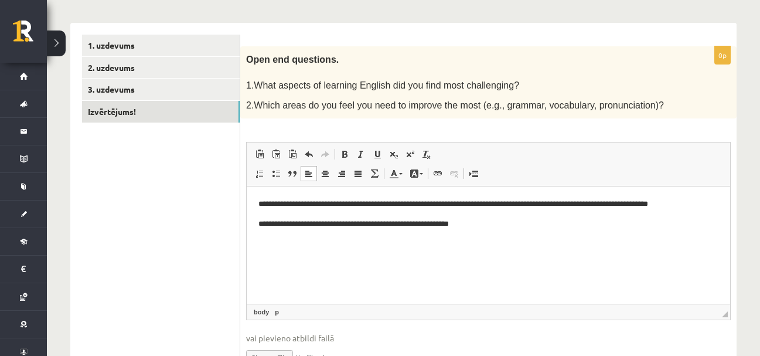
scroll to position [0, 0]
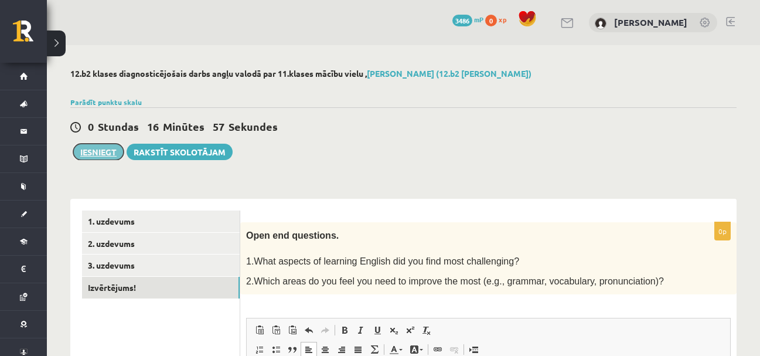
click at [107, 150] on button "Iesniegt" at bounding box center [98, 152] width 50 height 16
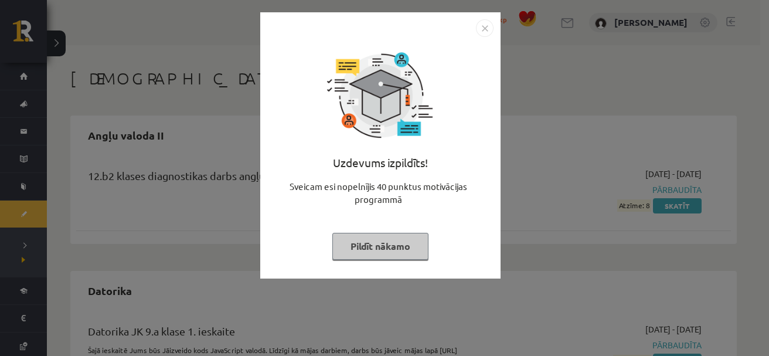
click at [488, 35] on img "Close" at bounding box center [485, 28] width 18 height 18
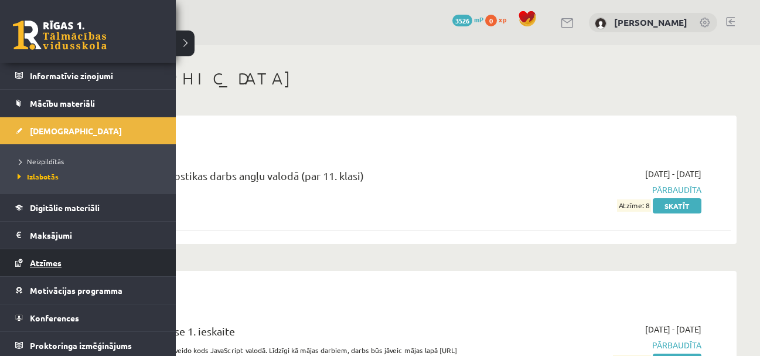
scroll to position [86, 0]
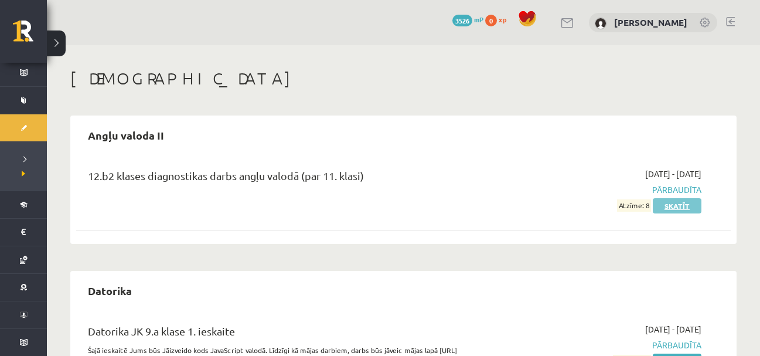
click at [675, 209] on link "Skatīt" at bounding box center [677, 205] width 49 height 15
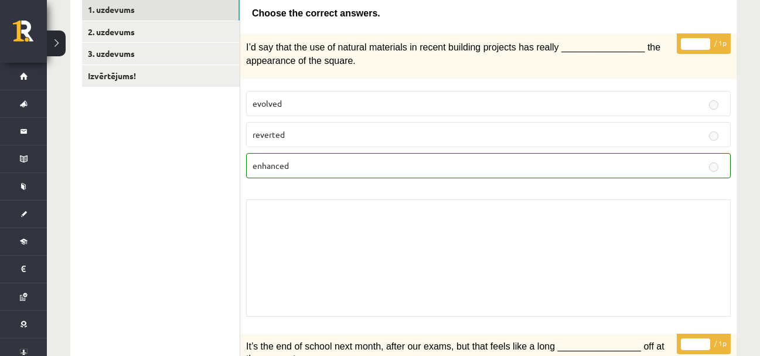
scroll to position [114, 0]
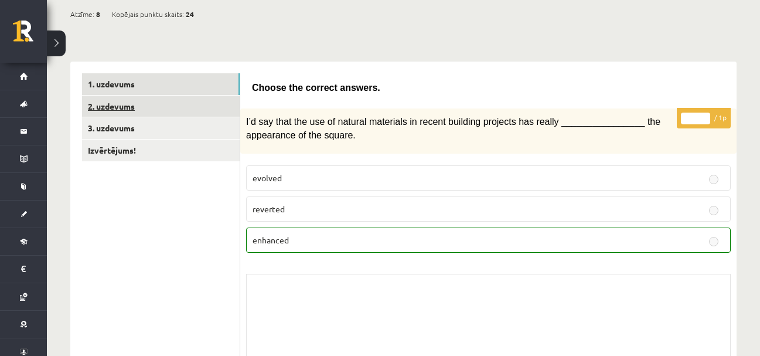
click at [151, 110] on link "2. uzdevums" at bounding box center [161, 107] width 158 height 22
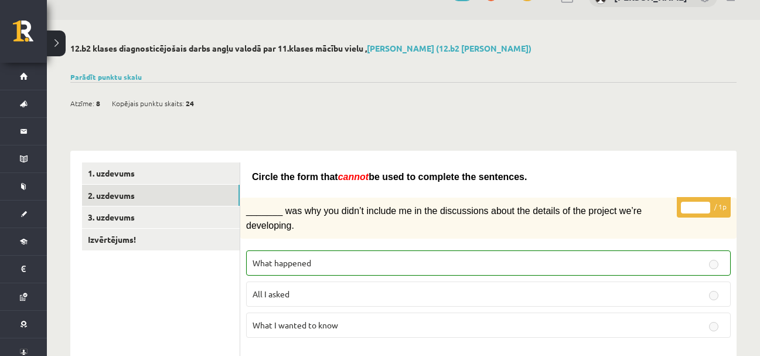
scroll to position [0, 0]
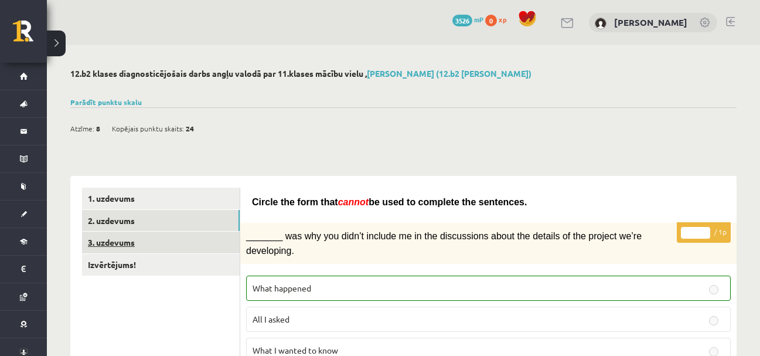
click at [125, 240] on link "3. uzdevums" at bounding box center [161, 243] width 158 height 22
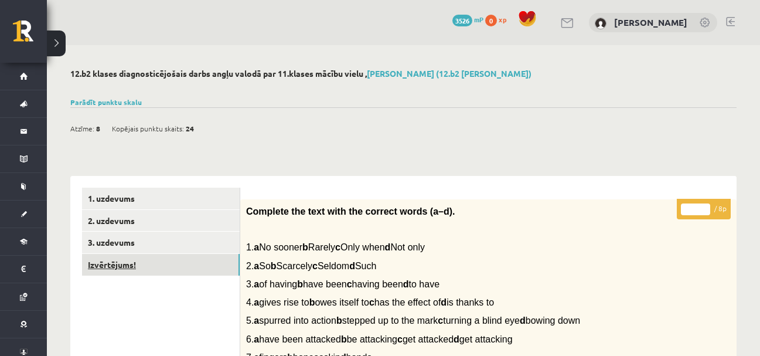
click at [108, 264] on link "Izvērtējums!" at bounding box center [161, 265] width 158 height 22
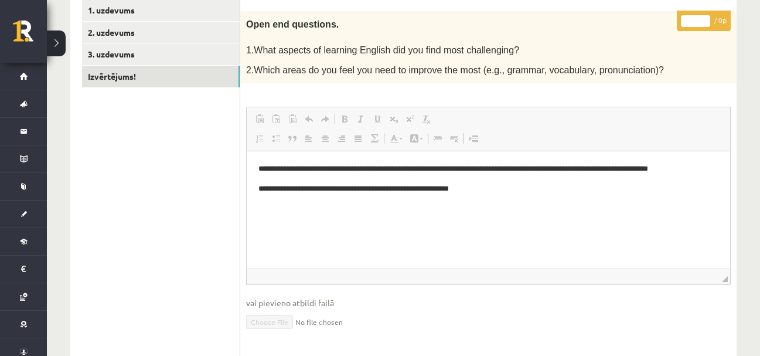
scroll to position [40, 0]
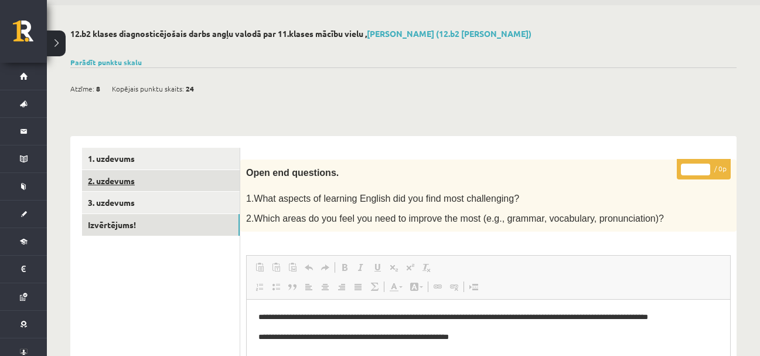
click at [104, 179] on link "2. uzdevums" at bounding box center [161, 181] width 158 height 22
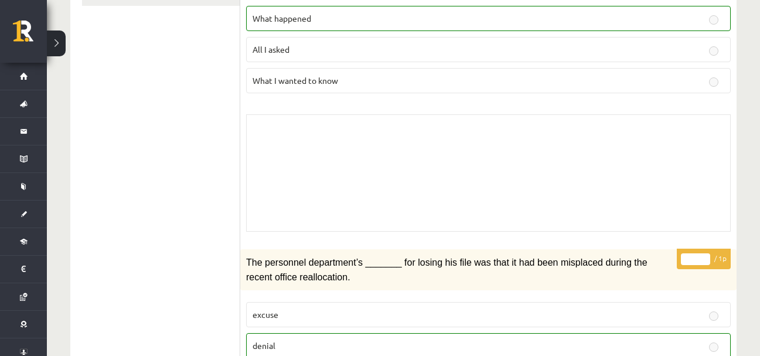
scroll to position [0, 0]
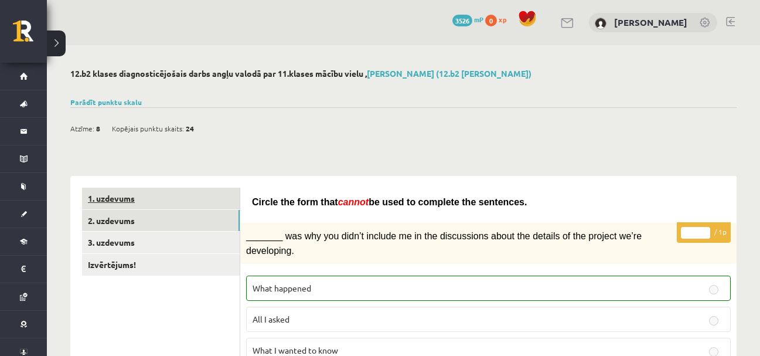
click at [112, 198] on link "1. uzdevums" at bounding box center [161, 199] width 158 height 22
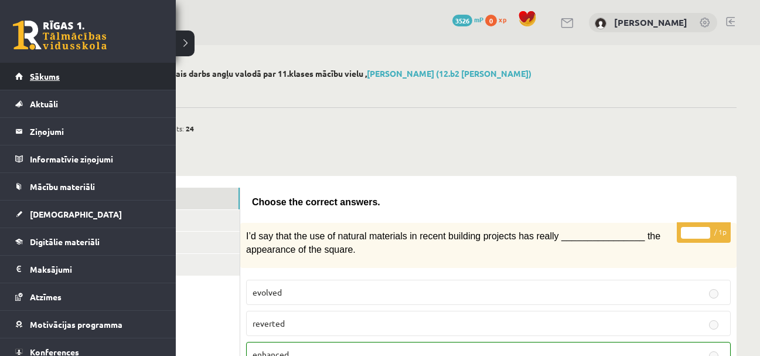
click at [43, 76] on span "Sākums" at bounding box center [45, 76] width 30 height 11
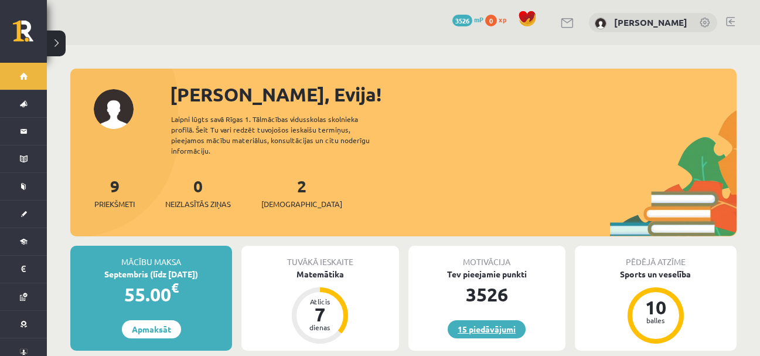
click at [470, 320] on link "15 piedāvājumi" at bounding box center [487, 329] width 78 height 18
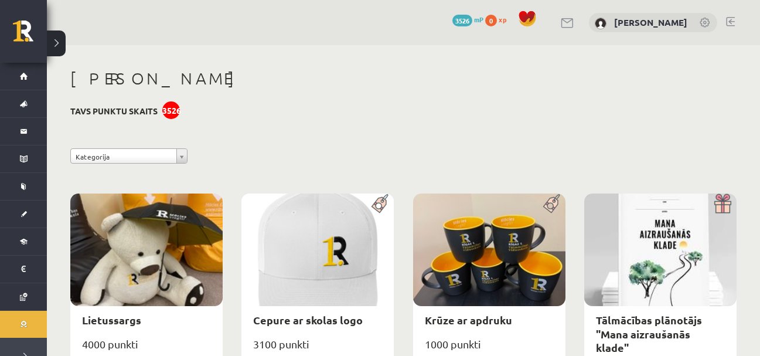
click at [303, 91] on div "[PERSON_NAME]" at bounding box center [403, 80] width 667 height 23
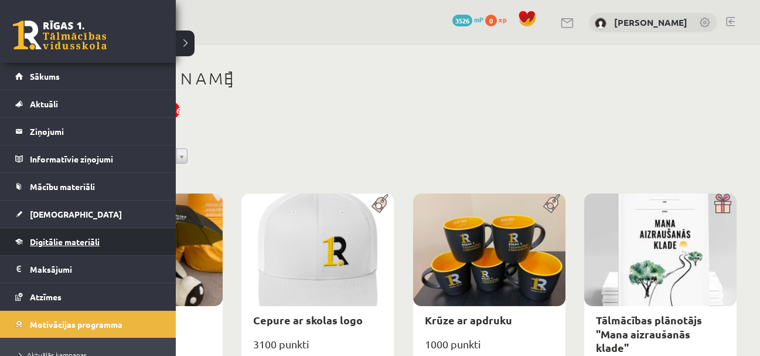
click at [53, 240] on span "Digitālie materiāli" at bounding box center [65, 241] width 70 height 11
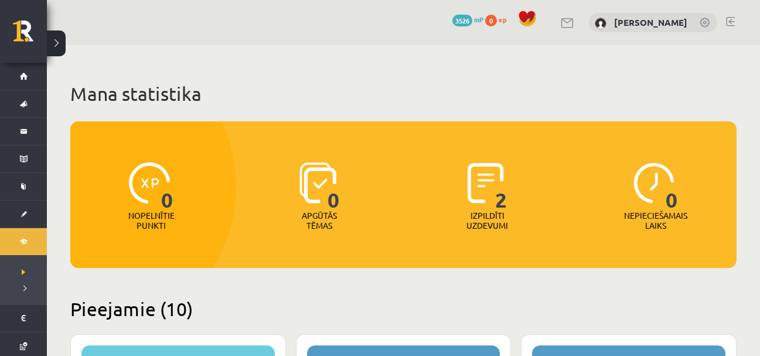
drag, startPoint x: 312, startPoint y: 86, endPoint x: 305, endPoint y: 86, distance: 6.4
click at [306, 86] on h1 "Mana statistika" at bounding box center [403, 93] width 667 height 23
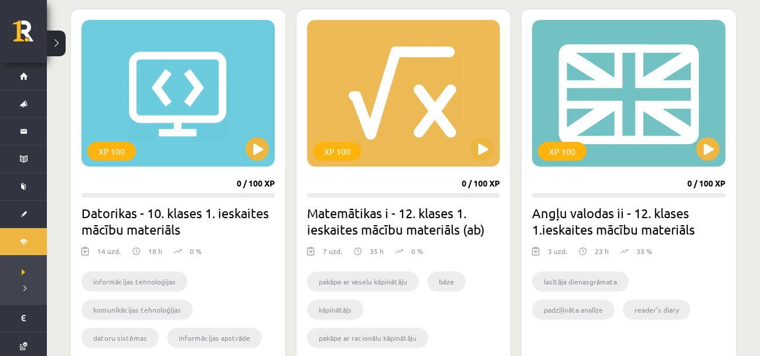
scroll to position [1095, 0]
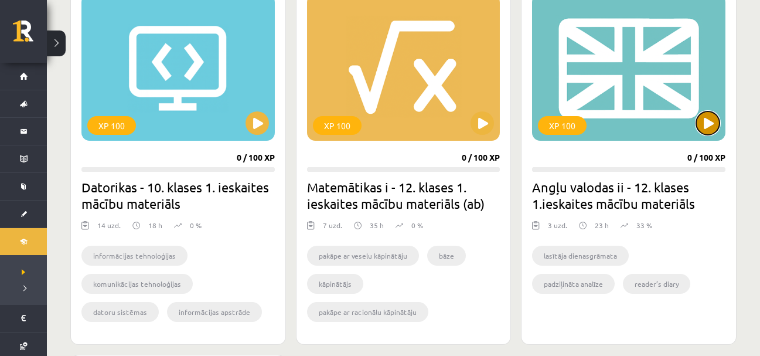
click at [707, 121] on button at bounding box center [708, 122] width 23 height 23
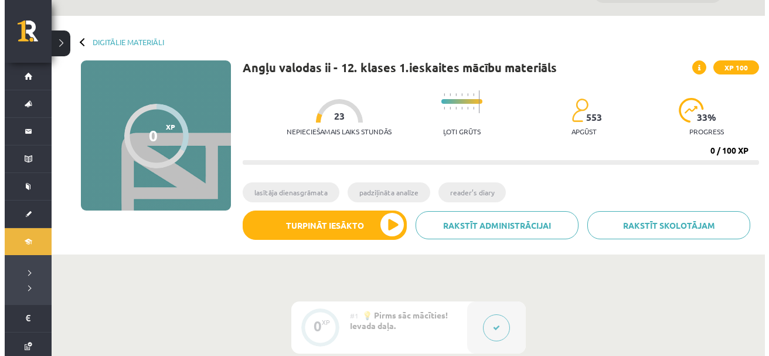
scroll to position [78, 0]
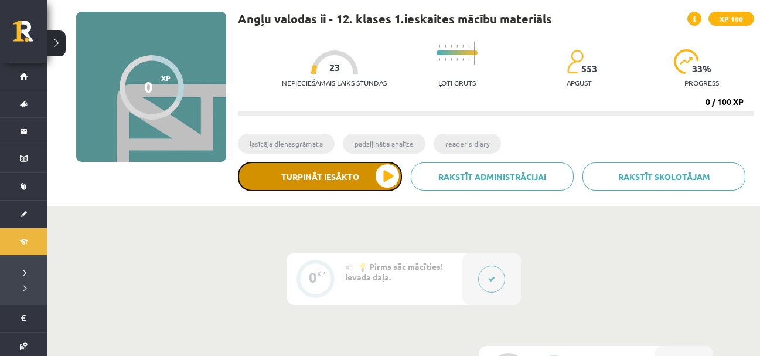
click at [295, 176] on button "Turpināt iesākto" at bounding box center [320, 176] width 164 height 29
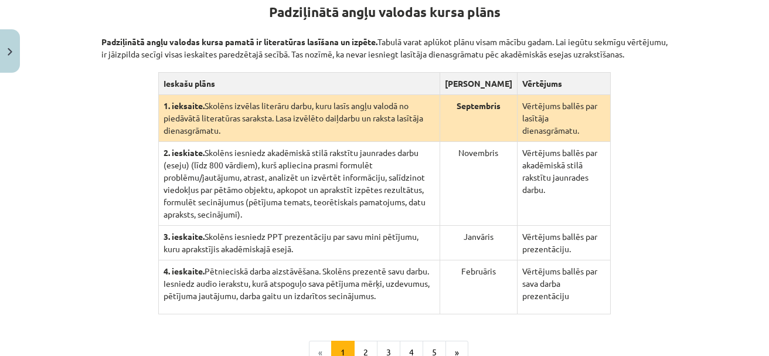
scroll to position [219, 0]
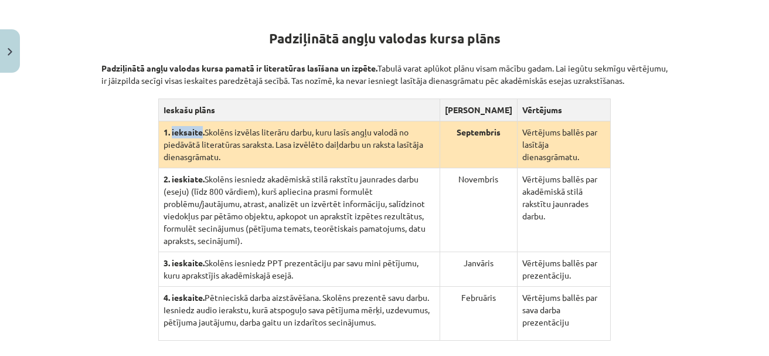
drag, startPoint x: 167, startPoint y: 144, endPoint x: 198, endPoint y: 144, distance: 31.1
click at [198, 137] on strong "1. ieksaite." at bounding box center [184, 132] width 41 height 11
click at [373, 193] on td "2. ieskiate. Skolēns iesniedz akadēmiskā stilā rakstītu jaunrades darbu (eseju)…" at bounding box center [298, 210] width 281 height 84
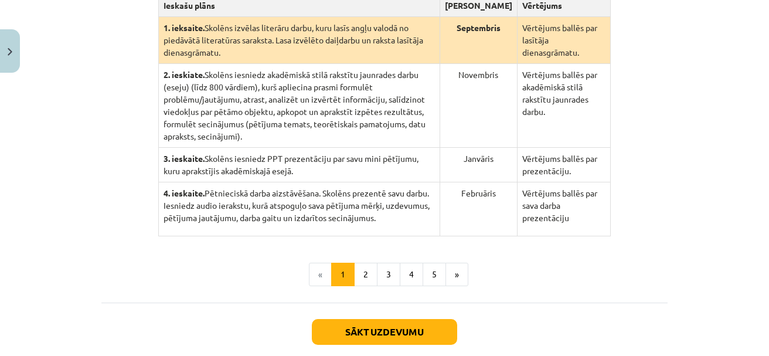
scroll to position [298, 0]
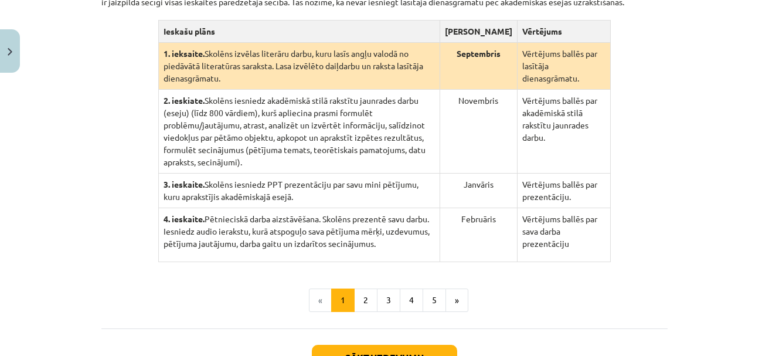
click at [324, 109] on td "2. ieskiate. Skolēns iesniedz akadēmiskā stilā rakstītu jaunrades darbu (eseju)…" at bounding box center [298, 132] width 281 height 84
click at [362, 288] on button "2" at bounding box center [365, 299] width 23 height 23
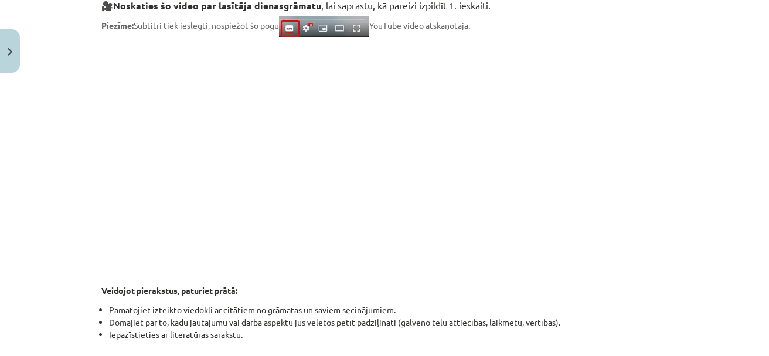
scroll to position [385, 0]
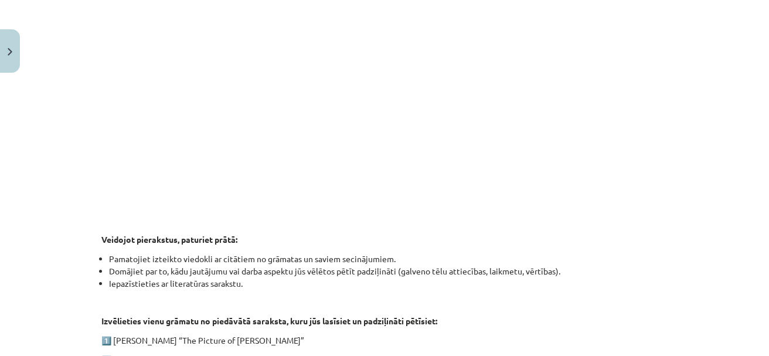
click at [161, 103] on p at bounding box center [384, 100] width 566 height 214
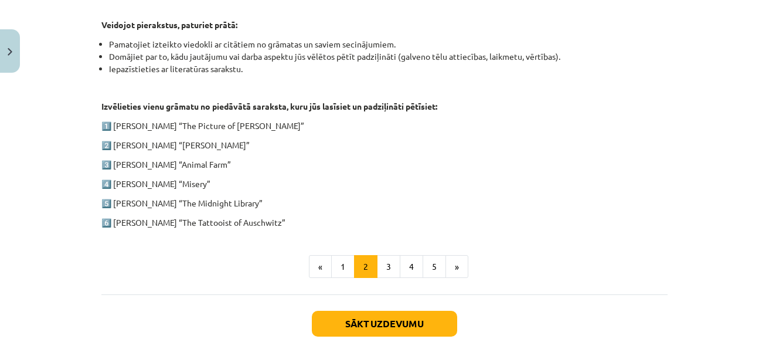
scroll to position [656, 0]
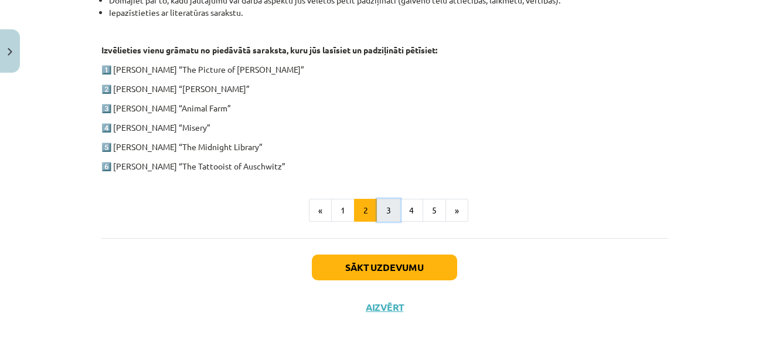
click at [385, 210] on button "3" at bounding box center [388, 210] width 23 height 23
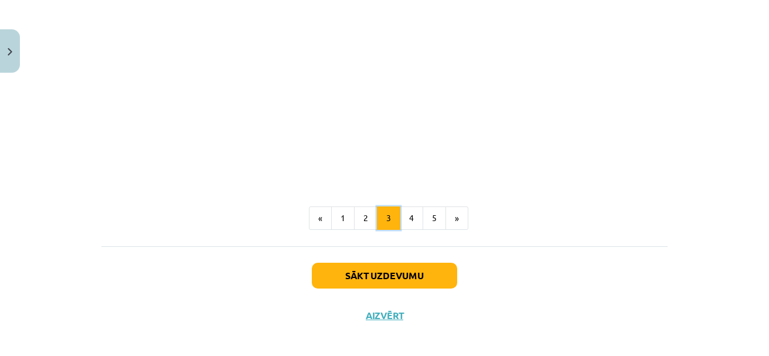
scroll to position [1055, 0]
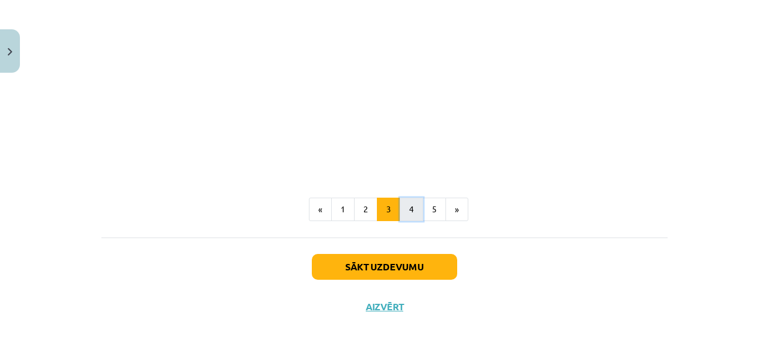
click at [410, 210] on button "4" at bounding box center [411, 209] width 23 height 23
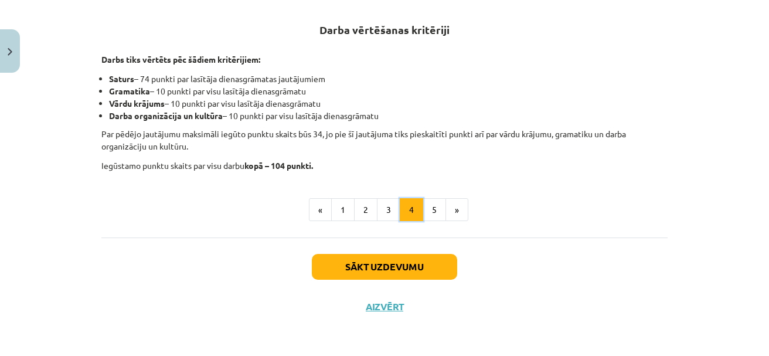
scroll to position [220, 0]
click at [430, 210] on button "5" at bounding box center [434, 209] width 23 height 23
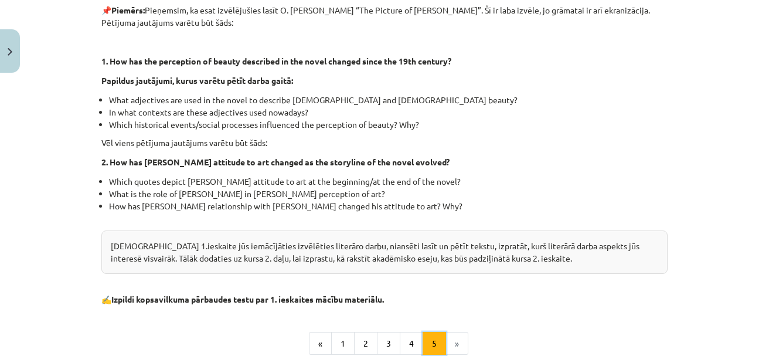
scroll to position [434, 0]
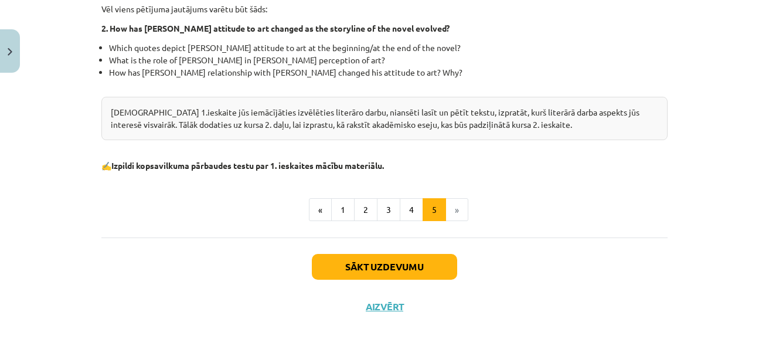
click at [463, 70] on li "How has Dorian’s relationship with Sibyl Vane changed his attitude to art? Why?" at bounding box center [388, 78] width 559 height 25
click at [364, 264] on button "Sākt uzdevumu" at bounding box center [384, 267] width 145 height 26
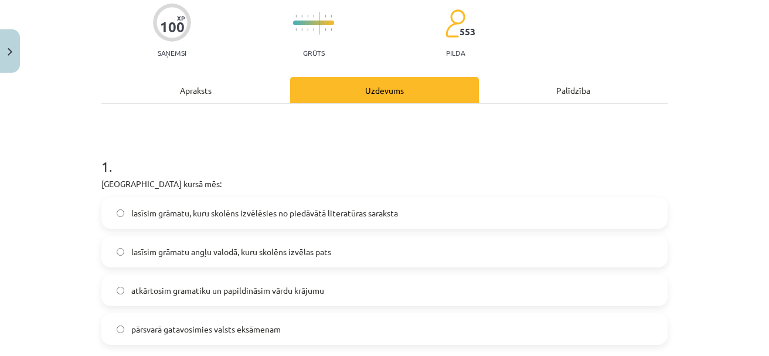
scroll to position [140, 0]
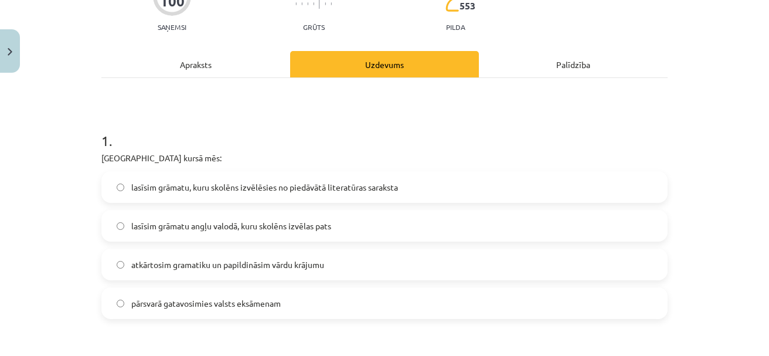
click at [301, 182] on span "lasīsim grāmatu, kuru skolēns izvēlēsies no piedāvātā literatūras saraksta" at bounding box center [264, 187] width 267 height 12
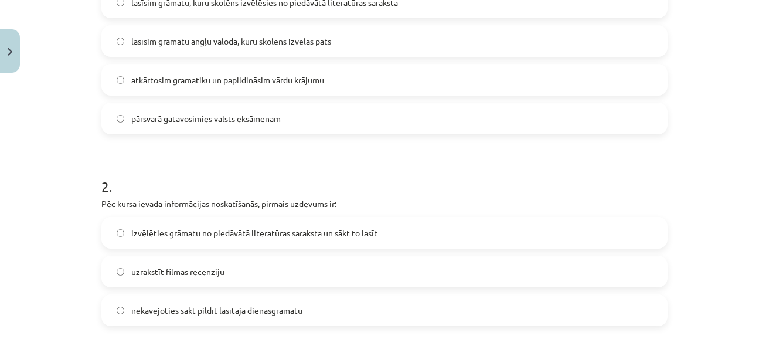
scroll to position [375, 0]
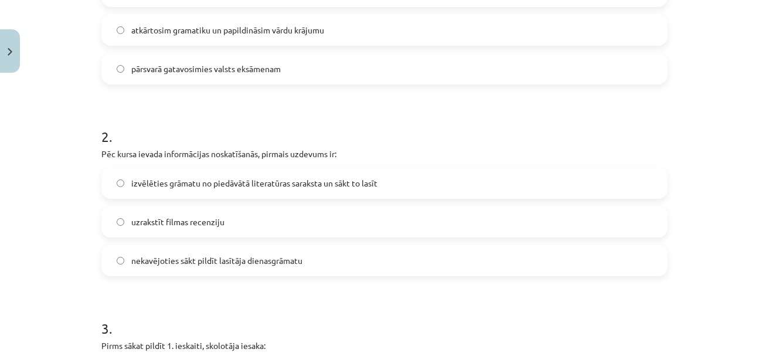
click at [225, 184] on span "izvēlēties grāmatu no piedāvātā literatūras saraksta un sākt to lasīt" at bounding box center [254, 183] width 246 height 12
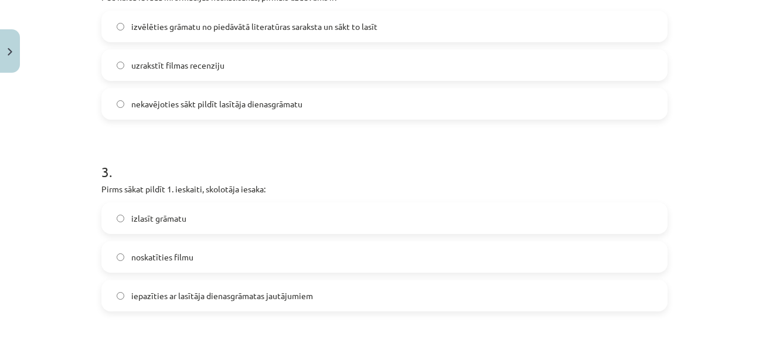
click at [175, 297] on span "iepazīties ar lasītāja dienasgrāmatas jautājumiem" at bounding box center [222, 296] width 182 height 12
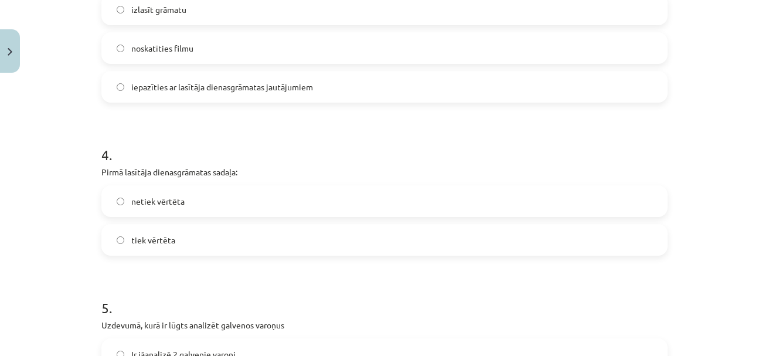
scroll to position [766, 0]
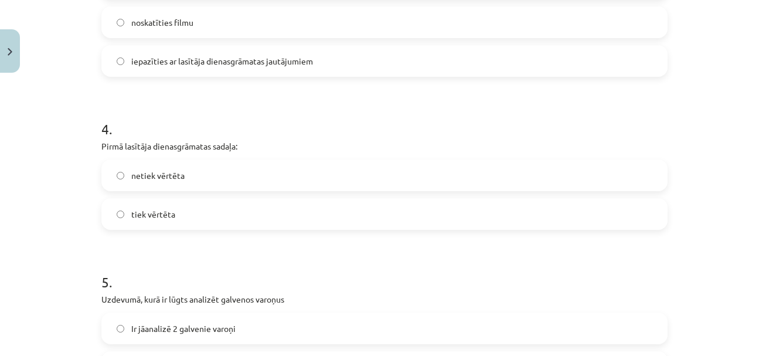
click at [140, 175] on span "netiek vērtēta" at bounding box center [157, 175] width 53 height 12
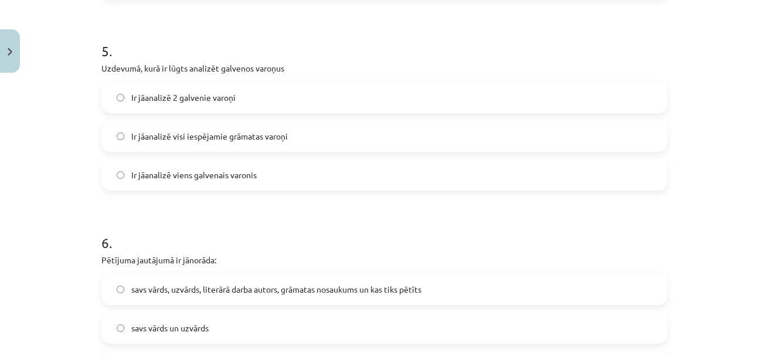
scroll to position [1000, 0]
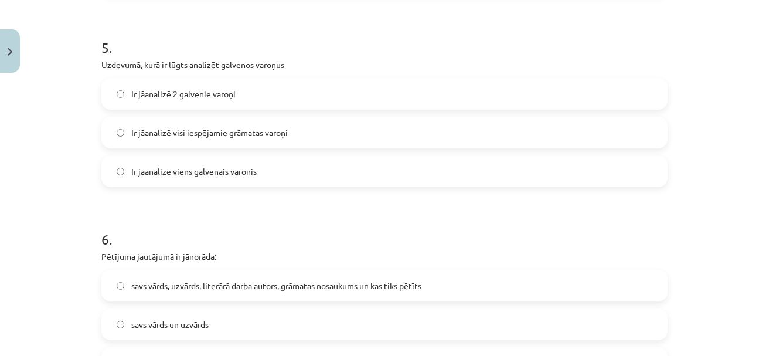
click at [140, 93] on span "Ir jāanalizē 2 galvenie varoņi" at bounding box center [183, 94] width 104 height 12
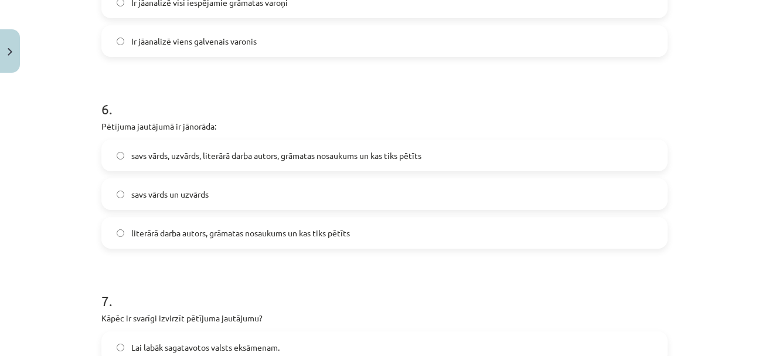
scroll to position [1157, 0]
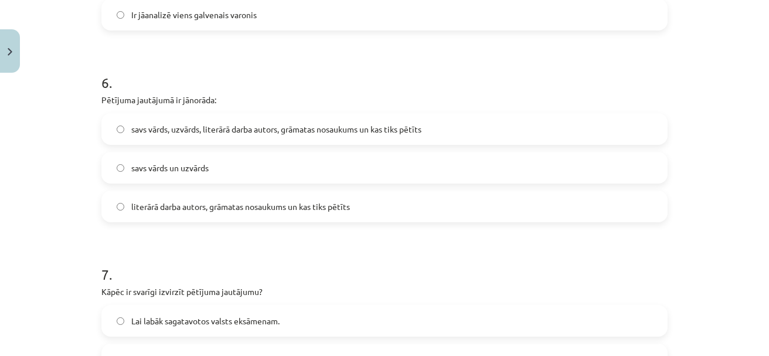
click at [144, 206] on span "literārā darba autors, grāmatas nosaukums un kas tiks pētīts" at bounding box center [240, 207] width 219 height 12
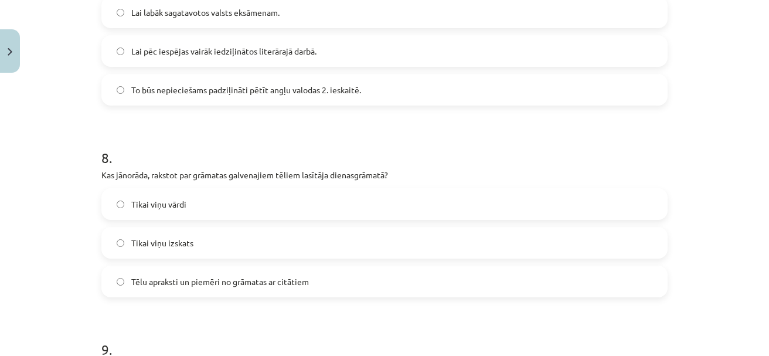
scroll to position [1547, 0]
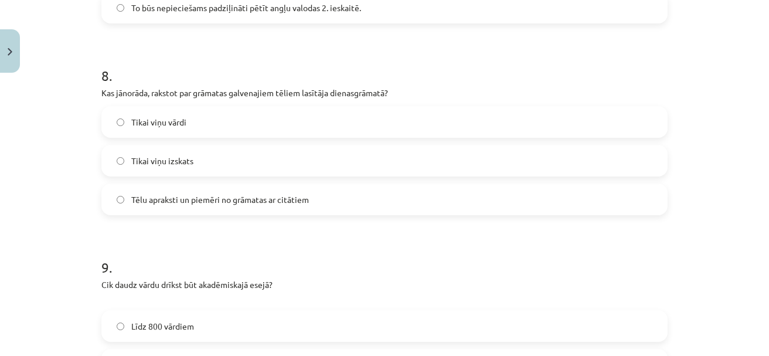
click at [203, 199] on span "Tēlu apraksti un piemēri no grāmatas ar citātiem" at bounding box center [220, 199] width 178 height 12
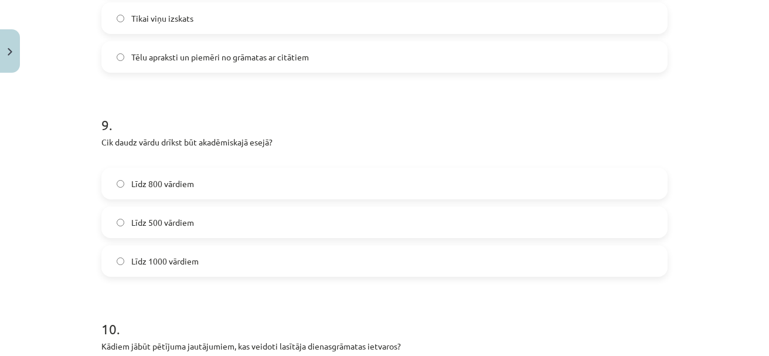
scroll to position [1704, 0]
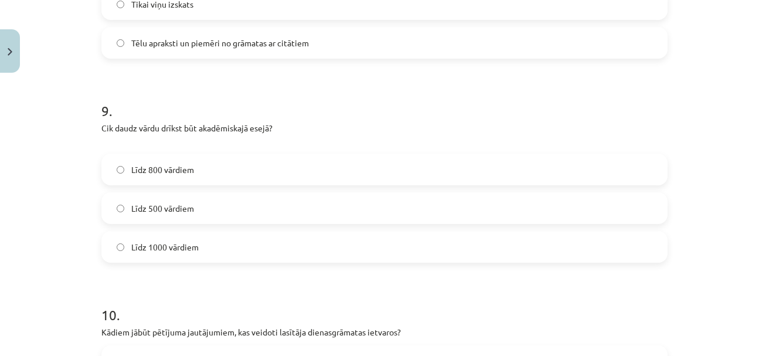
click at [148, 169] on span "Līdz 800 vārdiem" at bounding box center [162, 170] width 63 height 12
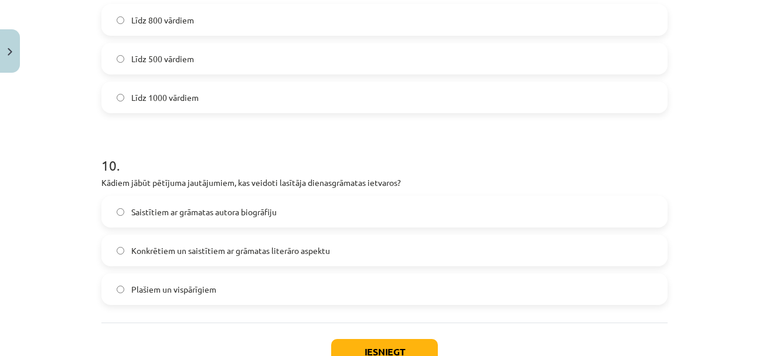
scroll to position [1860, 0]
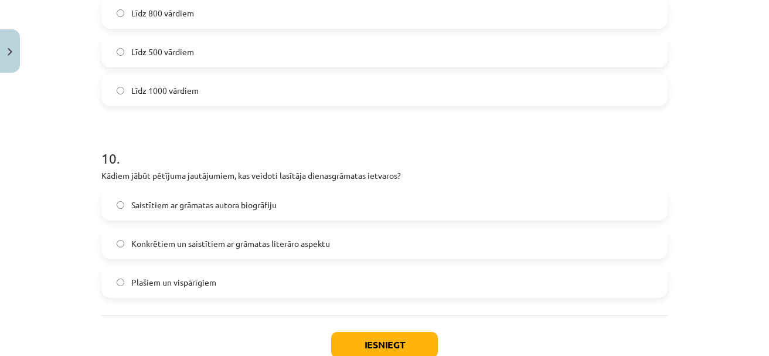
click at [161, 245] on span "Konkrētiem un saistītiem ar grāmatas literāro aspektu" at bounding box center [230, 243] width 199 height 12
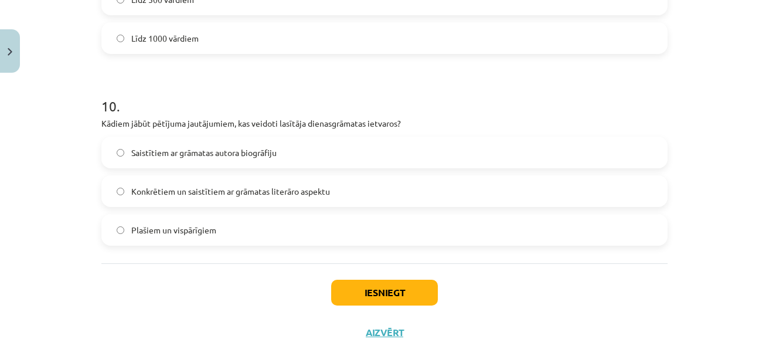
scroll to position [1938, 0]
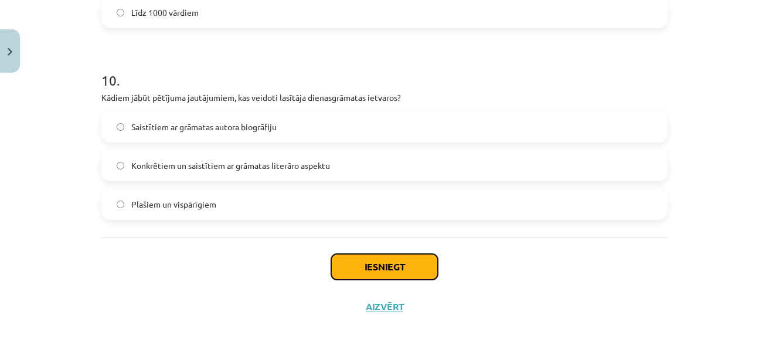
click at [394, 267] on button "Iesniegt" at bounding box center [384, 267] width 107 height 26
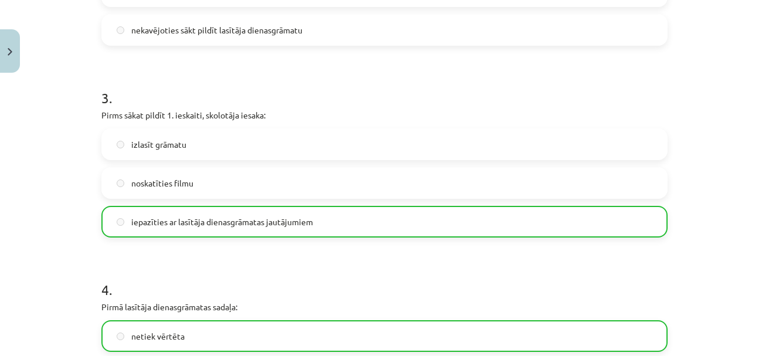
scroll to position [609, 0]
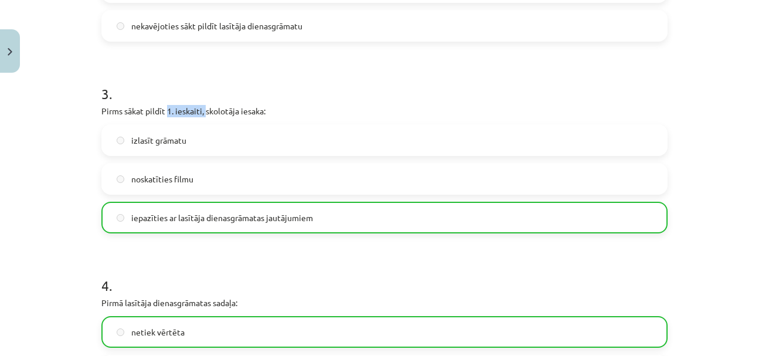
drag, startPoint x: 165, startPoint y: 109, endPoint x: 146, endPoint y: 151, distance: 45.7
click at [201, 110] on p "Pirms sākat pildīt 1. ieskaiti, skolotāja iesaka:" at bounding box center [384, 111] width 566 height 12
click at [41, 94] on div "Mācību tēma: Angļu valodas ii - 12. klases 1.ieskaites mācību materiāls #2 📝 Tē…" at bounding box center [384, 178] width 769 height 356
click at [732, 87] on div "Mācību tēma: Angļu valodas ii - 12. klases 1.ieskaites mācību materiāls #2 📝 Tē…" at bounding box center [384, 178] width 769 height 356
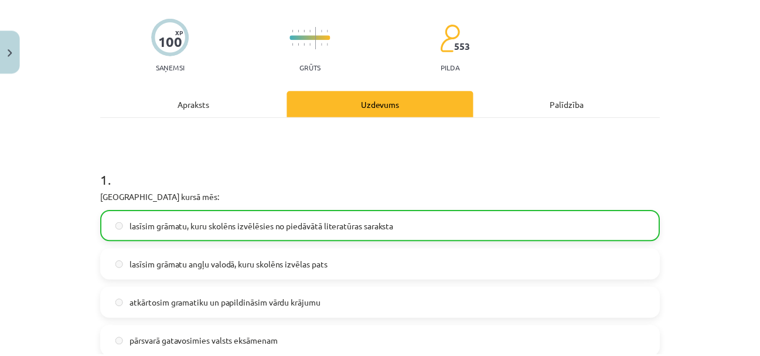
scroll to position [0, 0]
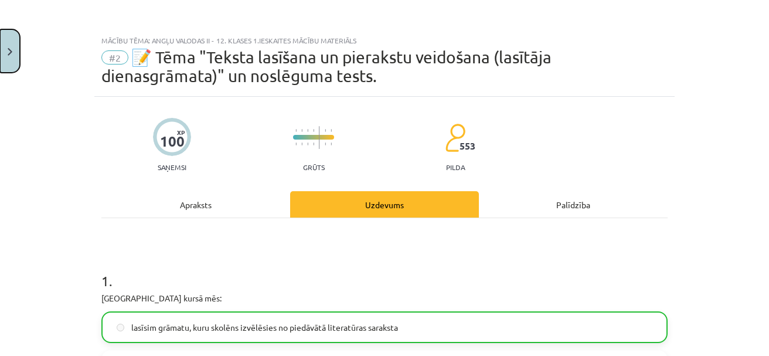
click at [11, 50] on img "Close" at bounding box center [10, 52] width 5 height 8
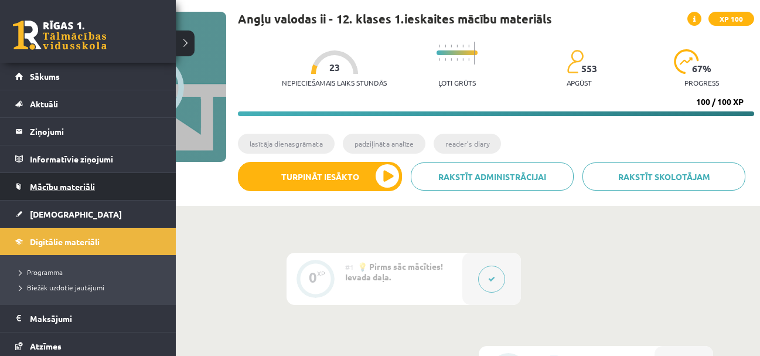
click at [65, 185] on span "Mācību materiāli" at bounding box center [62, 186] width 65 height 11
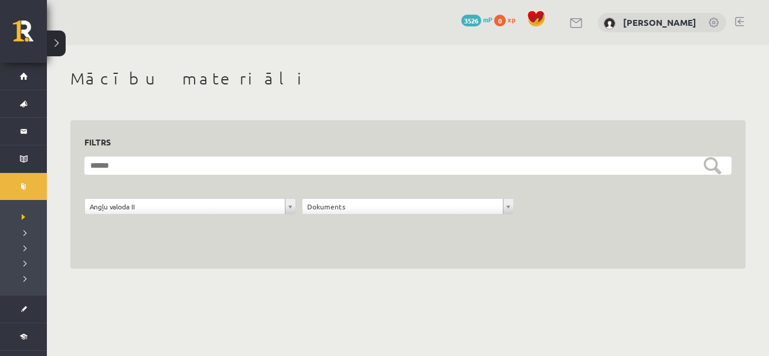
click at [534, 303] on body "0 Dāvanas 3526 mP 0 xp Evija Karlovska Sākums Aktuāli Kā mācīties eSKOLĀ Kontak…" at bounding box center [384, 178] width 769 height 356
click at [521, 83] on h1 "Mācību materiāli" at bounding box center [407, 79] width 675 height 20
click at [538, 77] on h1 "Mācību materiāli" at bounding box center [407, 79] width 675 height 20
click at [494, 77] on h1 "Mācību materiāli" at bounding box center [407, 79] width 675 height 20
click at [434, 65] on div "**********" at bounding box center [408, 168] width 722 height 247
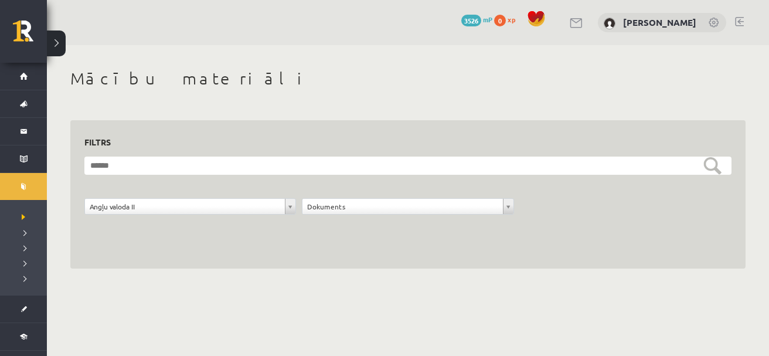
click at [375, 69] on h1 "Mācību materiāli" at bounding box center [407, 79] width 675 height 20
click at [235, 82] on h1 "Mācību materiāli" at bounding box center [407, 79] width 675 height 20
click at [234, 56] on div "**********" at bounding box center [408, 168] width 722 height 247
click at [738, 21] on link at bounding box center [739, 21] width 9 height 9
